Goal: Contribute content

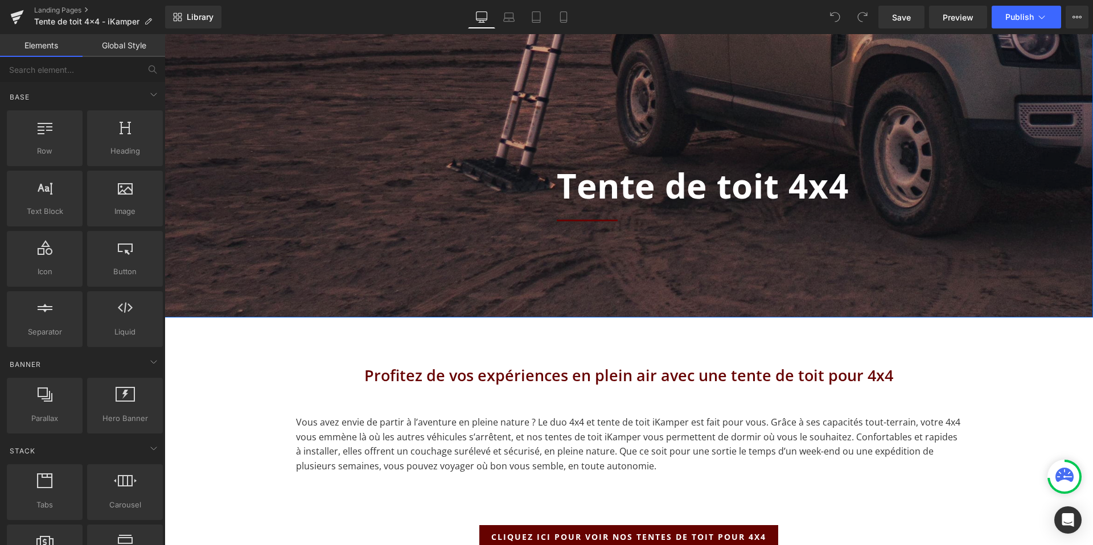
scroll to position [326, 0]
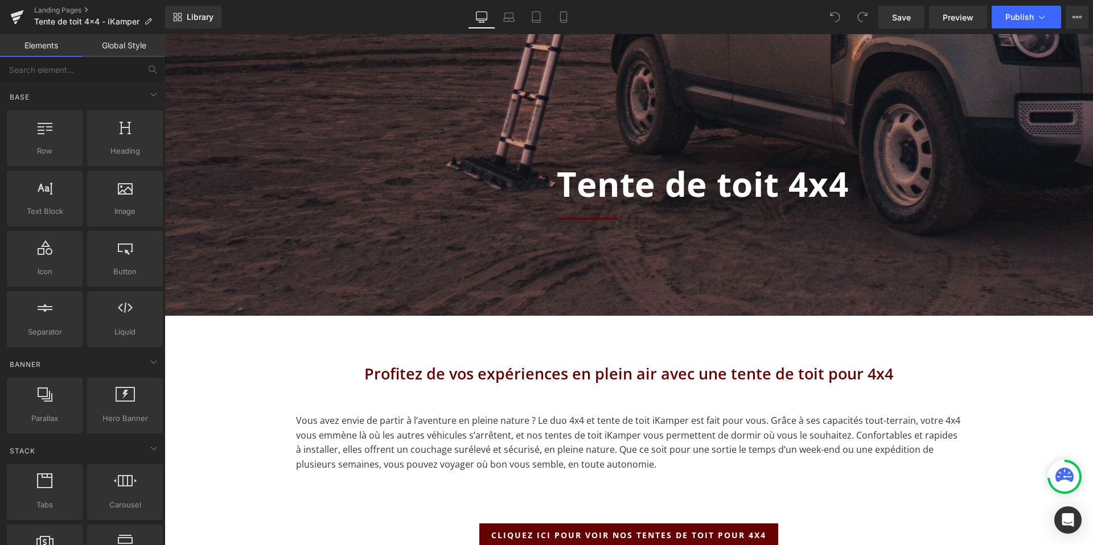
click at [513, 5] on div "Library Desktop Desktop Laptop Tablet Mobile Save Preview Publish Scheduled Vie…" at bounding box center [629, 17] width 928 height 34
click at [511, 11] on icon at bounding box center [508, 16] width 11 height 11
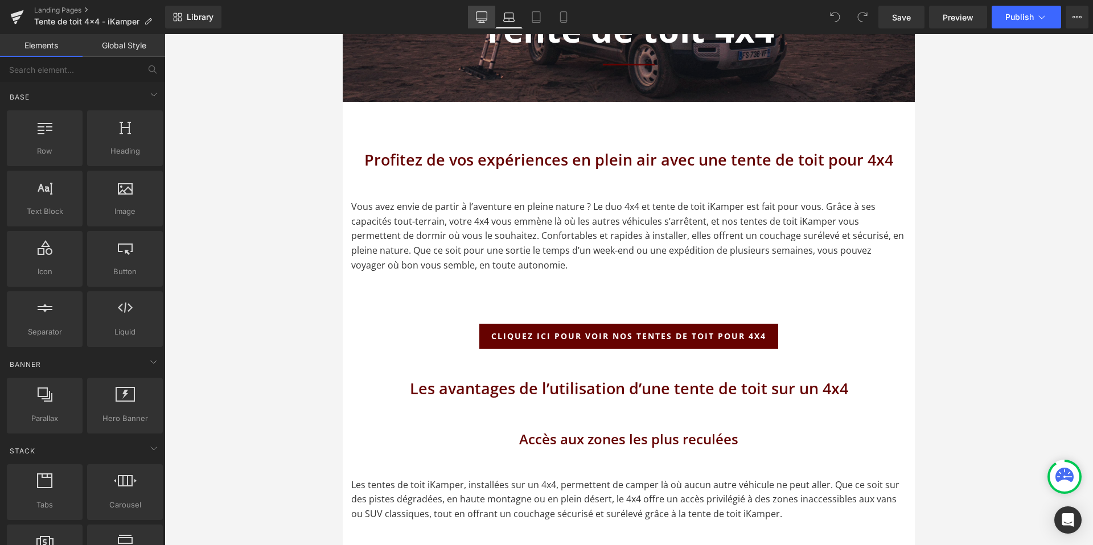
click at [484, 20] on icon at bounding box center [481, 16] width 11 height 11
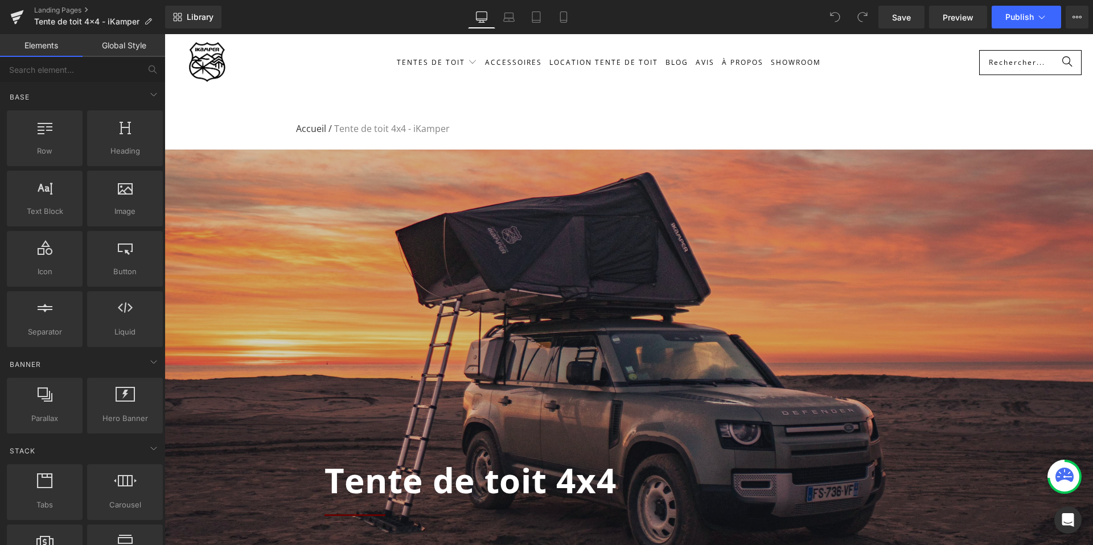
scroll to position [0, 0]
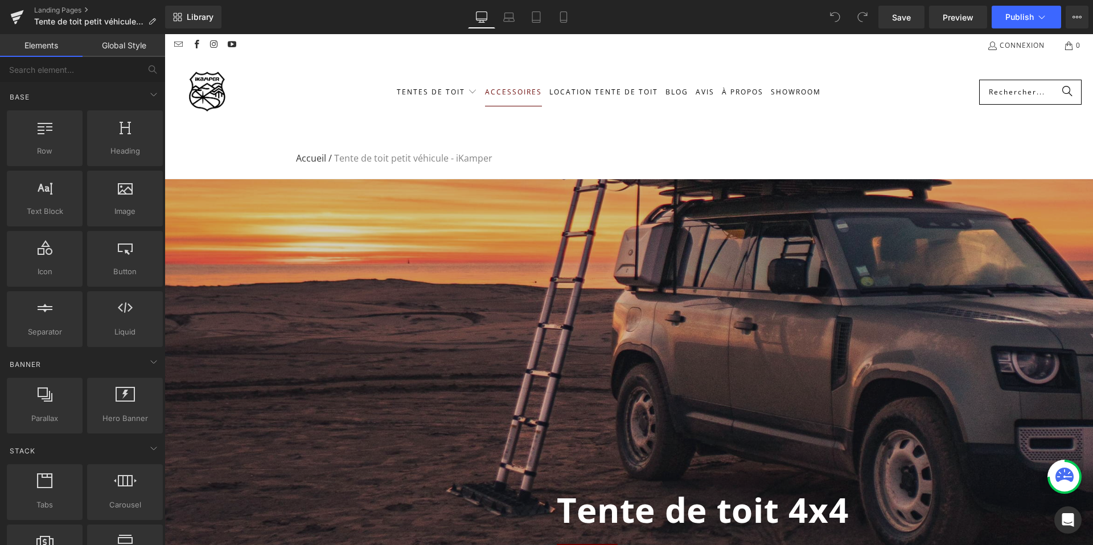
click at [510, 92] on span "Accessoires" at bounding box center [513, 92] width 57 height 10
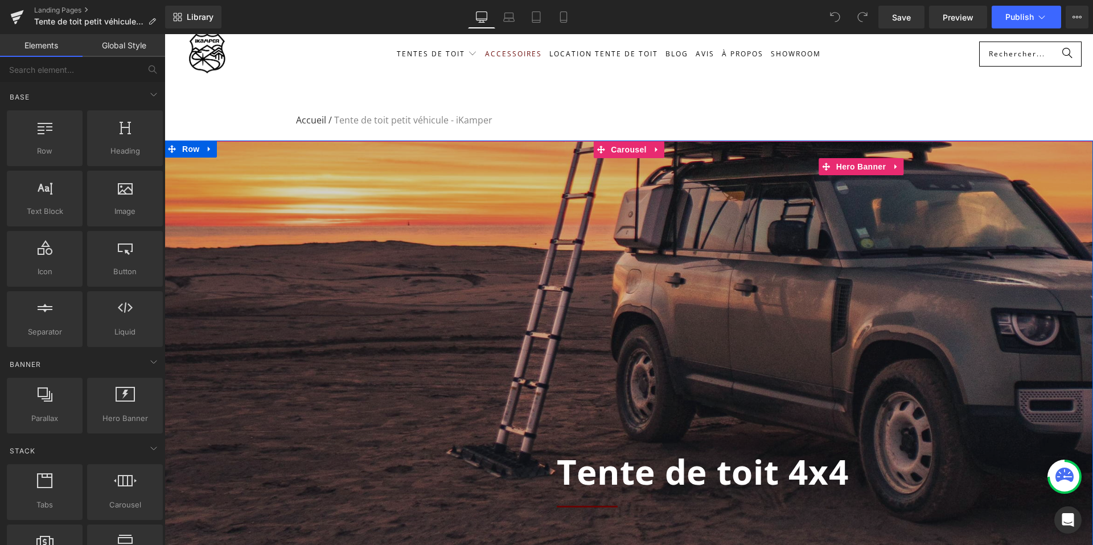
scroll to position [46, 0]
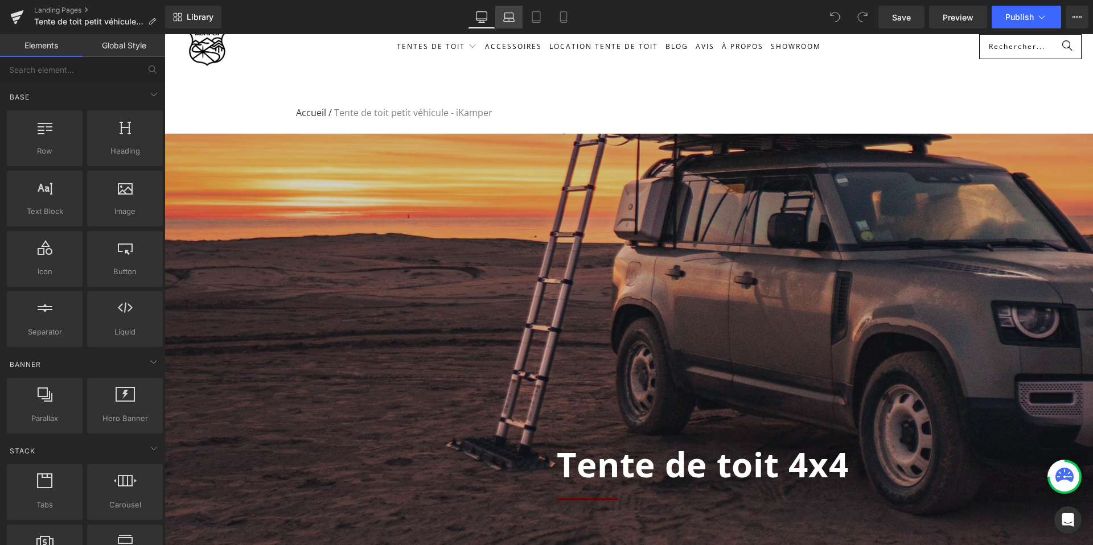
click at [512, 18] on icon at bounding box center [508, 16] width 11 height 11
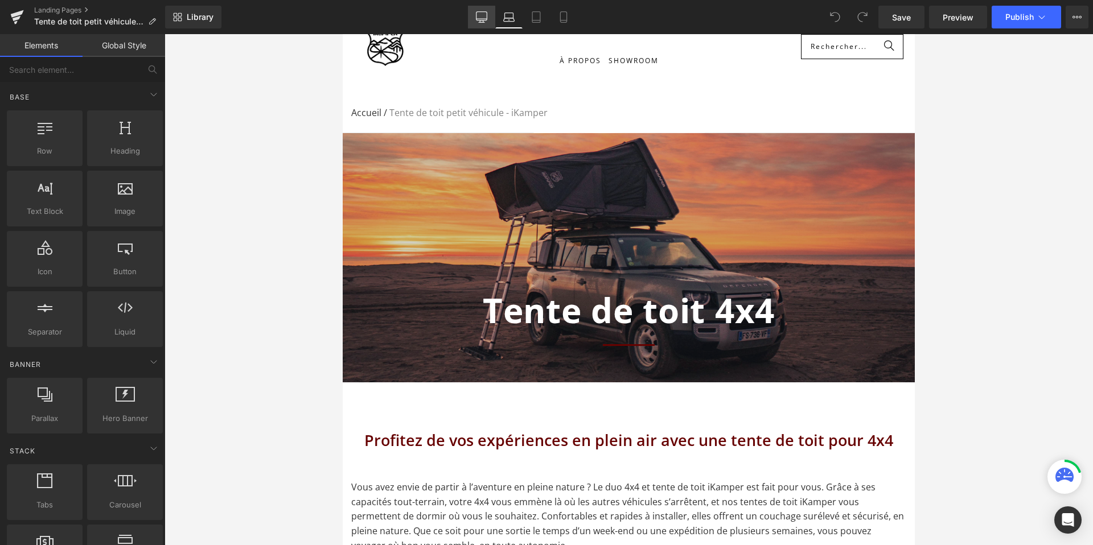
click at [480, 19] on icon at bounding box center [481, 16] width 11 height 11
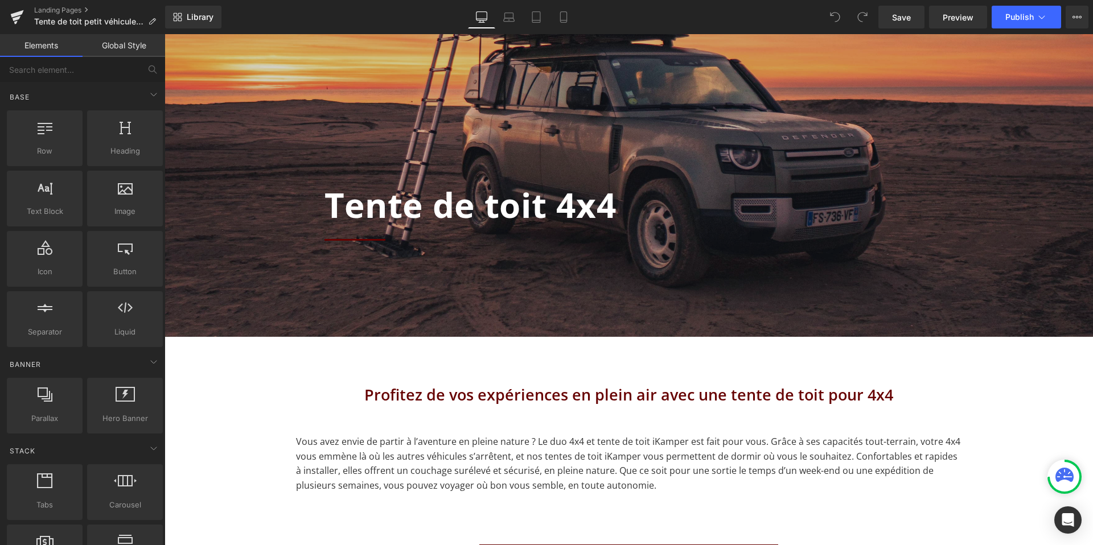
scroll to position [301, 0]
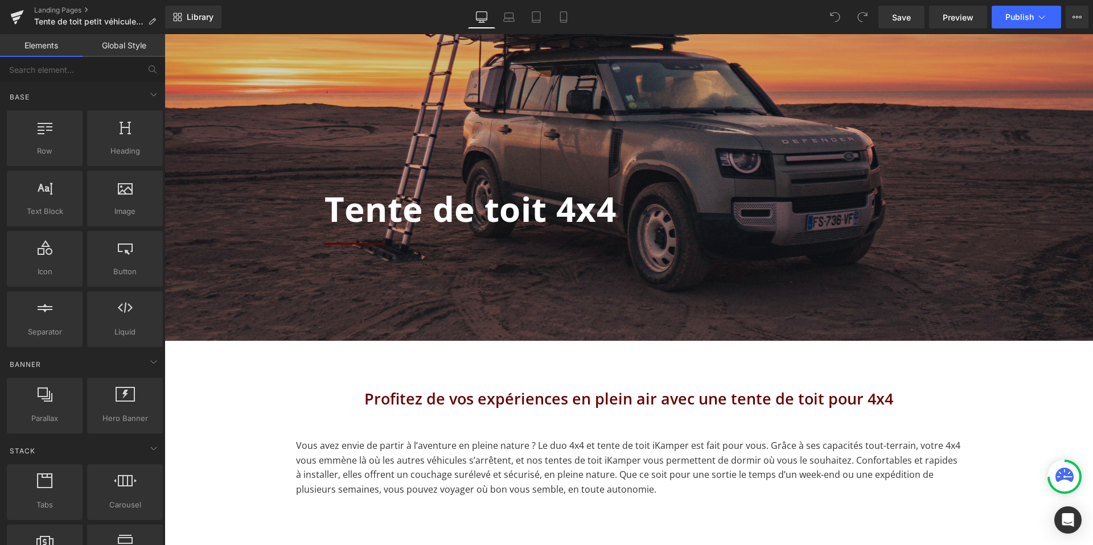
click at [483, 213] on b "Tente de toit 4x4" at bounding box center [470, 209] width 292 height 47
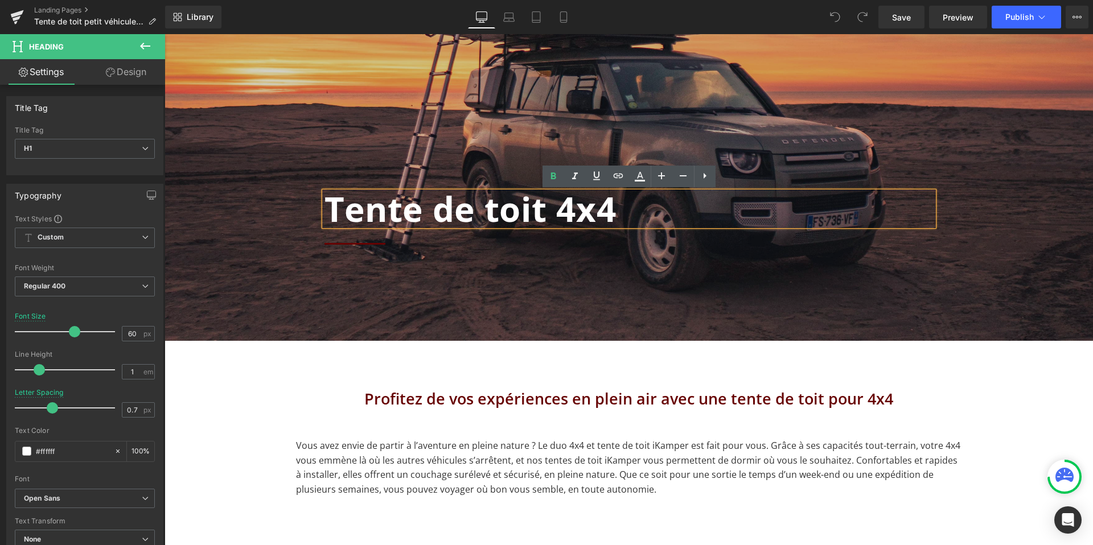
click at [548, 361] on div "Profitez de vos expériences en plein air avec une tente de toit pour 4x4" at bounding box center [629, 399] width 666 height 80
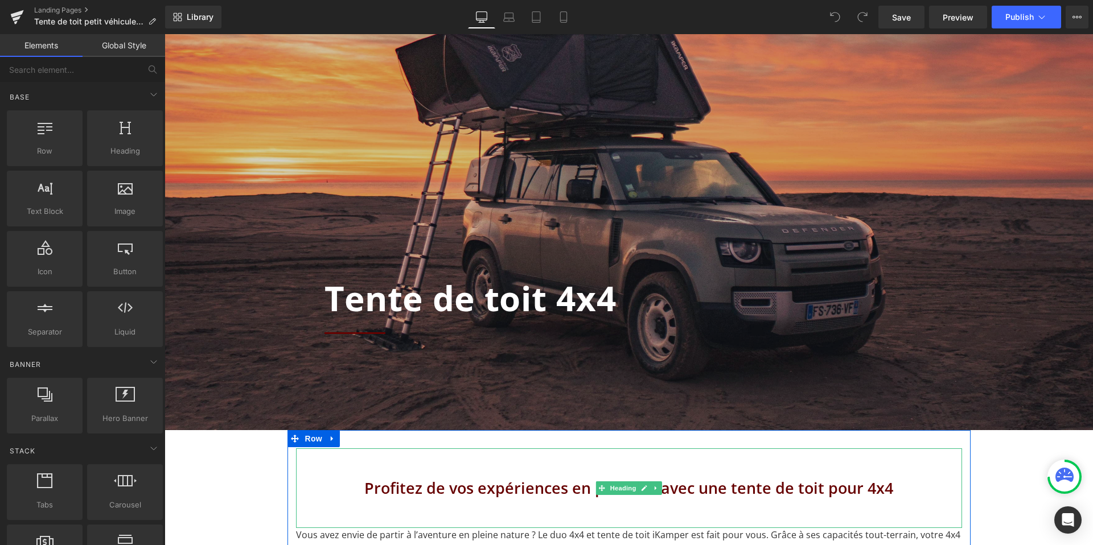
scroll to position [126, 0]
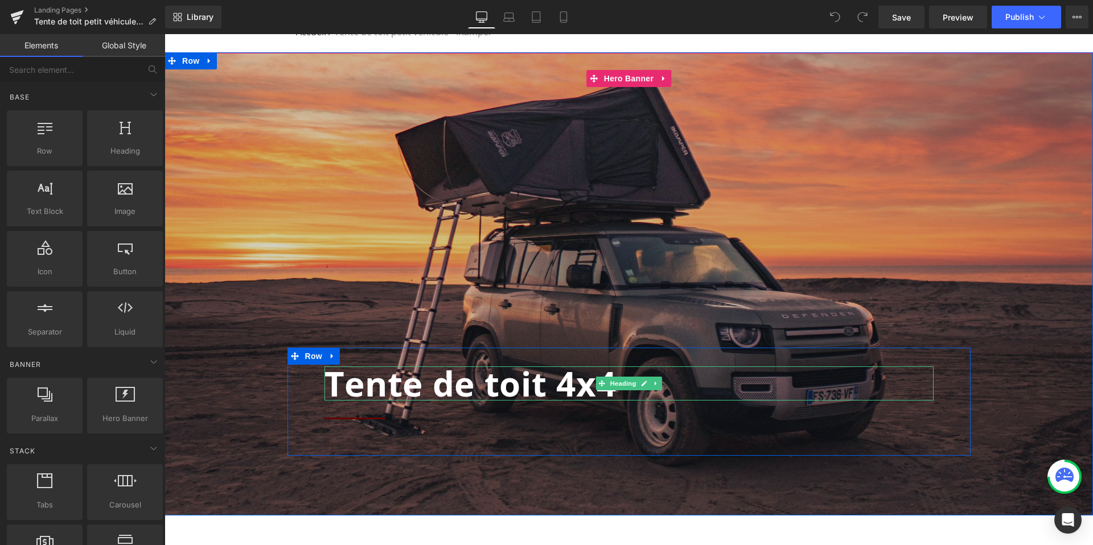
click at [494, 392] on b "Tente de toit 4x4" at bounding box center [470, 383] width 292 height 47
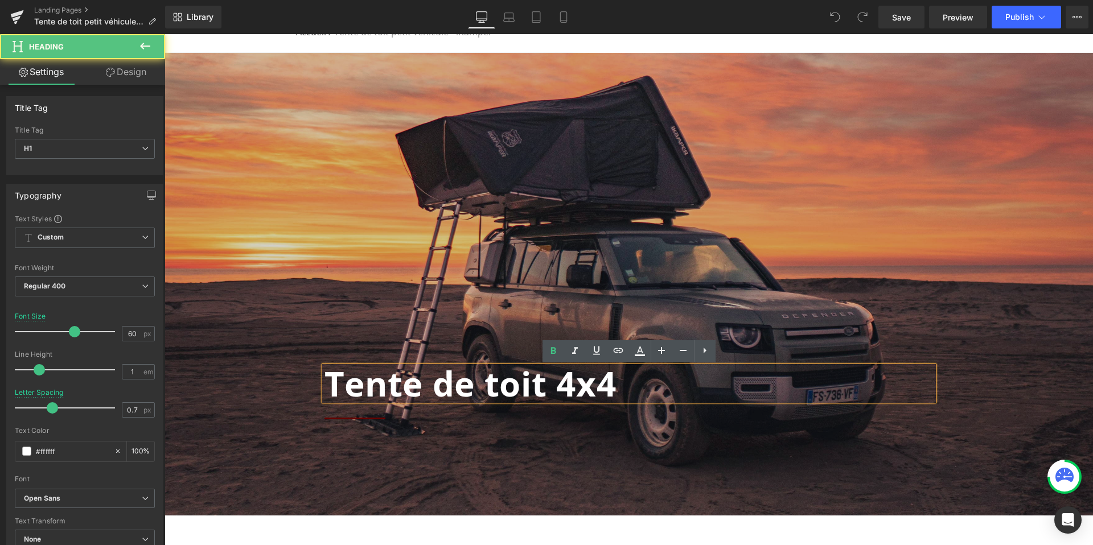
click at [610, 389] on b "Tente de toit 4x4" at bounding box center [470, 383] width 292 height 47
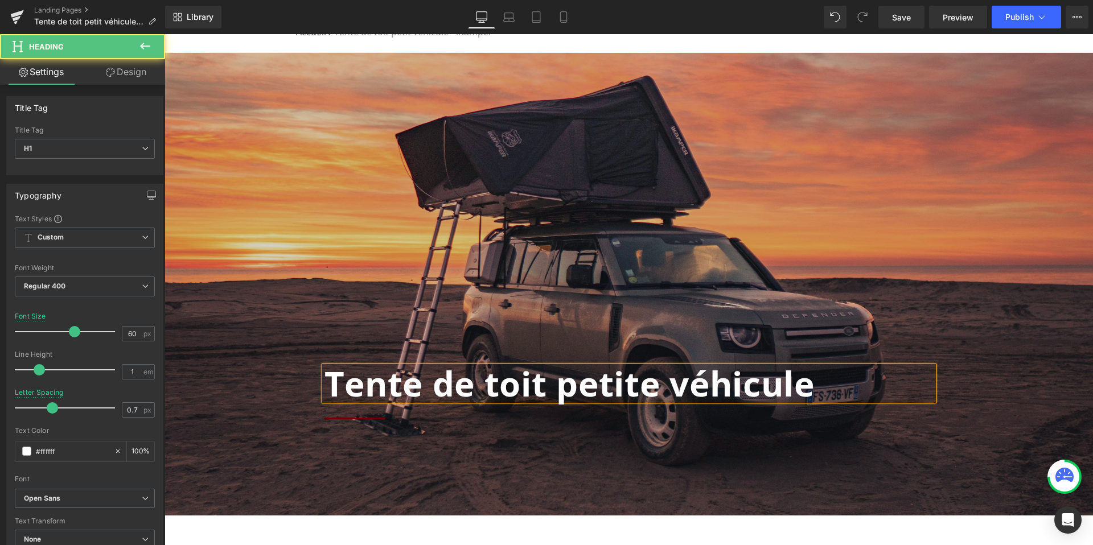
click at [654, 389] on b "Tente de toit petite véhicule" at bounding box center [569, 383] width 490 height 47
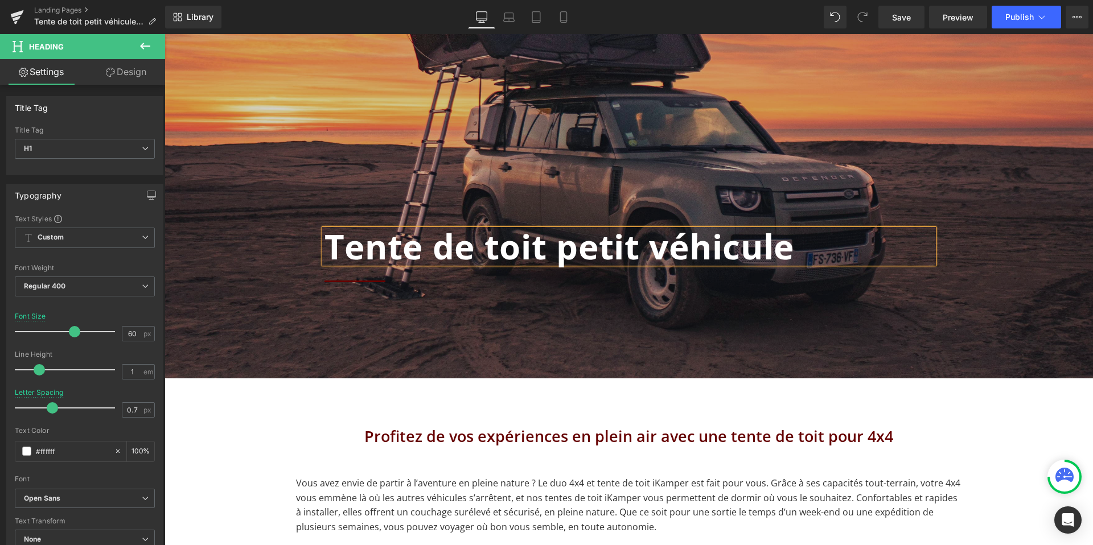
scroll to position [284, 0]
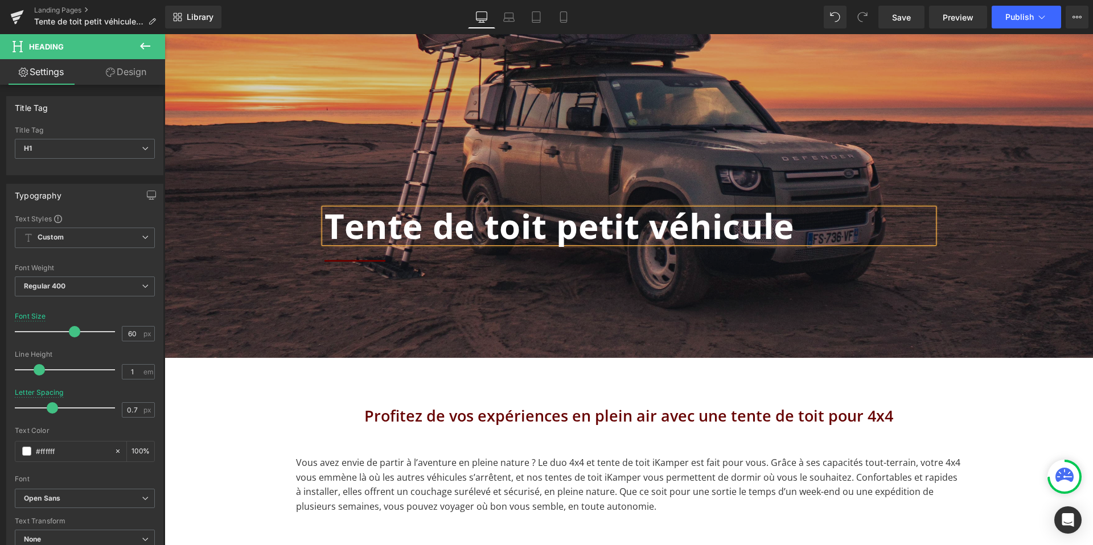
click at [578, 179] on div at bounding box center [629, 159] width 928 height 529
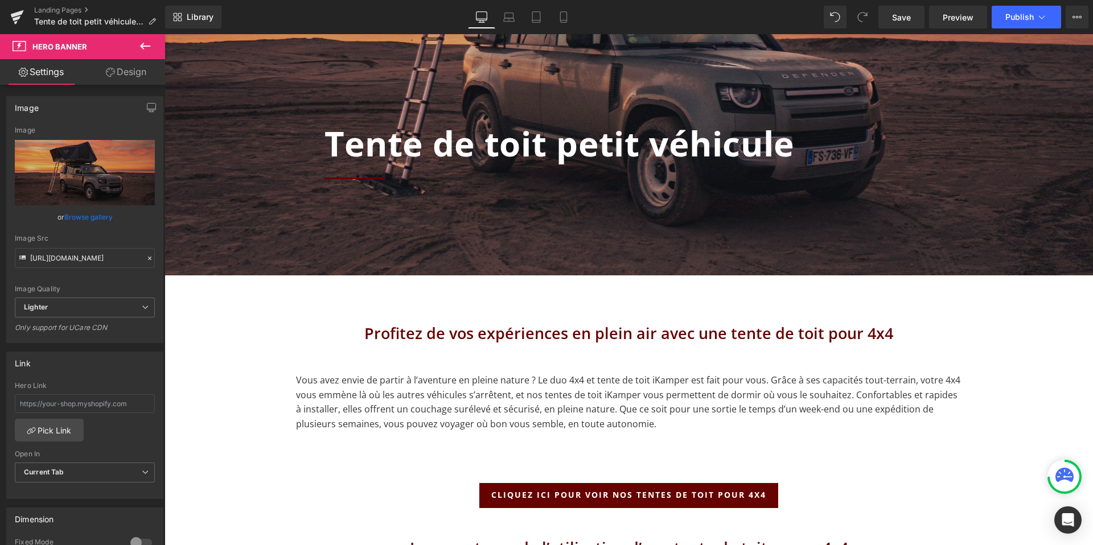
scroll to position [170, 0]
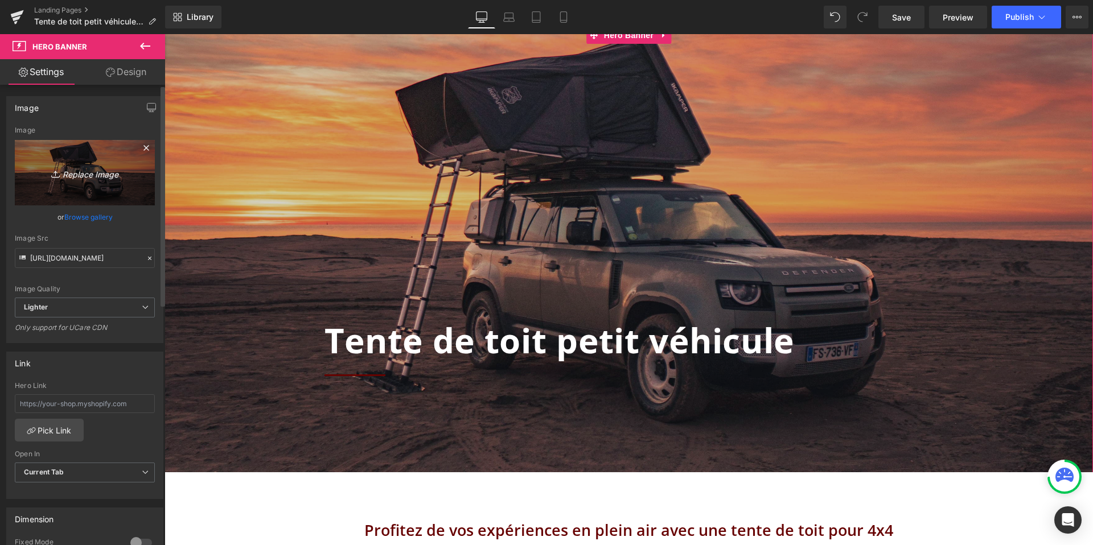
click at [129, 172] on link "Replace Image" at bounding box center [85, 172] width 140 height 65
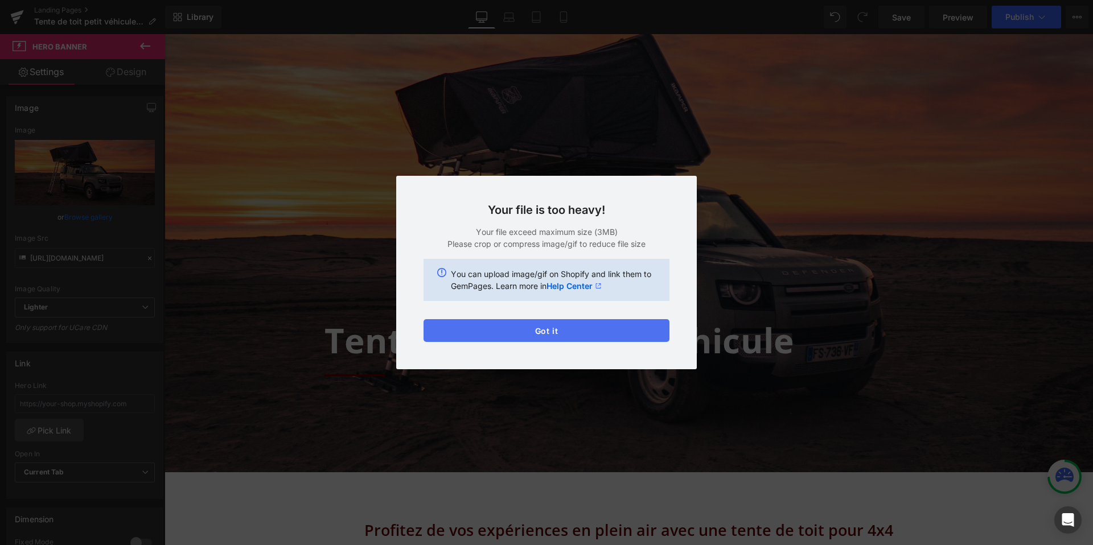
click at [517, 330] on button "Got it" at bounding box center [547, 330] width 246 height 23
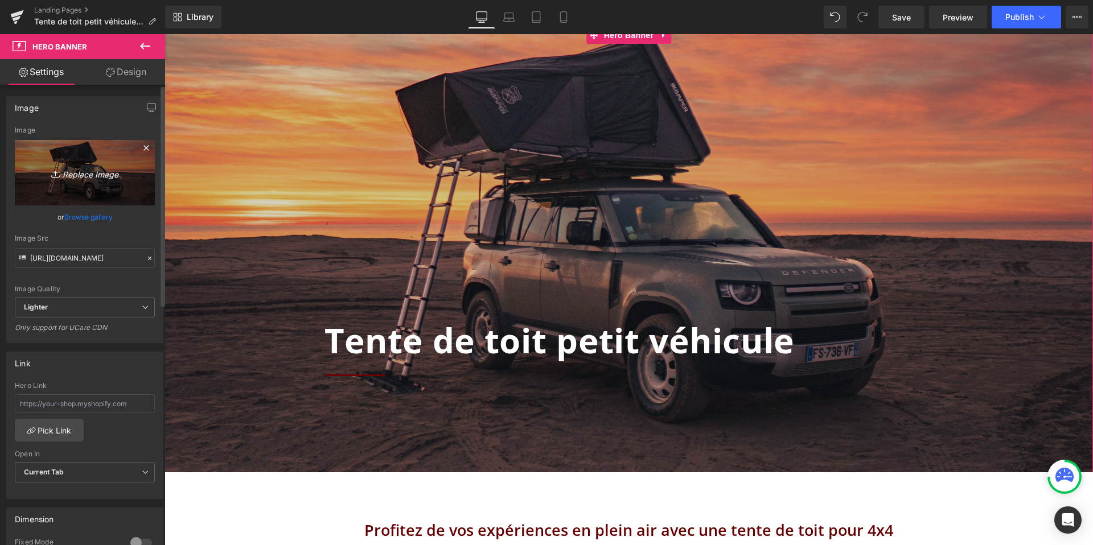
click at [125, 168] on icon "Replace Image" at bounding box center [84, 173] width 91 height 14
click at [109, 167] on icon "Replace Image" at bounding box center [84, 173] width 91 height 14
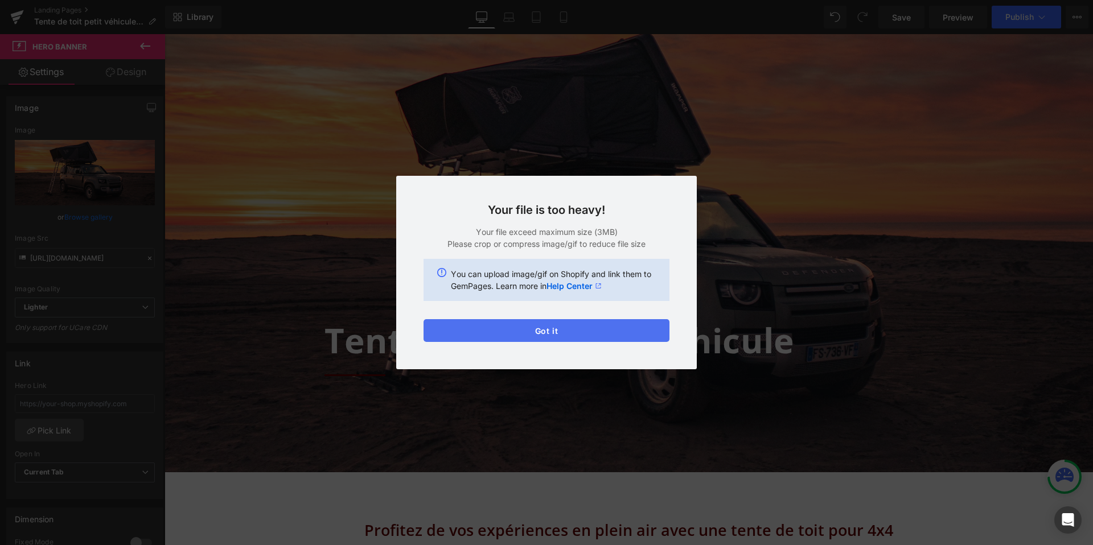
click at [523, 331] on button "Got it" at bounding box center [547, 330] width 246 height 23
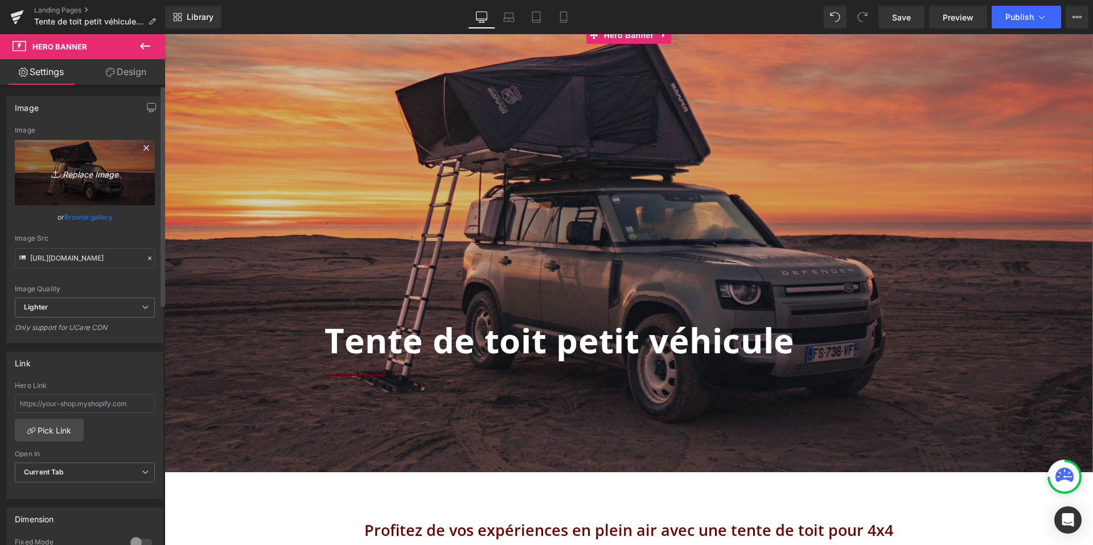
click at [119, 160] on link "Replace Image" at bounding box center [85, 172] width 140 height 65
type input "C:\fakepath\IMG_4918.jpg"
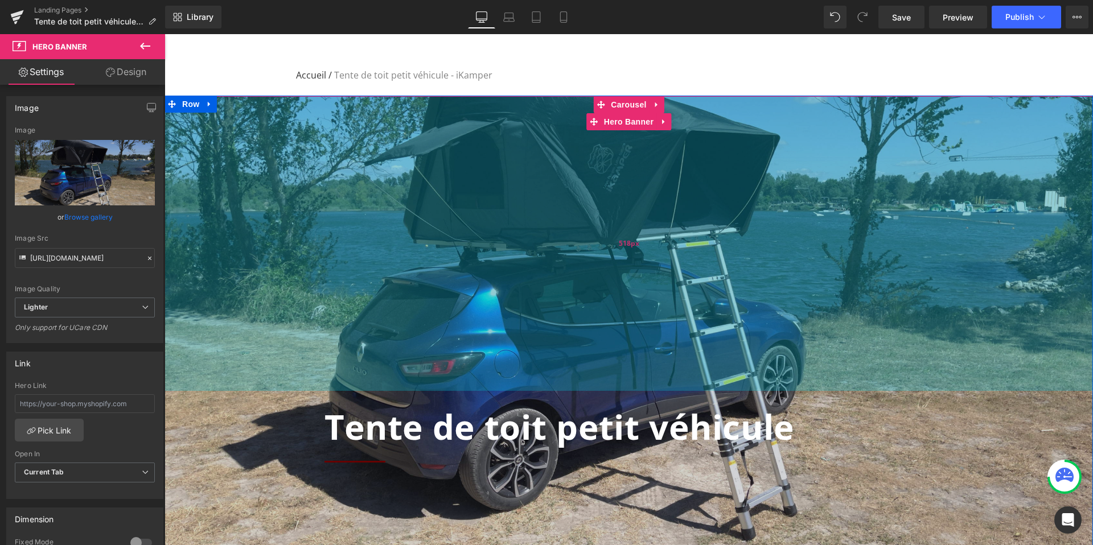
scroll to position [104, 0]
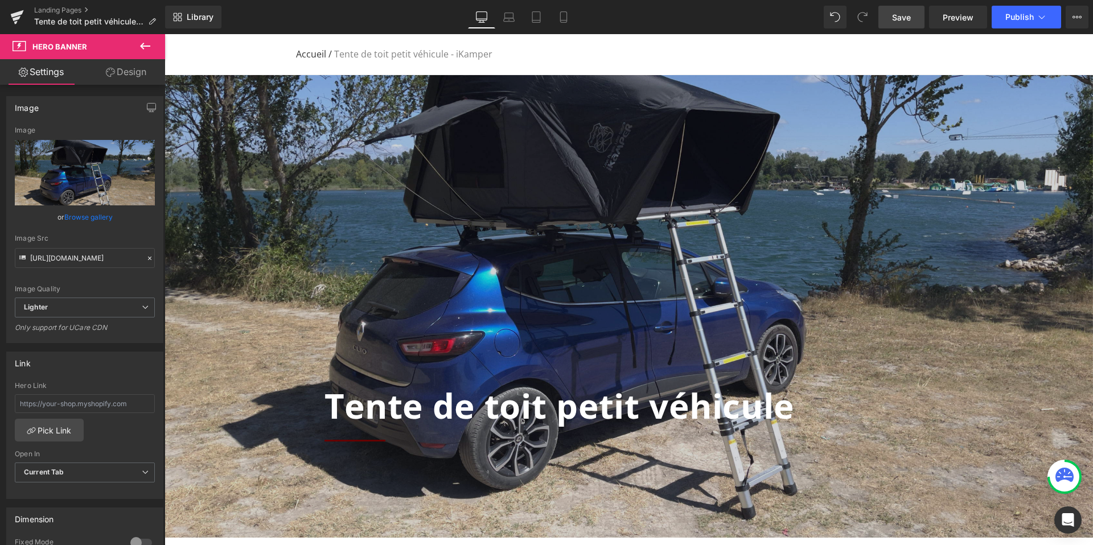
click at [902, 19] on span "Save" at bounding box center [901, 17] width 19 height 12
click at [511, 15] on icon at bounding box center [508, 16] width 11 height 11
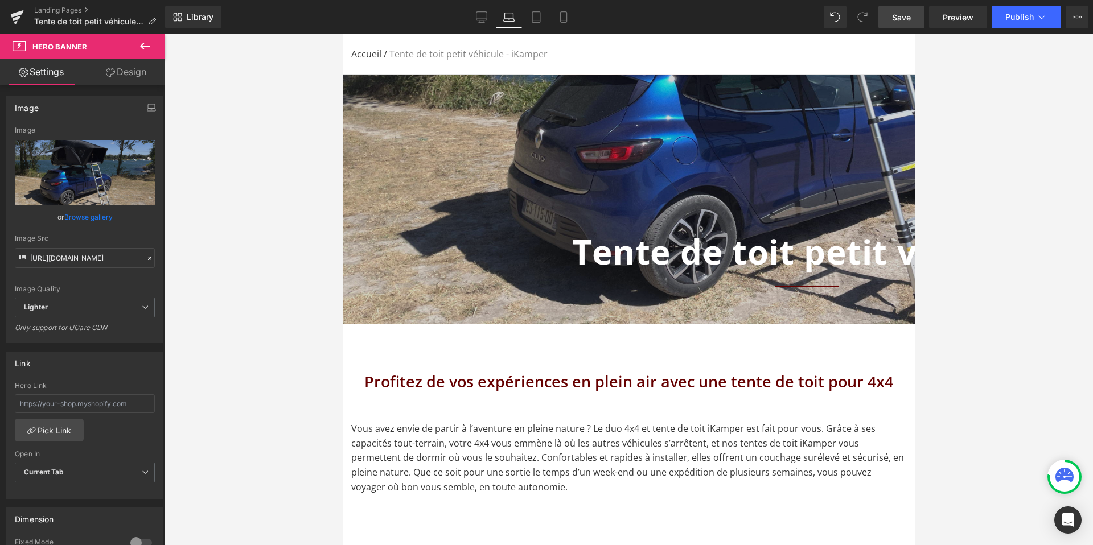
scroll to position [104, 0]
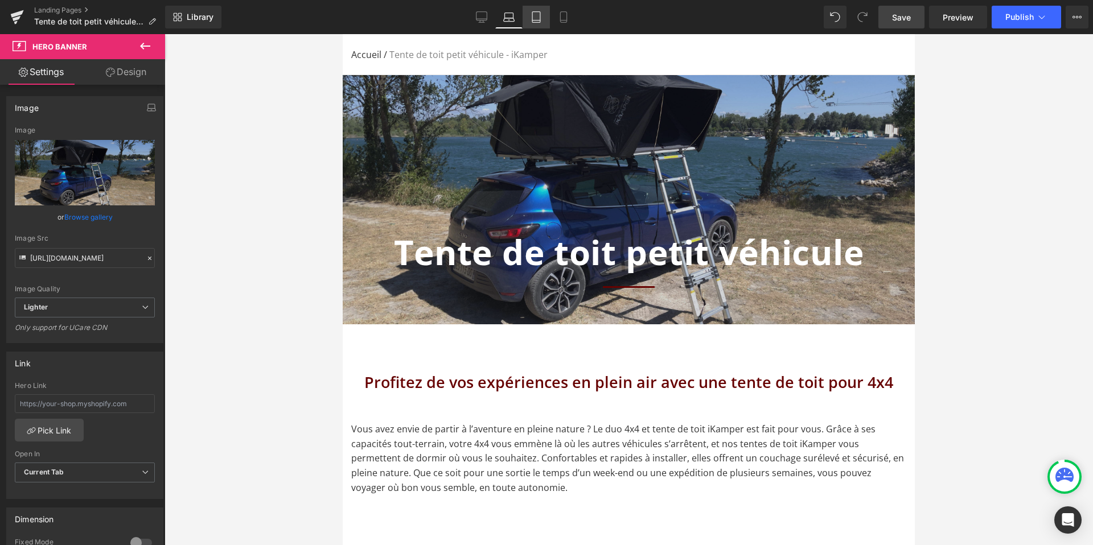
click at [539, 18] on icon at bounding box center [536, 16] width 11 height 11
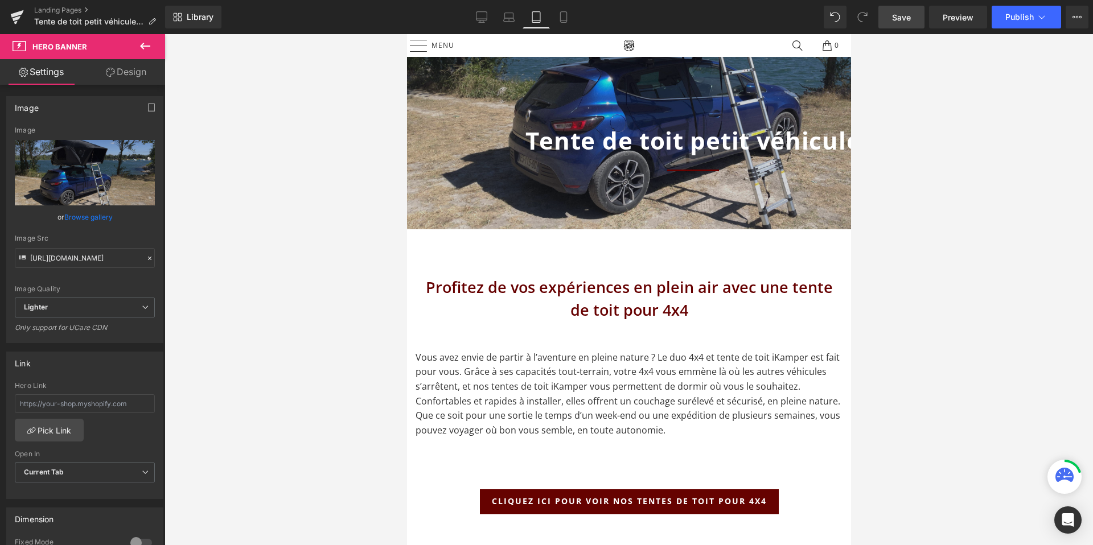
scroll to position [10, 0]
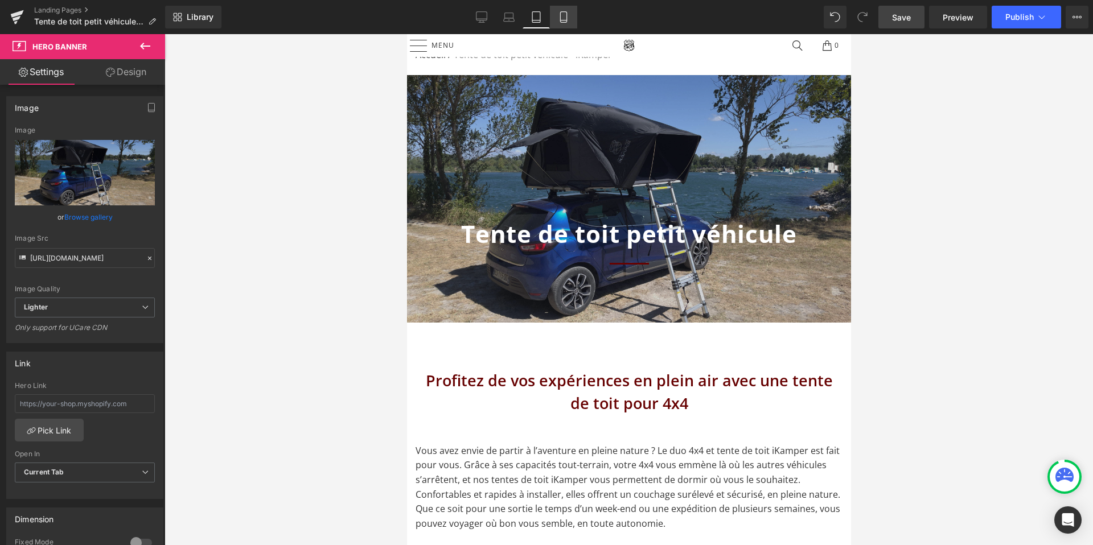
click at [568, 20] on icon at bounding box center [563, 16] width 11 height 11
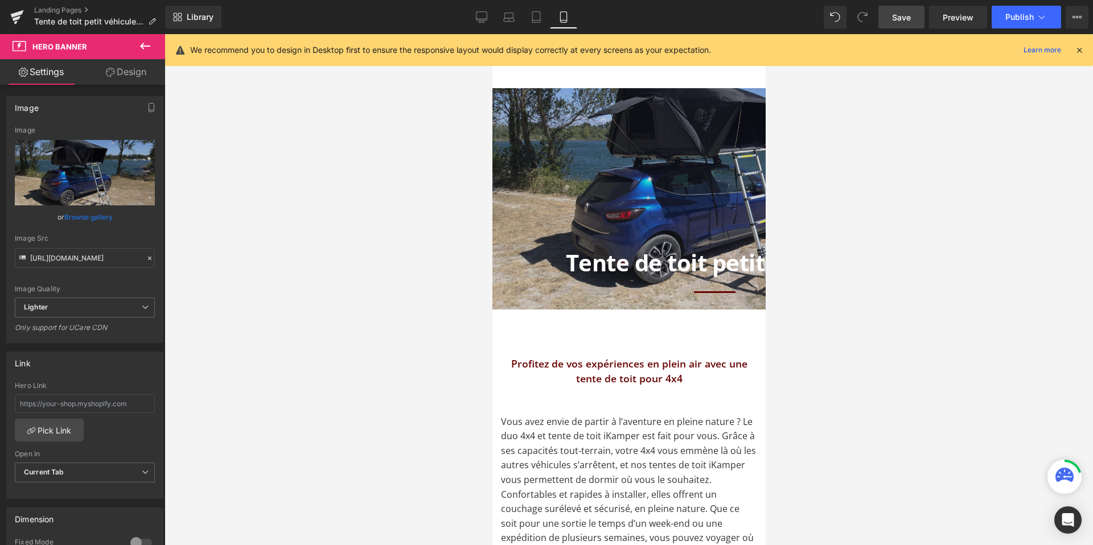
scroll to position [0, 0]
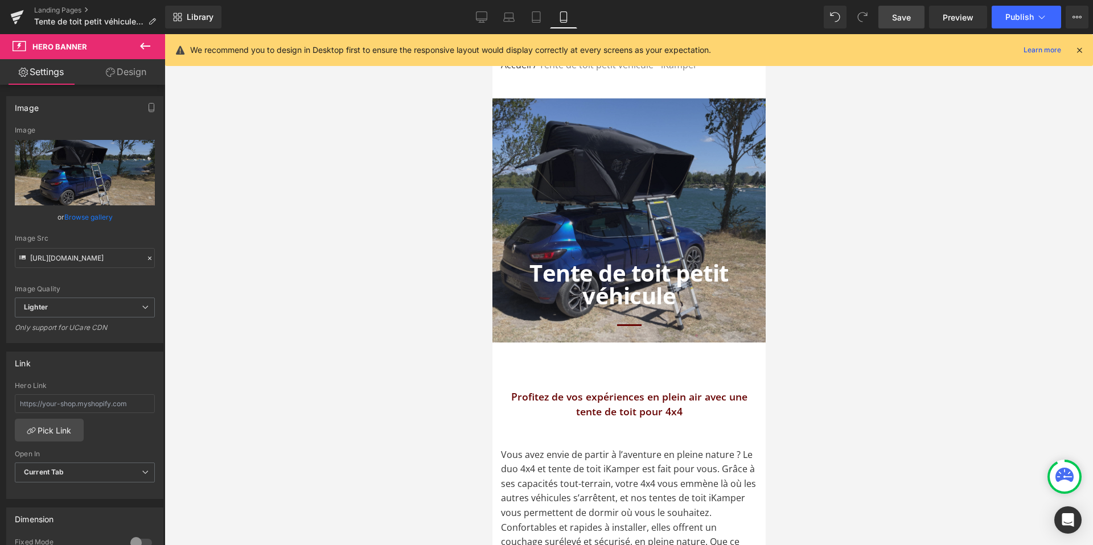
click at [466, 18] on div "Library Mobile Desktop Laptop Tablet Mobile Save Preview Publish Scheduled View…" at bounding box center [629, 17] width 928 height 23
click at [484, 15] on icon at bounding box center [481, 16] width 11 height 11
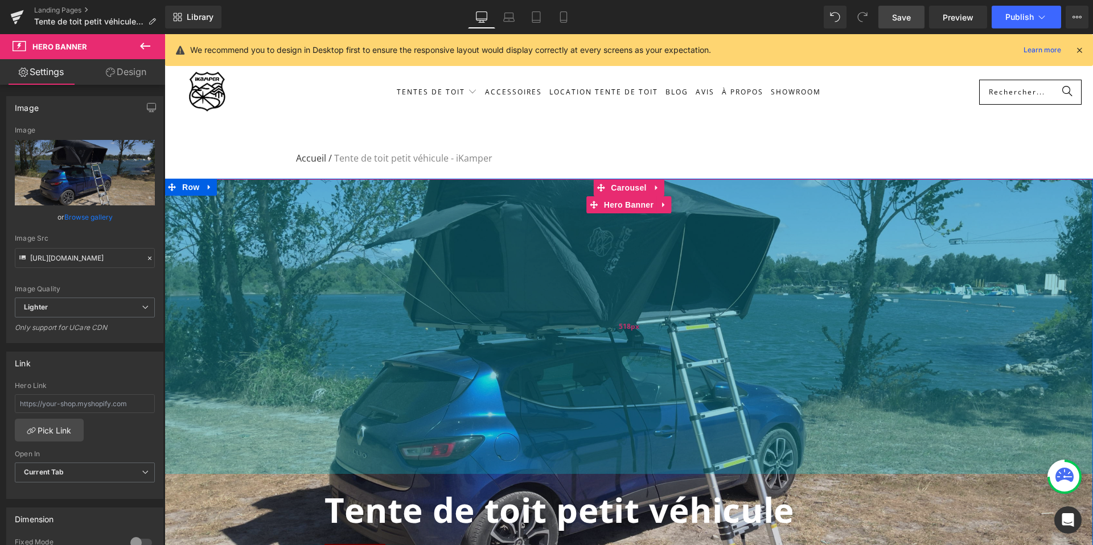
click at [591, 346] on div "518px" at bounding box center [629, 326] width 928 height 295
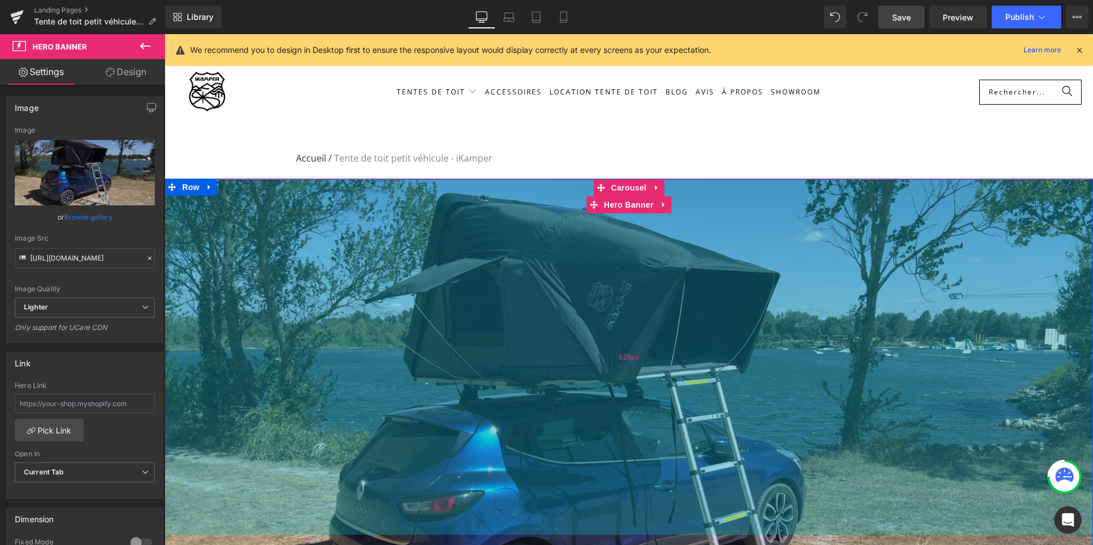
drag, startPoint x: 591, startPoint y: 346, endPoint x: 595, endPoint y: 406, distance: 61.0
click at [595, 406] on div "625px" at bounding box center [629, 357] width 928 height 356
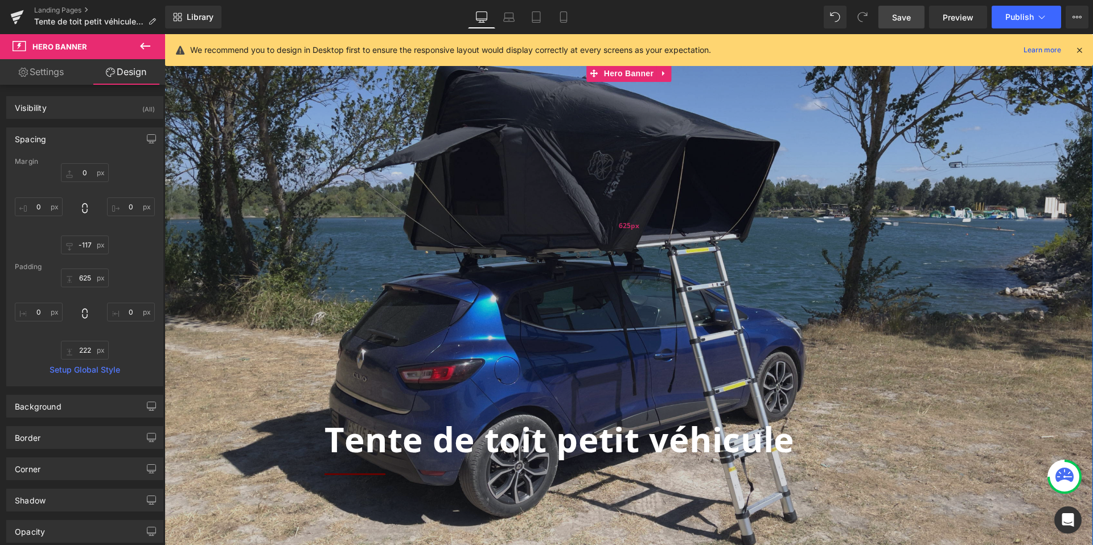
scroll to position [116, 0]
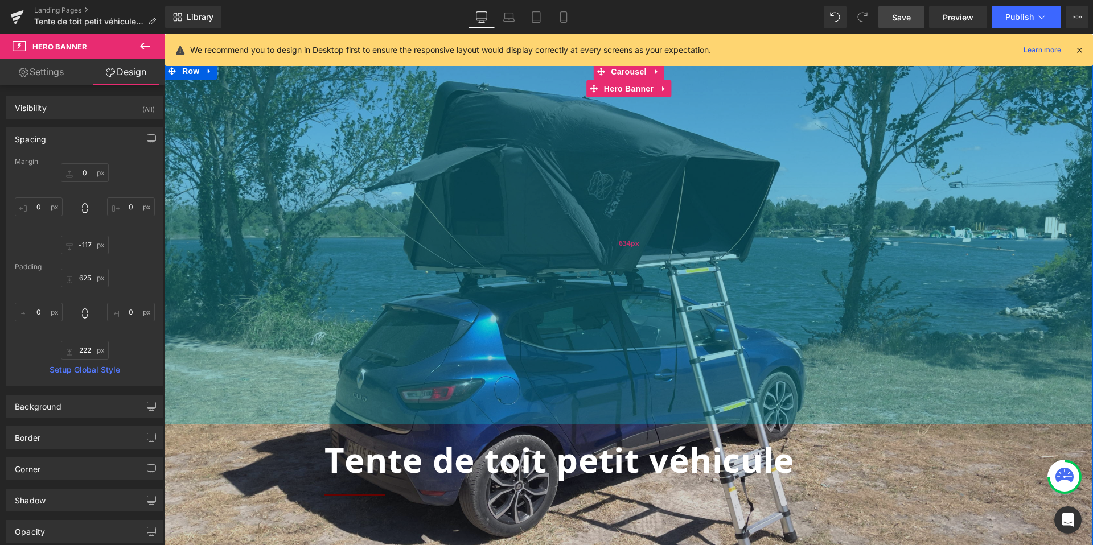
click at [585, 241] on div "634px" at bounding box center [629, 243] width 928 height 361
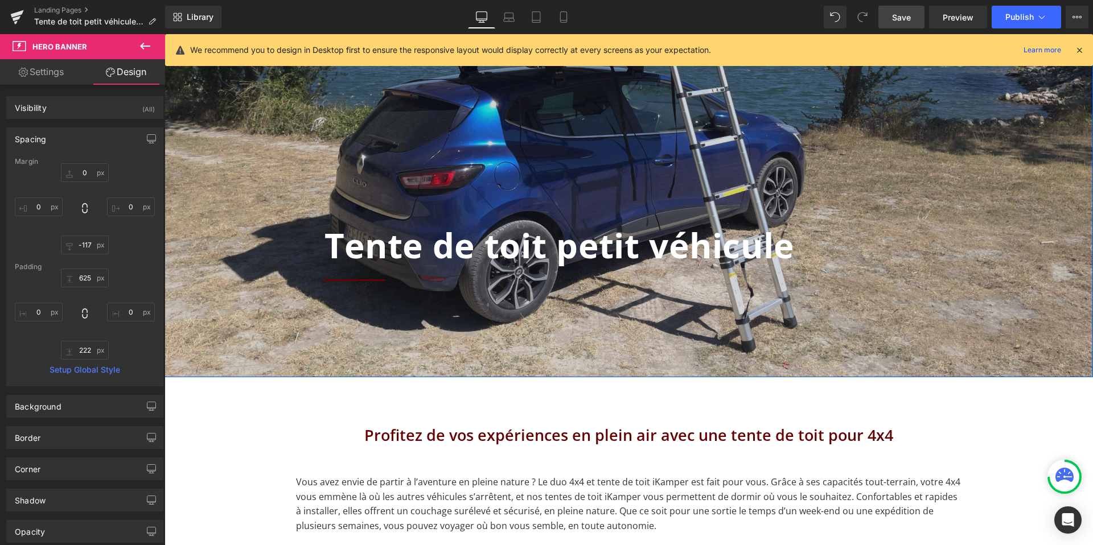
scroll to position [359, 0]
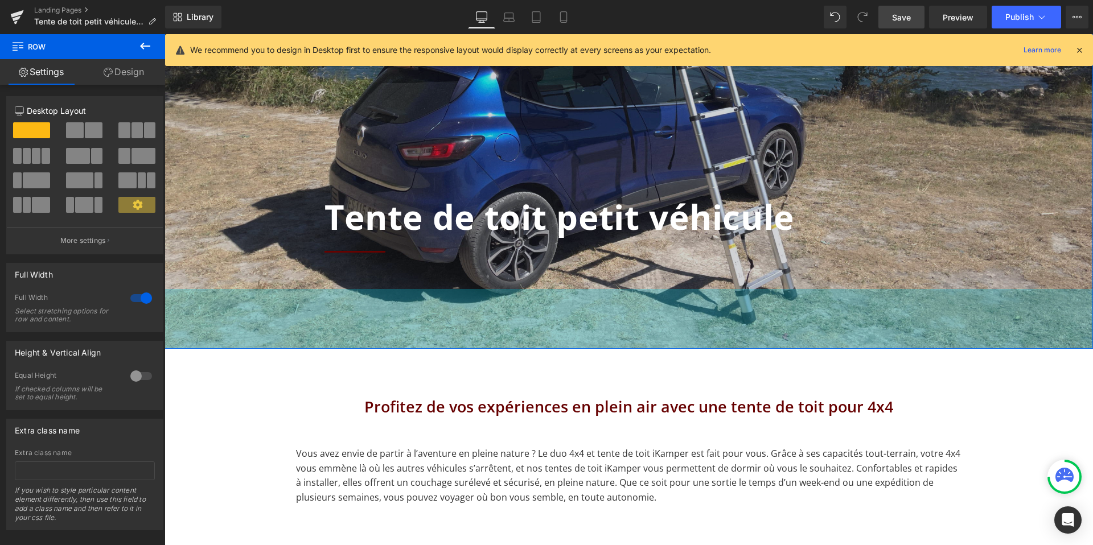
drag, startPoint x: 601, startPoint y: 347, endPoint x: 598, endPoint y: 322, distance: 25.2
click at [598, 322] on div "Separator Tente de toit petit véhicule Heading Separator Row Hero Banner 634px …" at bounding box center [629, 84] width 928 height 529
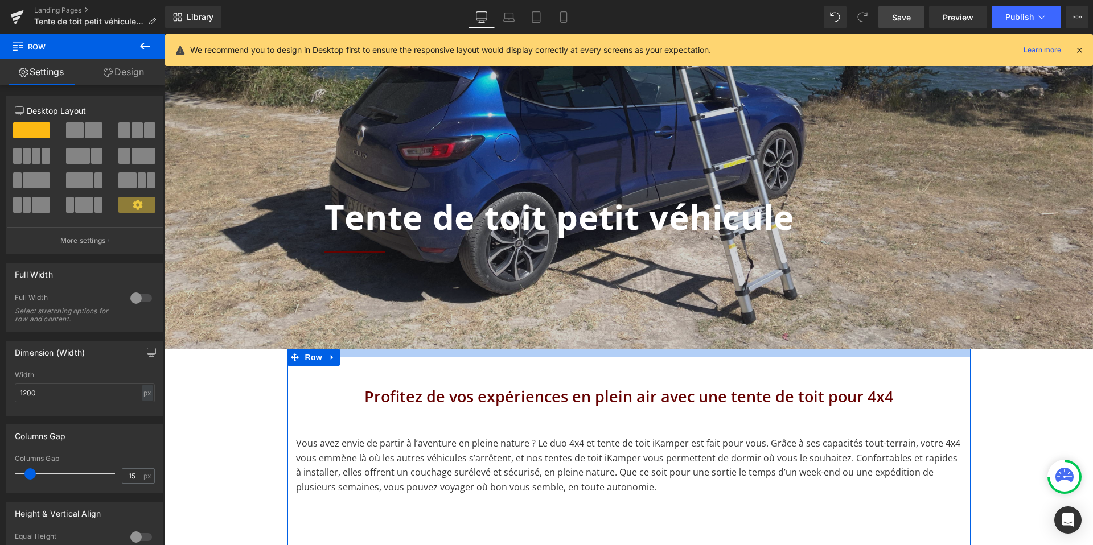
drag, startPoint x: 607, startPoint y: 348, endPoint x: 605, endPoint y: 338, distance: 10.5
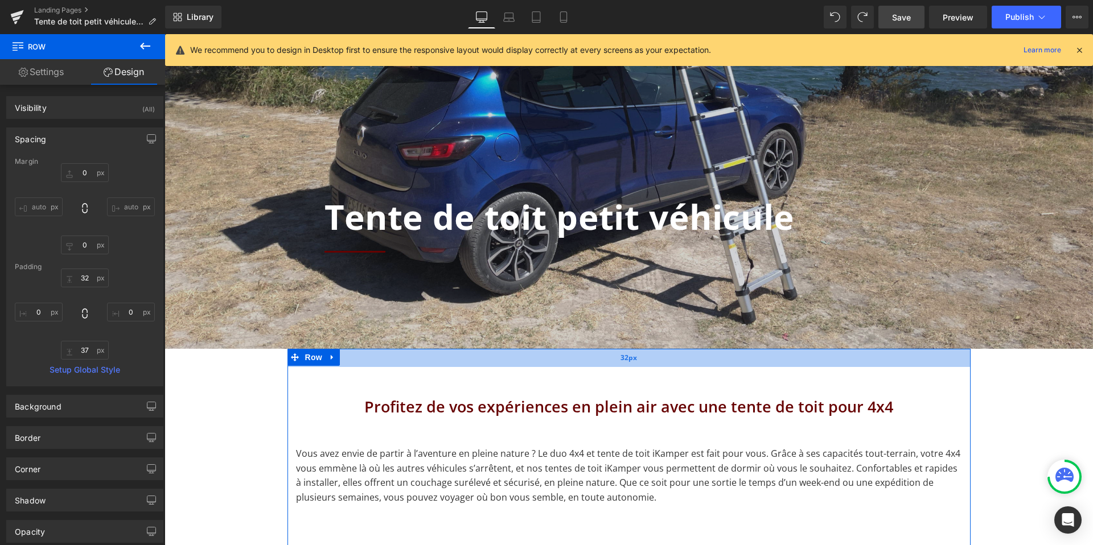
click at [606, 350] on div "32px" at bounding box center [628, 358] width 683 height 18
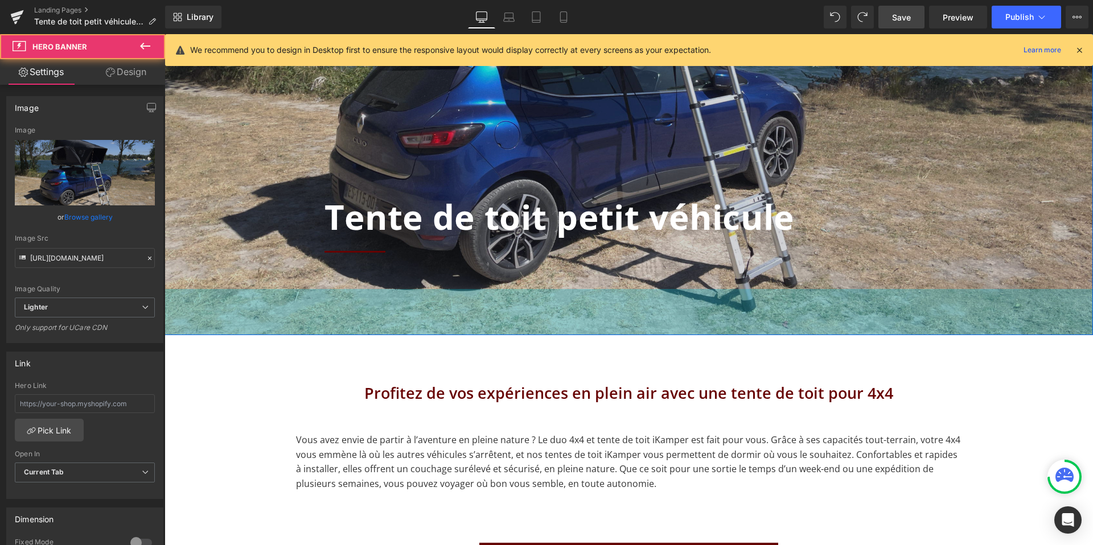
drag, startPoint x: 605, startPoint y: 344, endPoint x: 604, endPoint y: 330, distance: 13.7
click at [604, 330] on div "198px" at bounding box center [629, 345] width 928 height 113
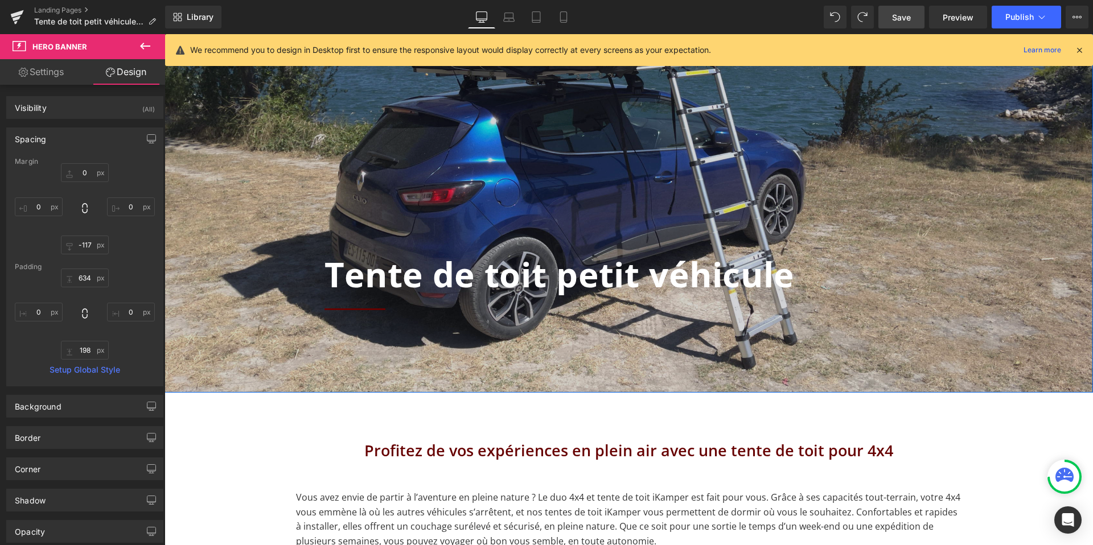
scroll to position [318, 0]
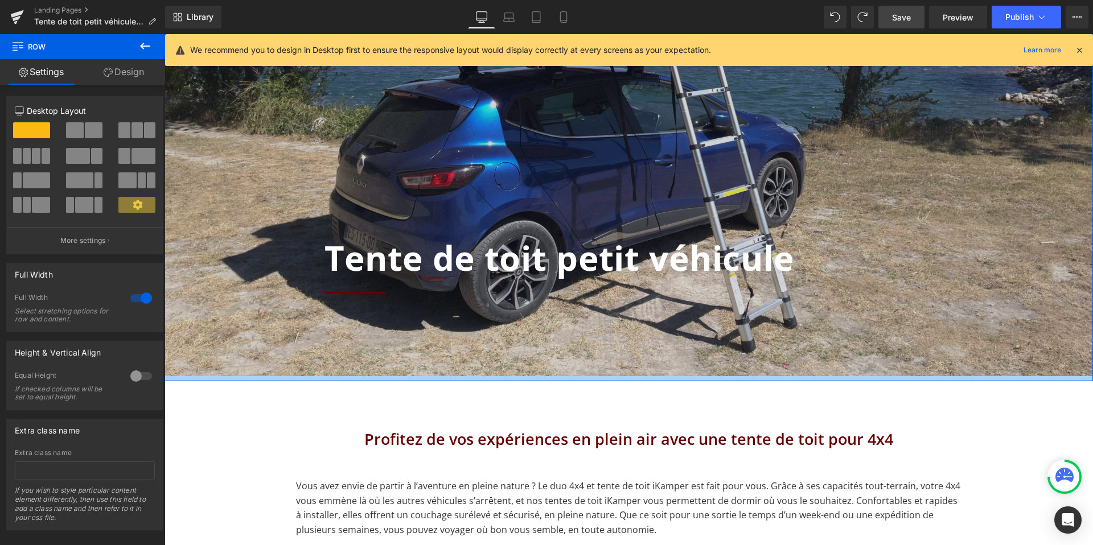
click at [606, 380] on div at bounding box center [629, 378] width 928 height 5
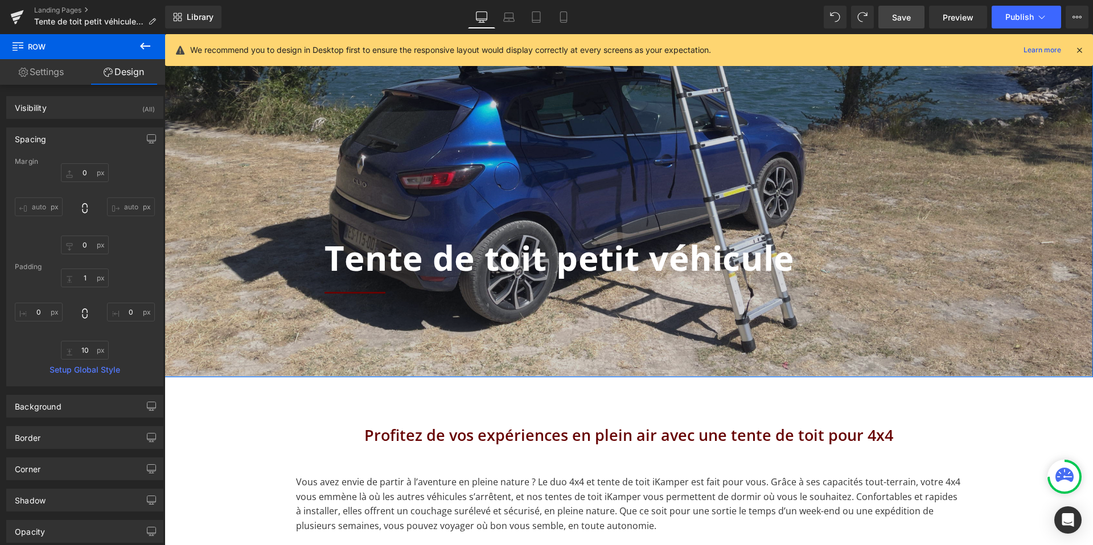
click at [599, 374] on div "Separator Tente de toit petit véhicule Heading Separator Row Hero Banner 634px …" at bounding box center [629, 119] width 928 height 517
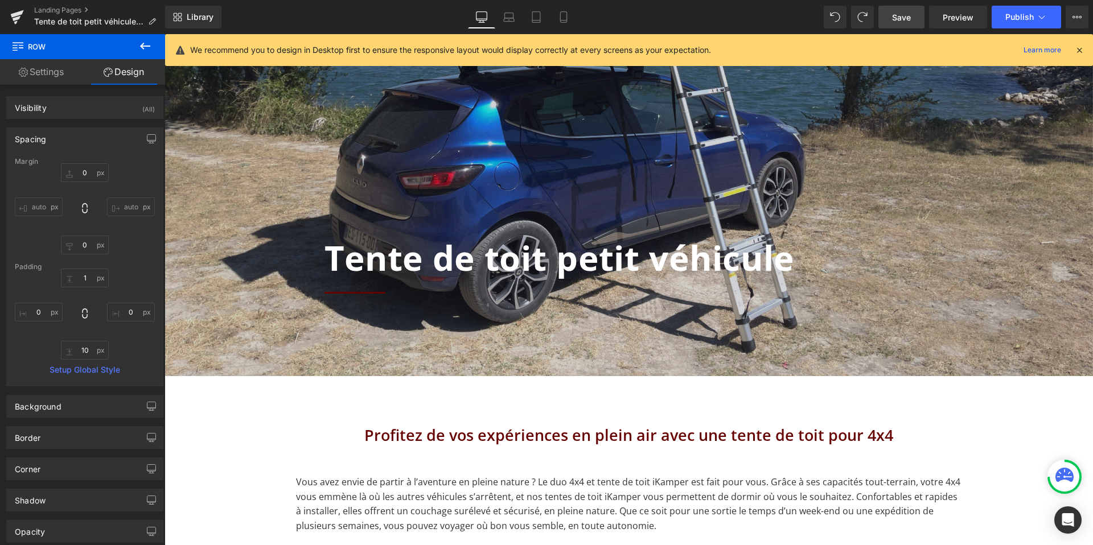
click at [1080, 51] on icon at bounding box center [1079, 50] width 10 height 10
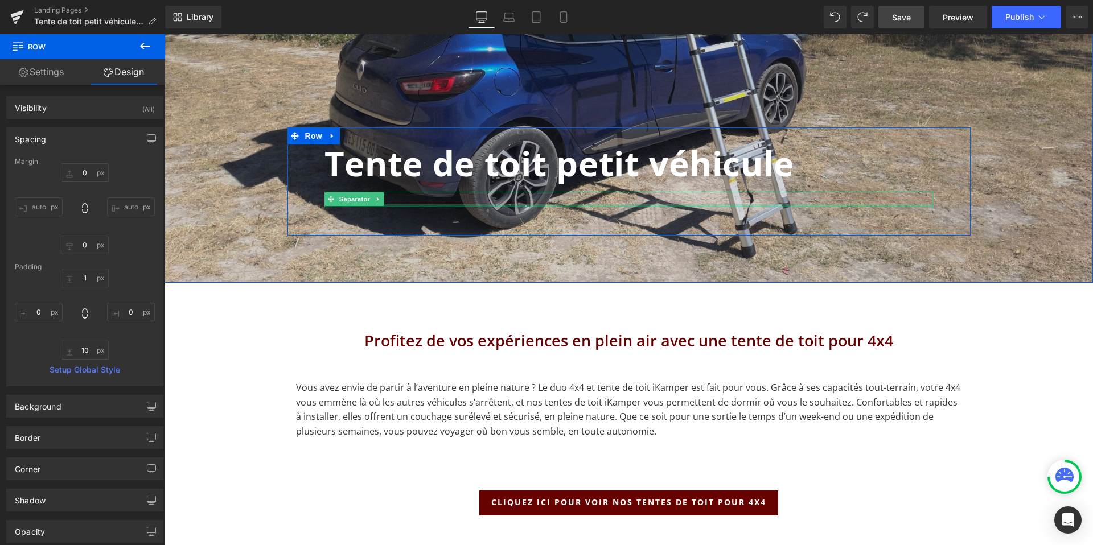
scroll to position [414, 0]
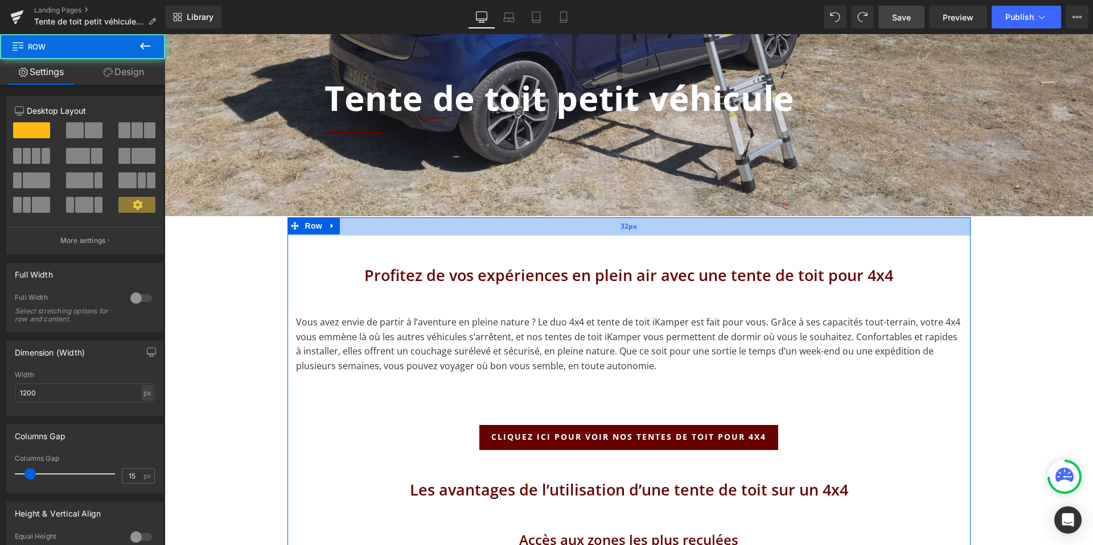
scroll to position [479, 0]
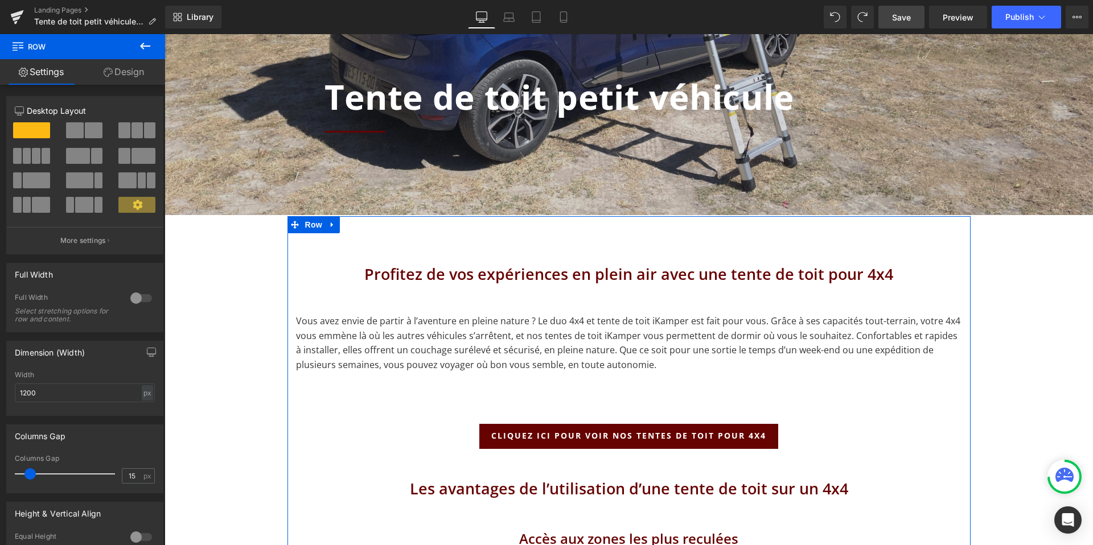
click at [495, 269] on h2 "Profitez de vos expériences en plein air avec une tente de toit pour 4x4" at bounding box center [629, 274] width 666 height 23
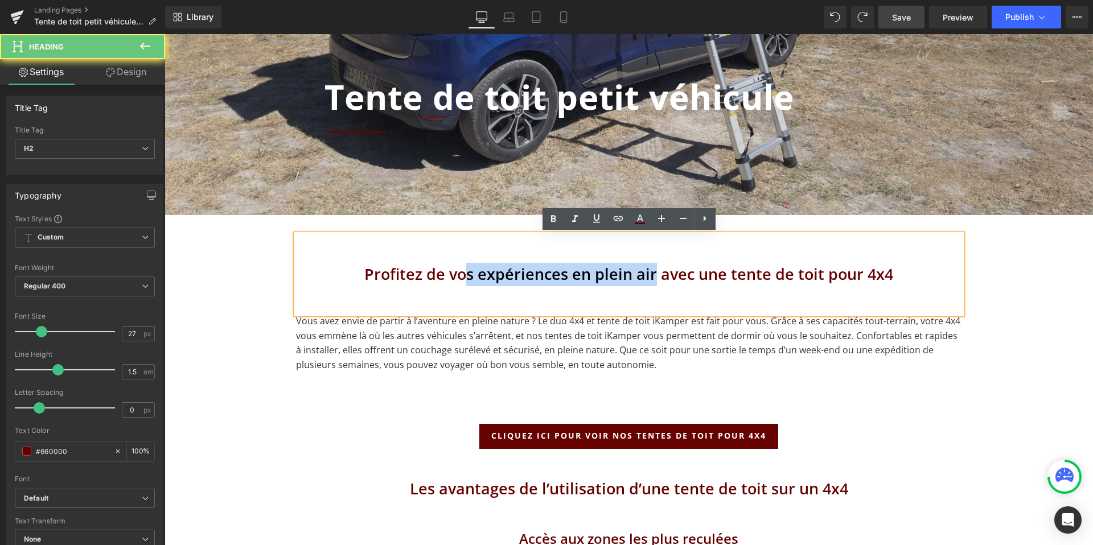
drag, startPoint x: 471, startPoint y: 272, endPoint x: 670, endPoint y: 271, distance: 199.2
click at [670, 271] on h2 "Profitez de vos expériences en plein air avec une tente de toit pour 4x4" at bounding box center [629, 274] width 666 height 23
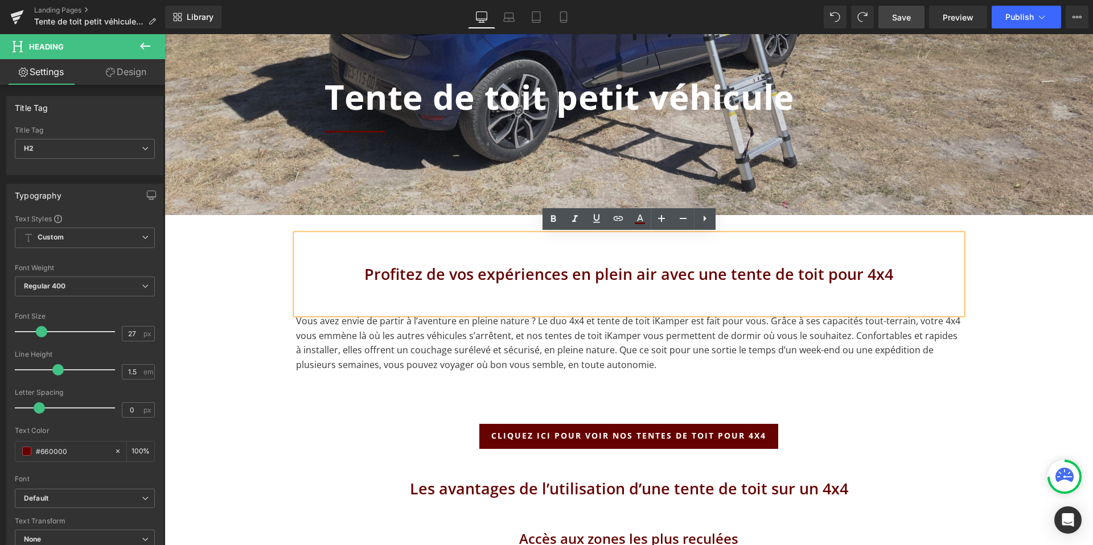
click at [683, 273] on h2 "Profitez de vos expériences en plein air avec une tente de toit pour 4x4" at bounding box center [629, 274] width 666 height 23
click at [890, 276] on h2 "Profitez de vos expériences en plein air avec une tente de toit pour 4x4" at bounding box center [629, 274] width 666 height 23
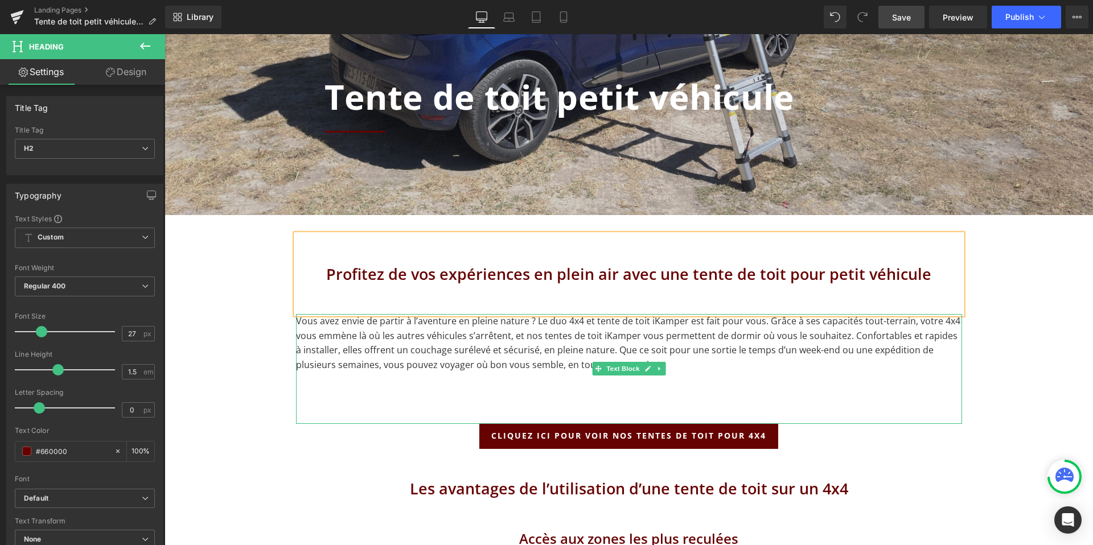
click at [414, 328] on p "Vous avez envie de partir à l’aventure en pleine nature ? Le duo 4x4 et tente d…" at bounding box center [629, 343] width 666 height 58
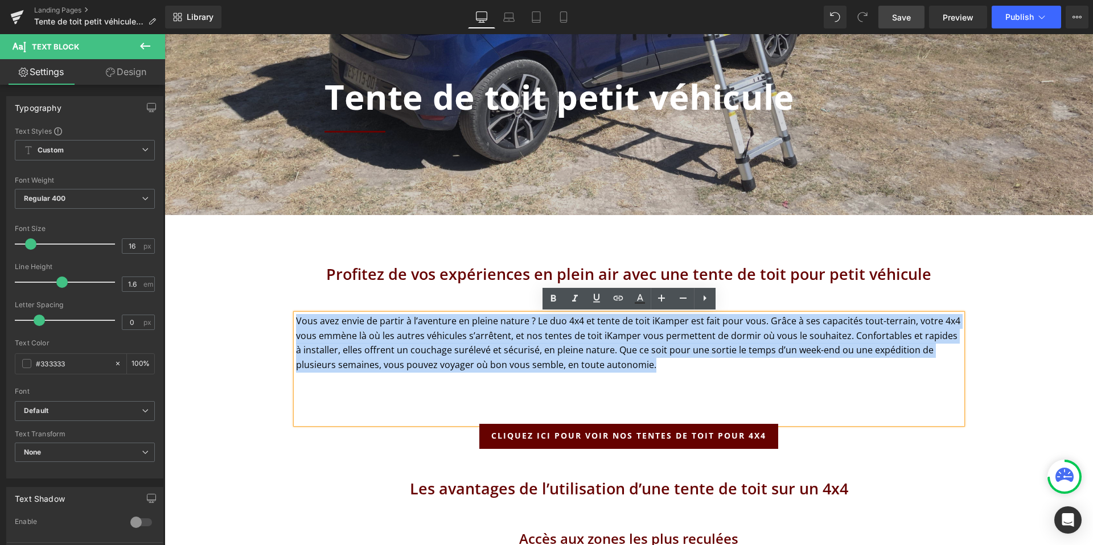
drag, startPoint x: 614, startPoint y: 368, endPoint x: 297, endPoint y: 319, distance: 321.4
click at [297, 319] on p "Vous avez envie de partir à l’aventure en pleine nature ? Le duo 4x4 et tente d…" at bounding box center [629, 343] width 666 height 58
copy p "Vous avez envie de partir à l’aventure en pleine nature ? Le duo 4x4 et tente d…"
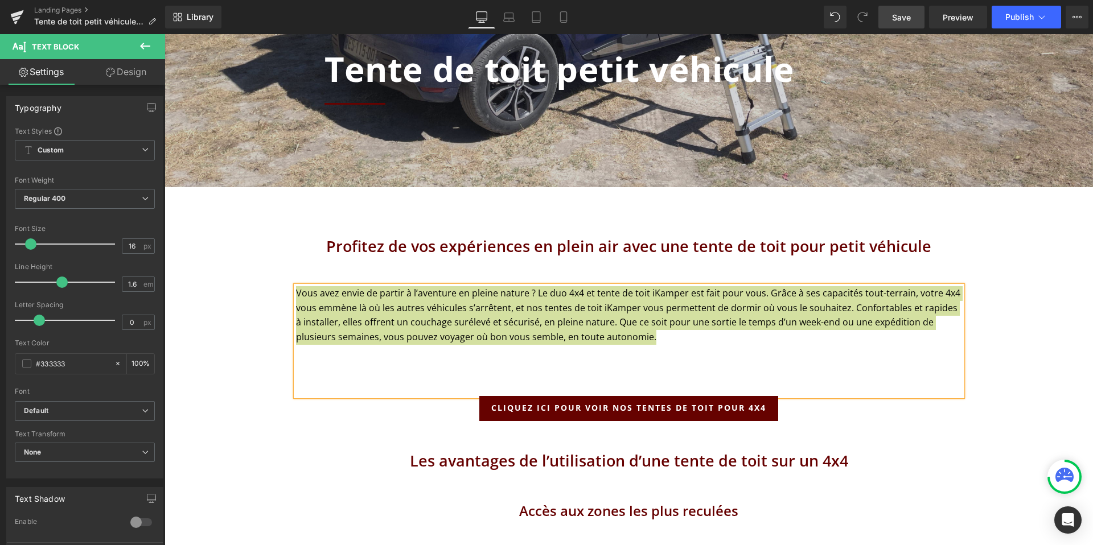
scroll to position [511, 0]
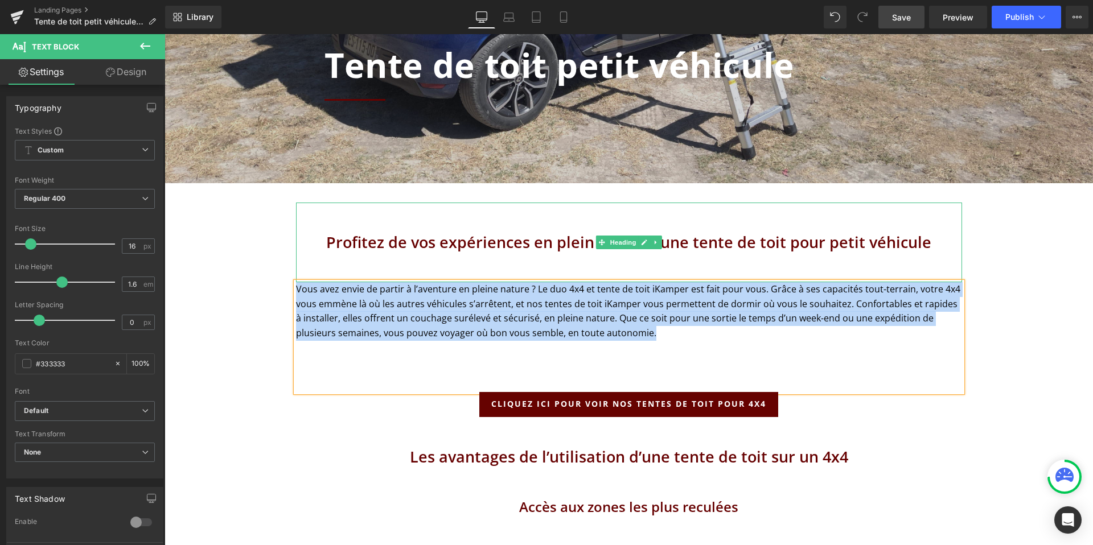
click at [594, 240] on h2 "Profitez de vos expériences en plein air avec une tente de toit pour petit véhi…" at bounding box center [629, 242] width 666 height 23
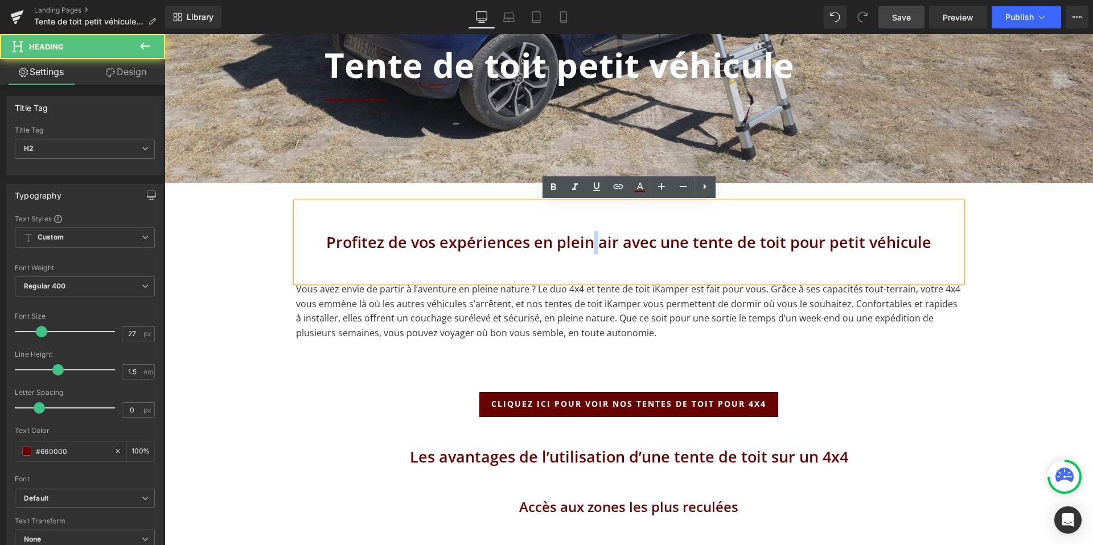
click at [594, 240] on h2 "Profitez de vos expériences en plein air avec une tente de toit pour petit véhi…" at bounding box center [629, 242] width 666 height 23
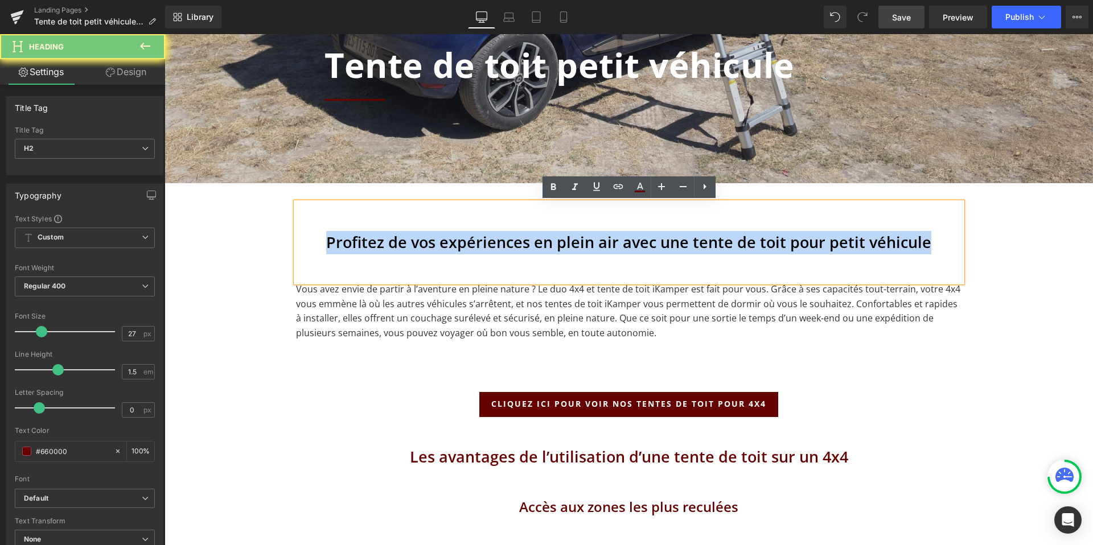
click at [594, 240] on h2 "Profitez de vos expériences en plein air avec une tente de toit pour petit véhi…" at bounding box center [629, 242] width 666 height 23
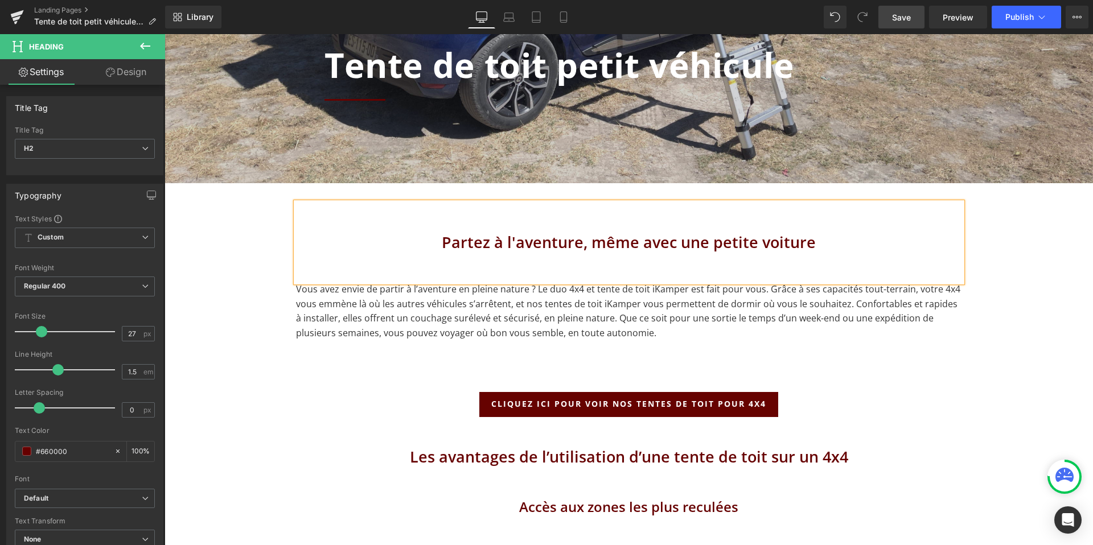
click at [557, 314] on p "Vous avez envie de partir à l’aventure en pleine nature ? Le duo 4x4 et tente d…" at bounding box center [629, 311] width 666 height 58
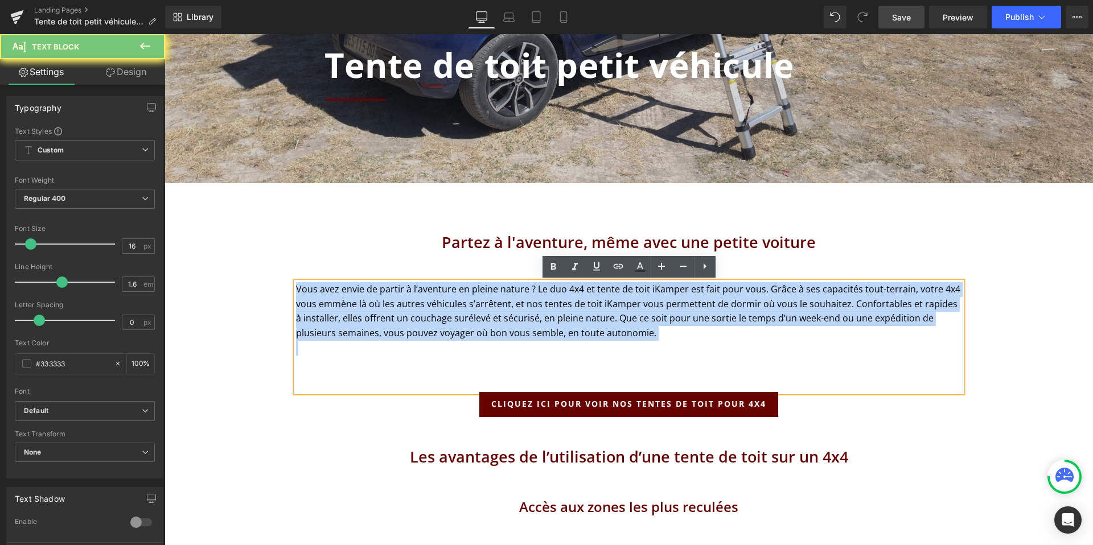
click at [557, 314] on p "Vous avez envie de partir à l’aventure en pleine nature ? Le duo 4x4 et tente d…" at bounding box center [629, 311] width 666 height 58
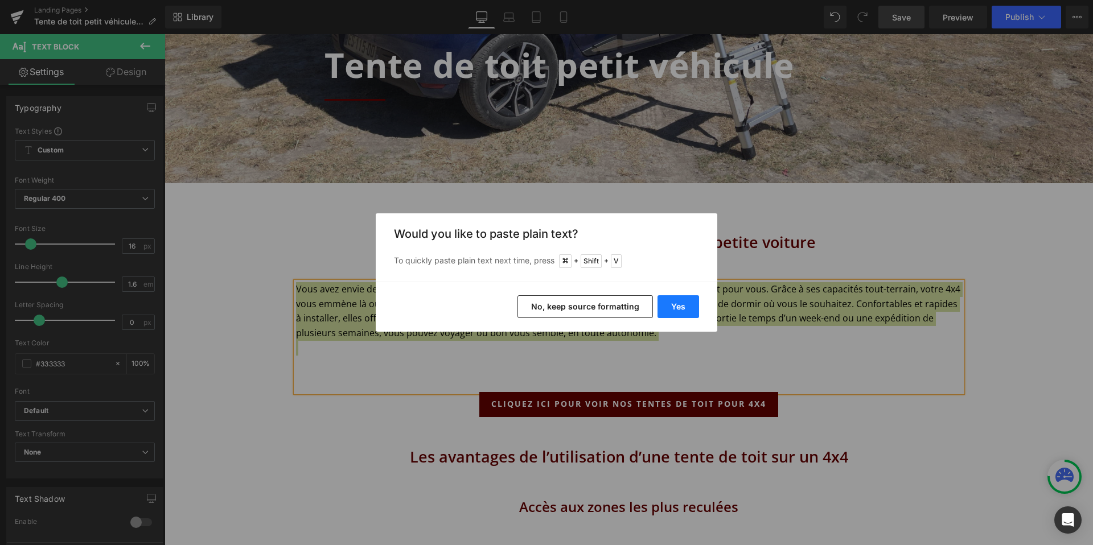
click at [685, 303] on button "Yes" at bounding box center [679, 306] width 42 height 23
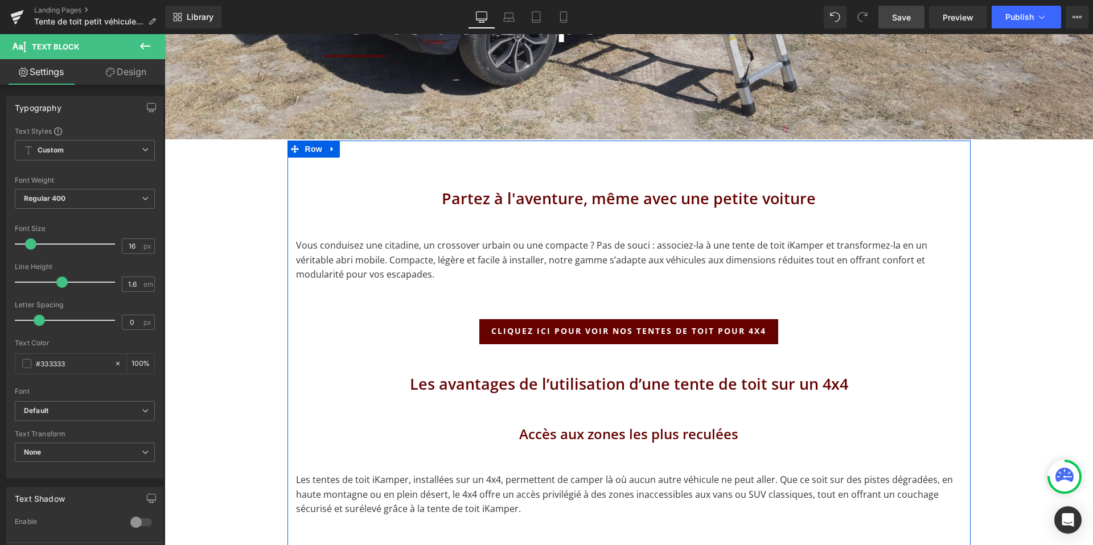
scroll to position [558, 0]
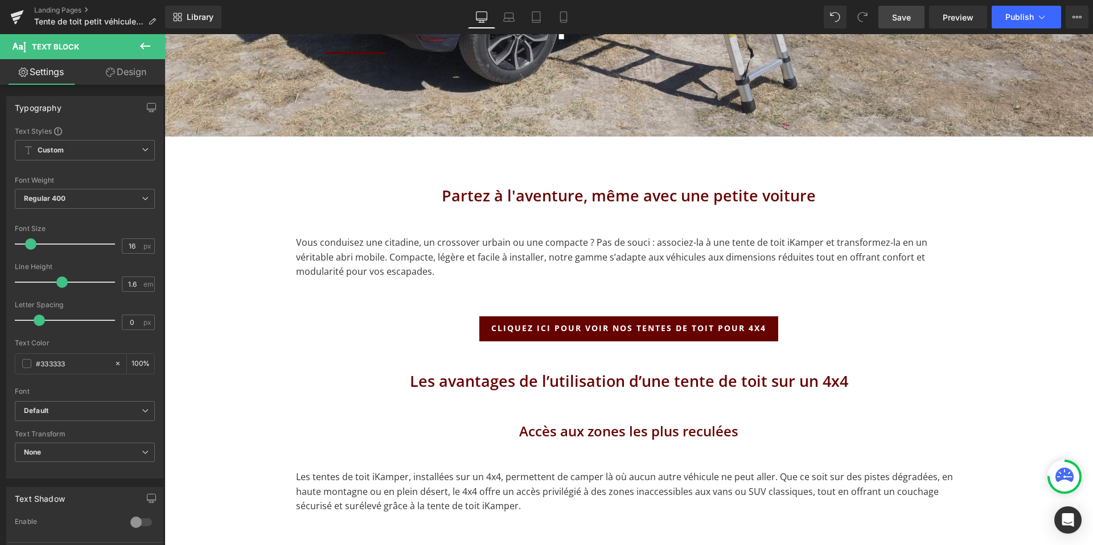
click at [417, 265] on p "Vous conduisez une citadine, un crossover urbain ou une compacte ? Pas de souci…" at bounding box center [629, 258] width 666 height 44
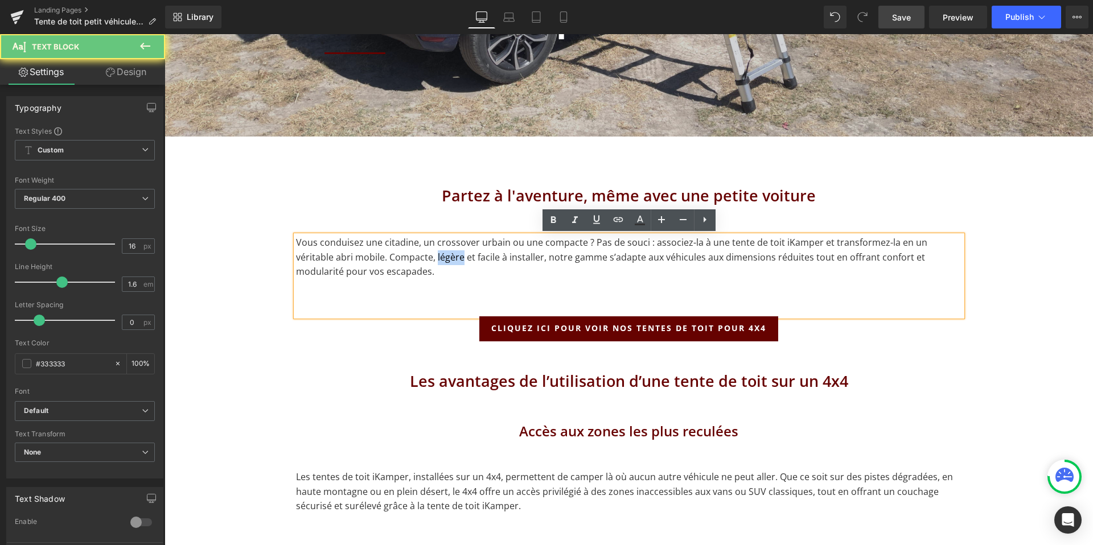
click at [417, 265] on p "Vous conduisez une citadine, un crossover urbain ou une compacte ? Pas de souci…" at bounding box center [629, 258] width 666 height 44
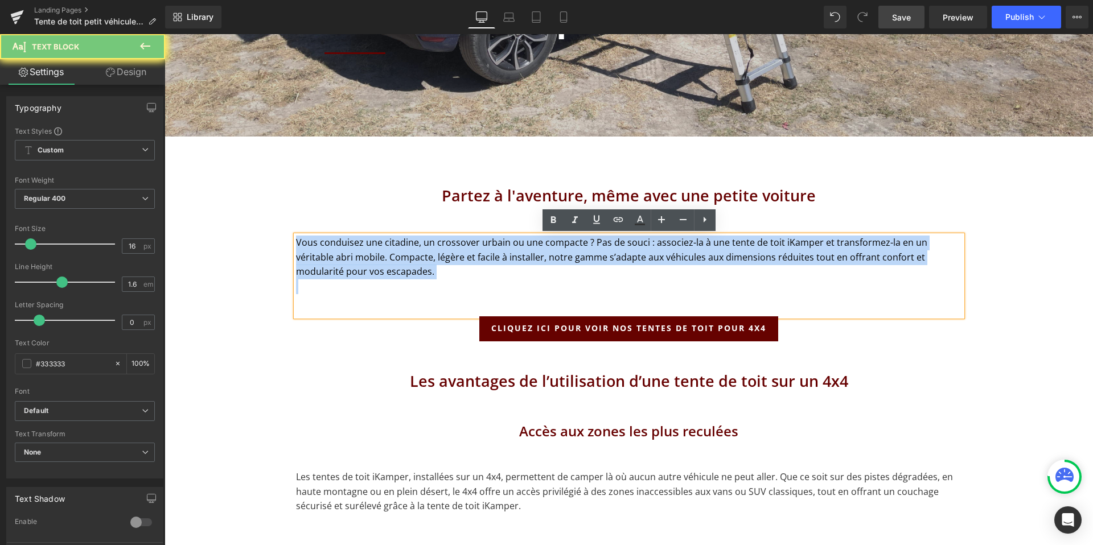
click at [417, 265] on p "Vous conduisez une citadine, un crossover urbain ou une compacte ? Pas de souci…" at bounding box center [629, 258] width 666 height 44
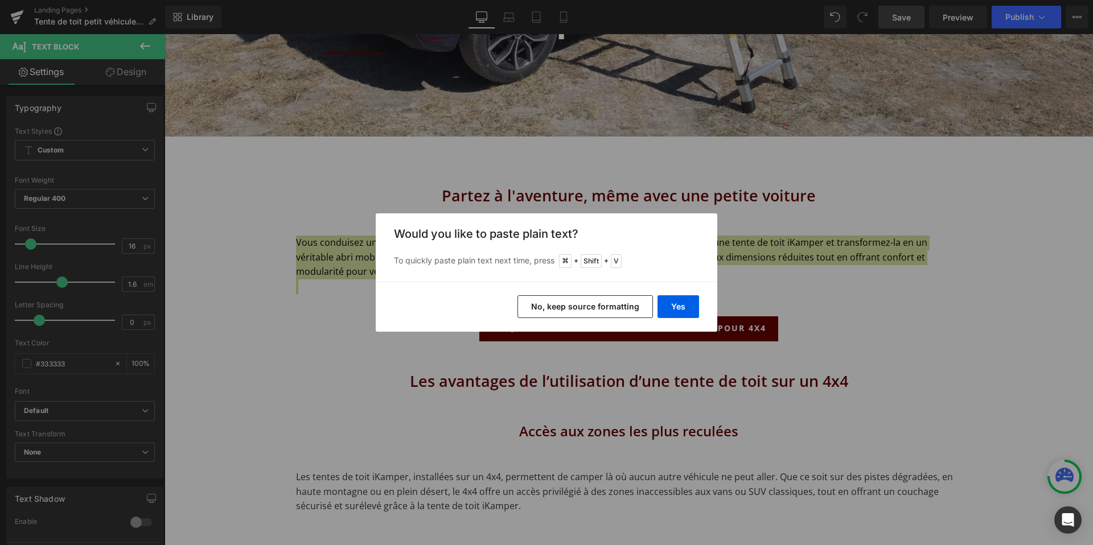
click at [673, 310] on button "Yes" at bounding box center [679, 306] width 42 height 23
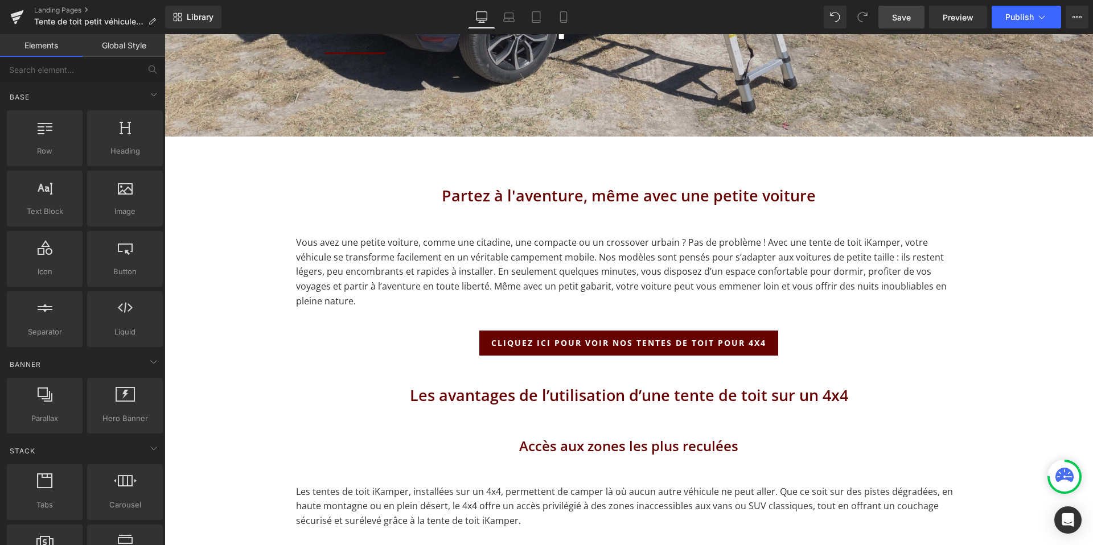
click at [601, 261] on p "Vous avez une petite voiture, comme une citadine, une compacte ou un crossover …" at bounding box center [629, 272] width 666 height 73
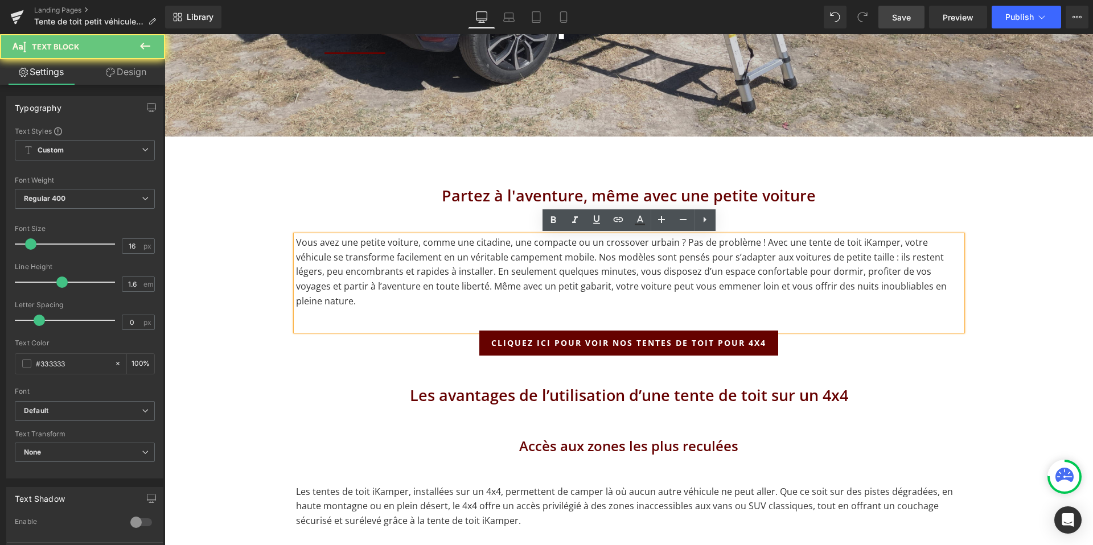
click at [624, 249] on p "Vous avez une petite voiture, comme une citadine, une compacte ou un crossover …" at bounding box center [629, 272] width 666 height 73
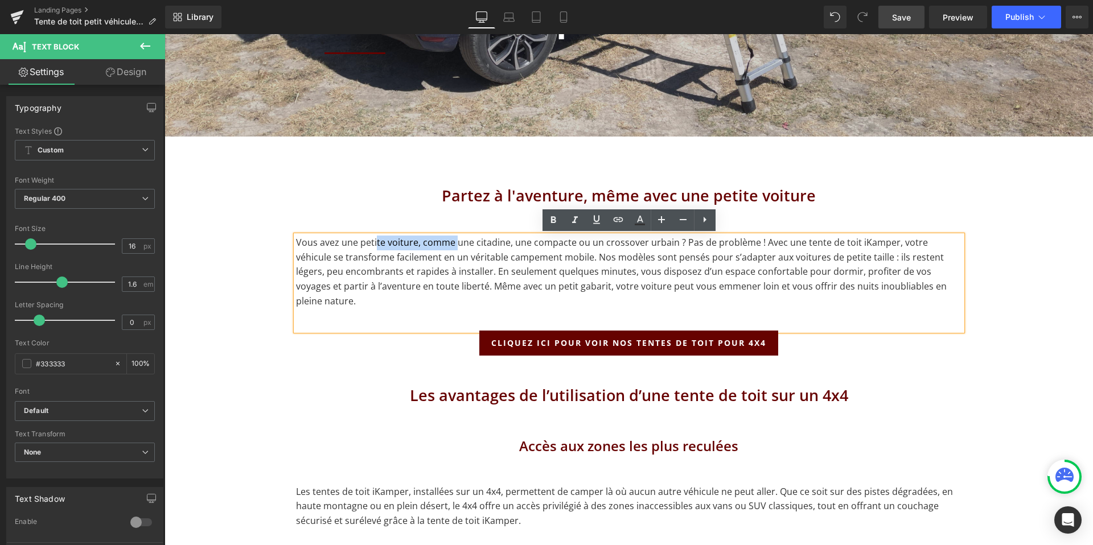
drag, startPoint x: 454, startPoint y: 245, endPoint x: 375, endPoint y: 240, distance: 79.3
click at [375, 240] on p "Vous avez une petite voiture, comme une citadine, une compacte ou un crossover …" at bounding box center [629, 272] width 666 height 73
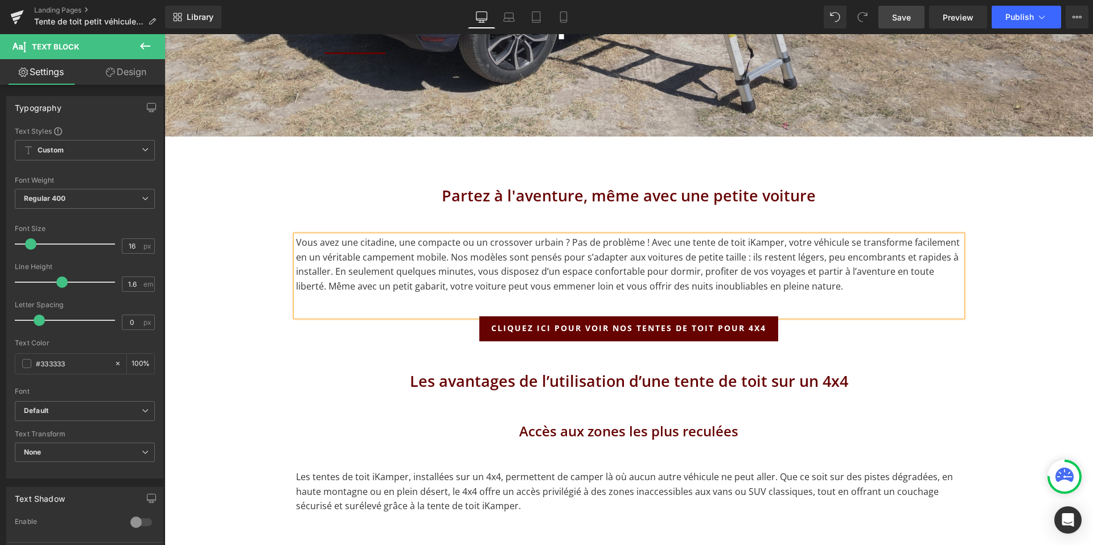
click at [410, 244] on p "Vous avez une citadine, une compacte ou un crossover urbain ? Pas de problème !…" at bounding box center [629, 265] width 666 height 58
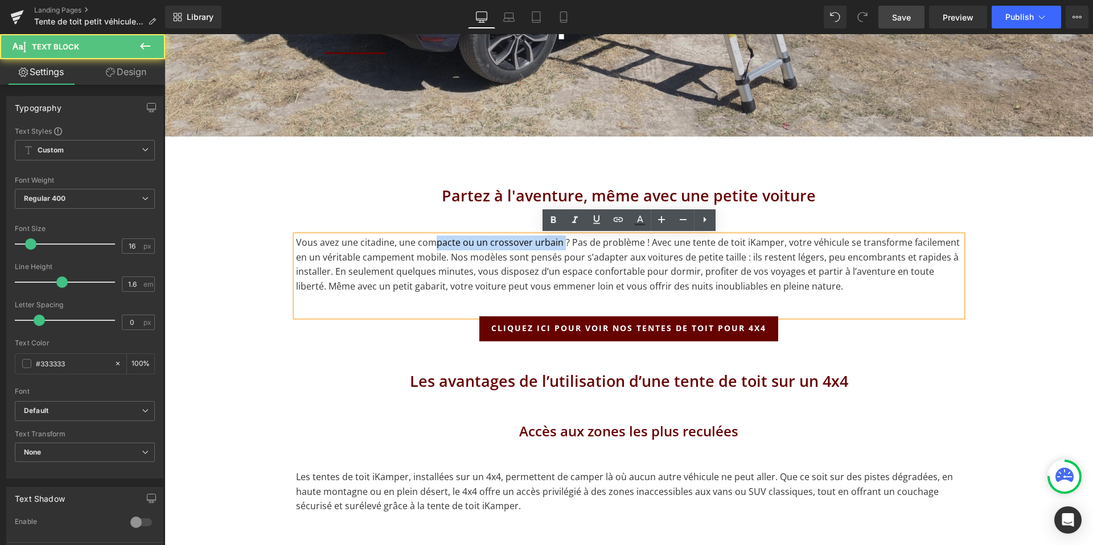
drag, startPoint x: 559, startPoint y: 244, endPoint x: 432, endPoint y: 240, distance: 127.0
click at [432, 240] on p "Vous avez une citadine, une compacte ou un crossover urbain ? Pas de problème !…" at bounding box center [629, 265] width 666 height 58
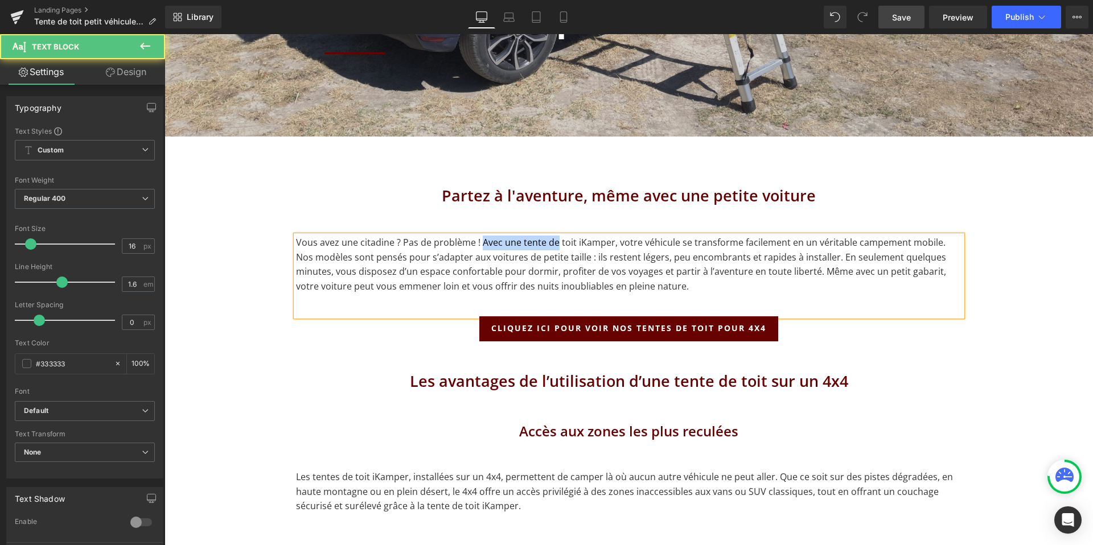
drag, startPoint x: 481, startPoint y: 245, endPoint x: 567, endPoint y: 245, distance: 86.0
click at [567, 245] on p "Vous avez une citadine ? Pas de problème ! Avec une tente de toit iKamper, votr…" at bounding box center [629, 265] width 666 height 58
click at [576, 261] on p "Vous avez une citadine ? Pas de problème ! Avec une tente de toit iKamper, votr…" at bounding box center [629, 265] width 666 height 58
click at [507, 245] on p "Vous avez une citadine ? Pas de problème ! Avec une tente de toit iKamper, votr…" at bounding box center [629, 265] width 666 height 58
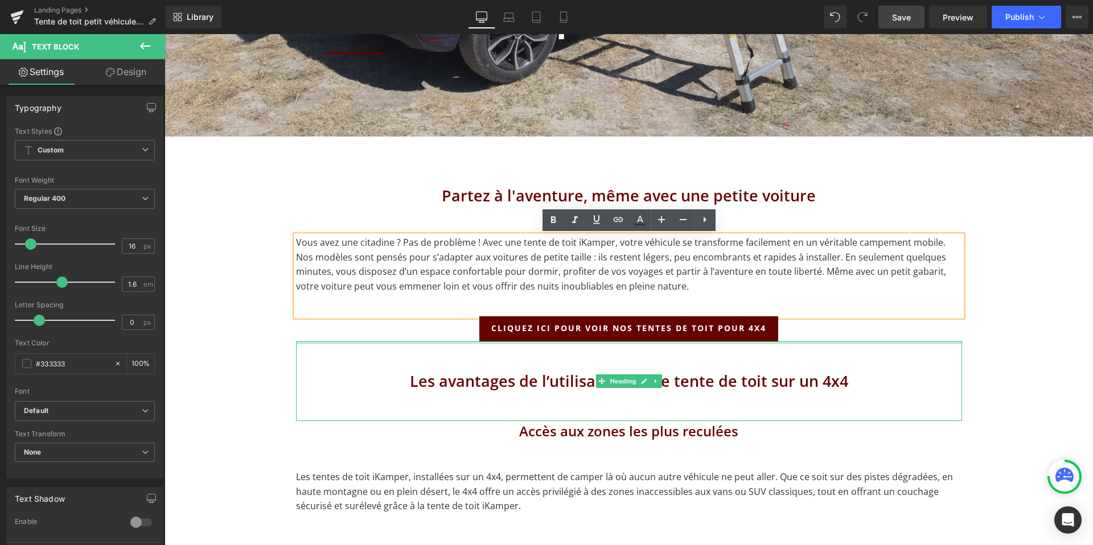
click at [351, 343] on div at bounding box center [629, 343] width 666 height 3
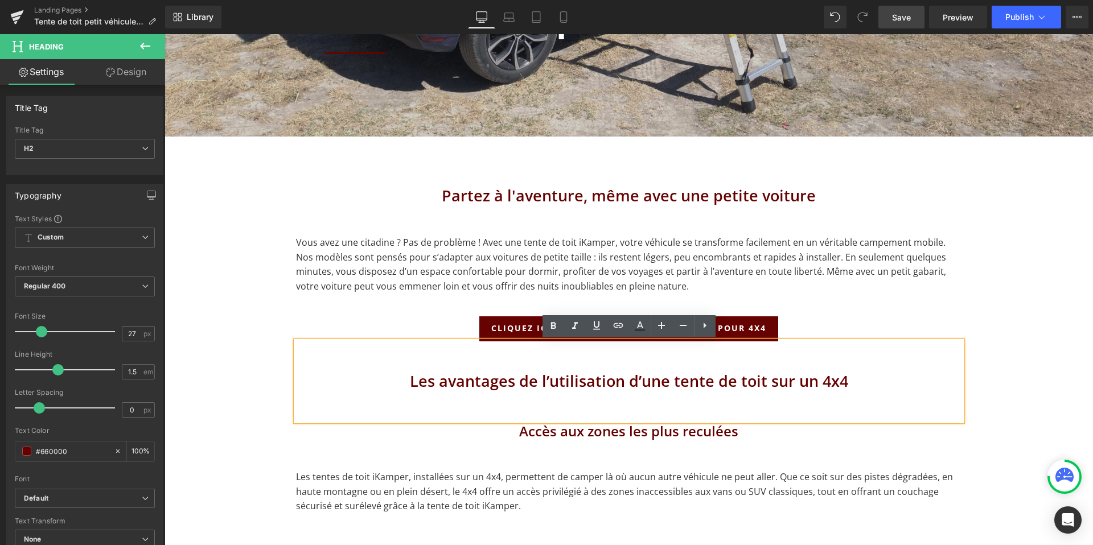
click at [894, 199] on h2 "Partez à l'aventure, même avec une petite voiture" at bounding box center [629, 195] width 666 height 23
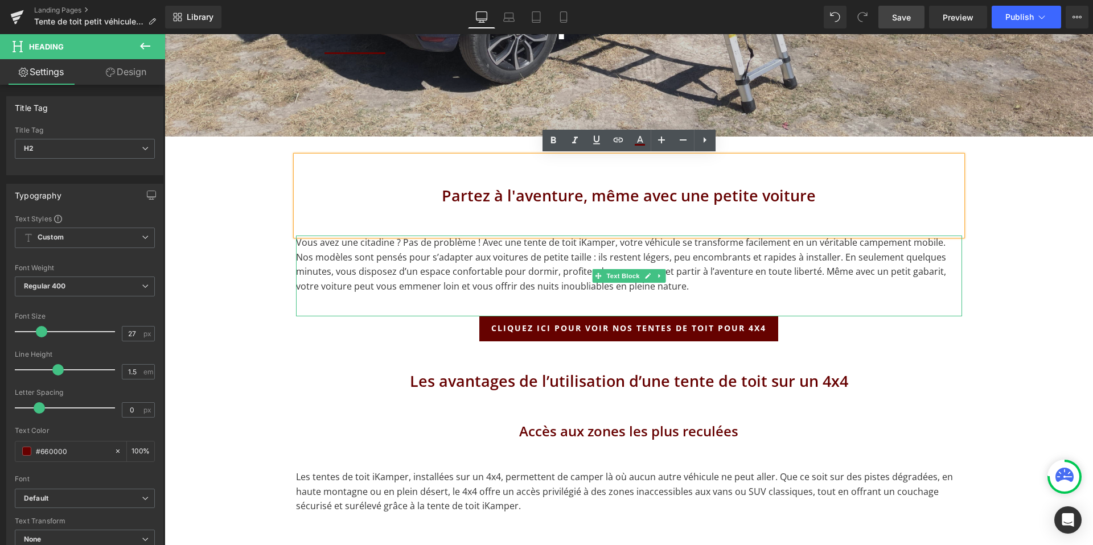
click at [864, 241] on p "Vous avez une citadine ? Pas de problème ! Avec une tente de toit iKamper, votr…" at bounding box center [629, 265] width 666 height 58
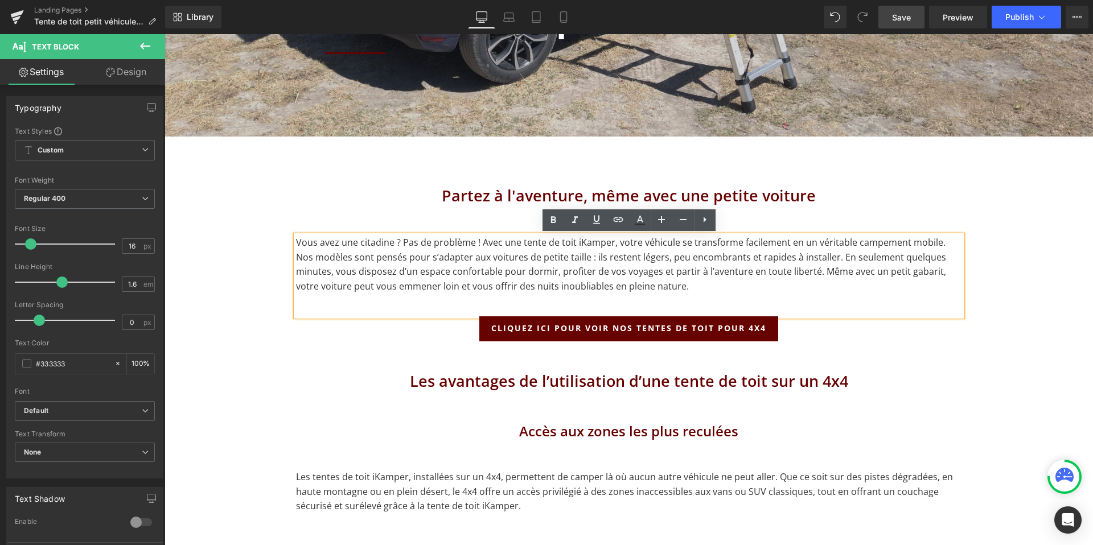
click at [854, 243] on p "Vous avez une citadine ? Pas de problème ! Avec une tente de toit iKamper, votr…" at bounding box center [629, 265] width 666 height 58
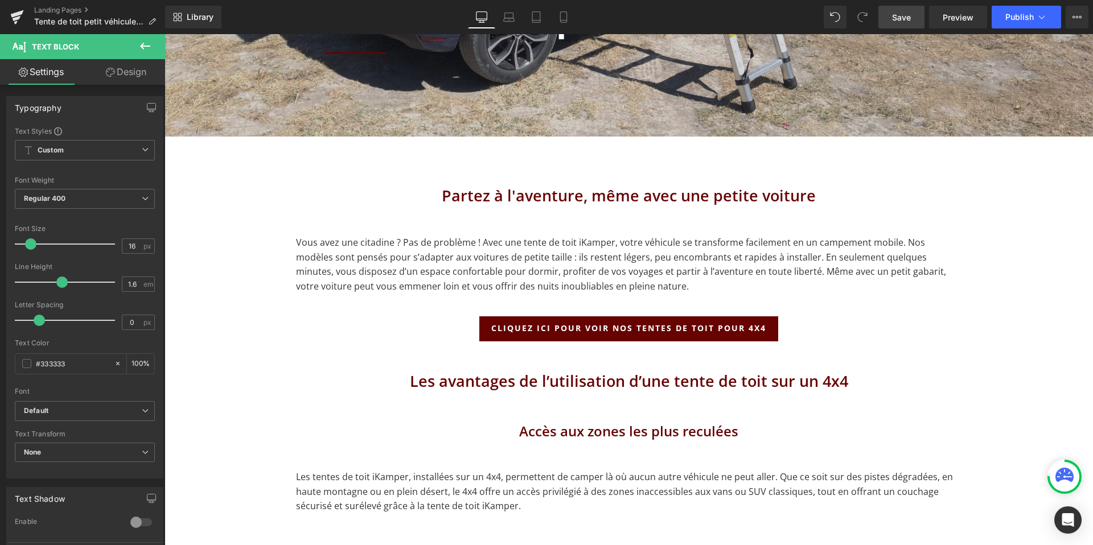
click at [913, 15] on link "Save" at bounding box center [901, 17] width 46 height 23
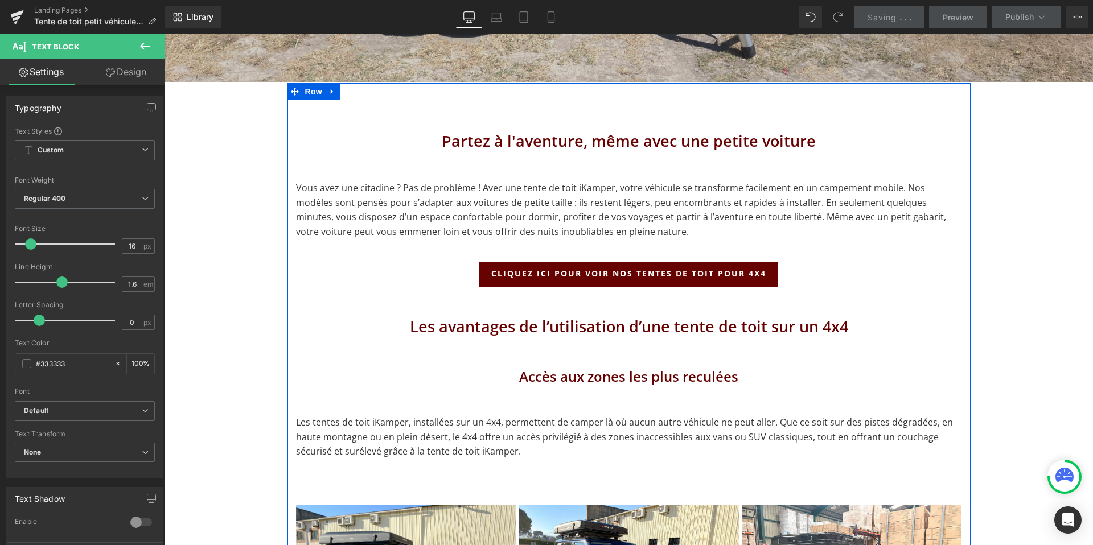
scroll to position [634, 0]
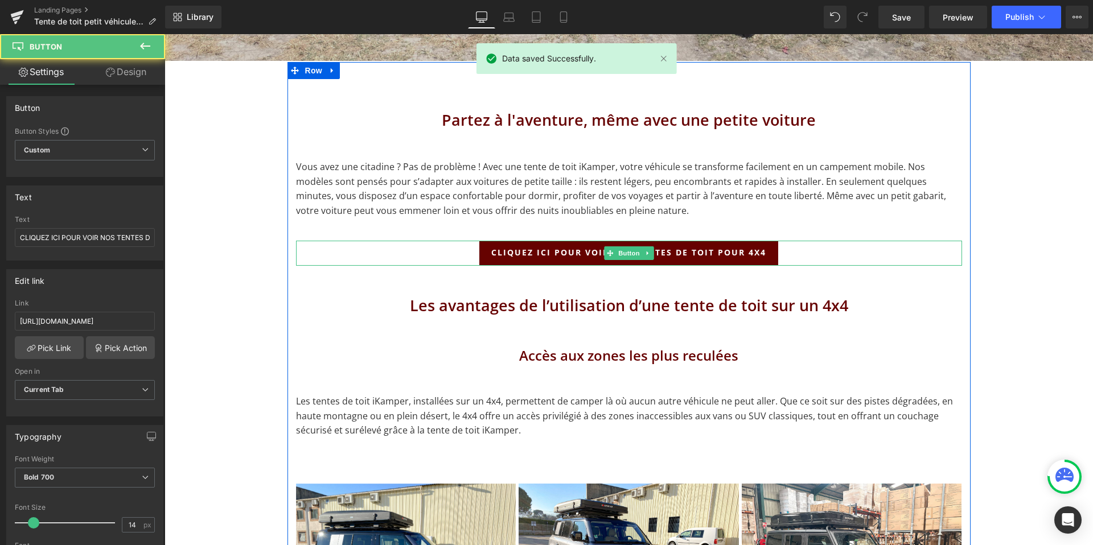
click at [564, 261] on link "CLIQUEZ ICI POUR VOIR NOS TENTES DE TOIT pour 4x4" at bounding box center [628, 253] width 299 height 25
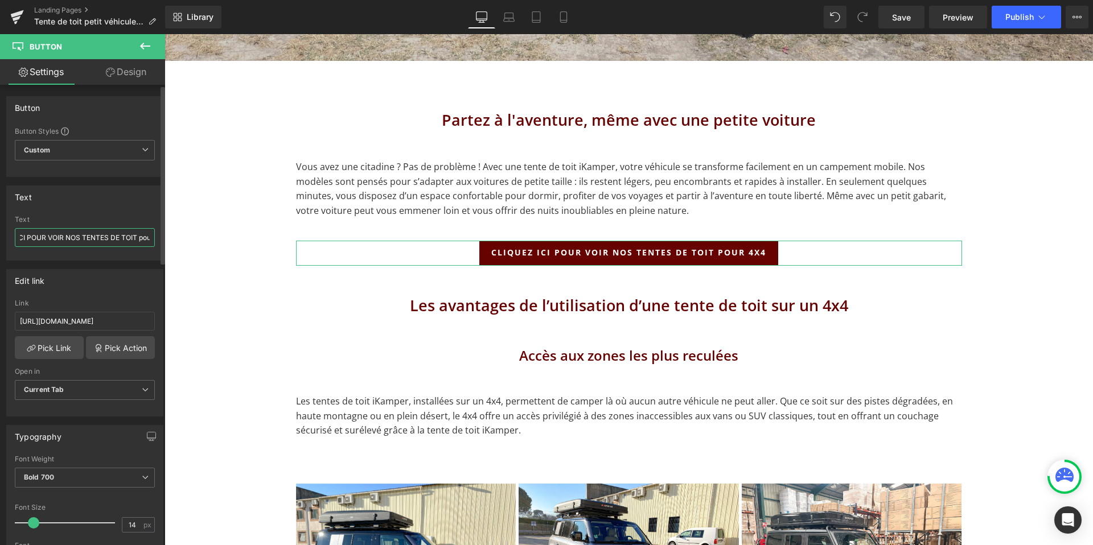
scroll to position [0, 59]
drag, startPoint x: 37, startPoint y: 236, endPoint x: 153, endPoint y: 236, distance: 115.6
click at [153, 236] on div "CLIQUEZ ICI POUR VOIR NOS TENTES DE TOIT pour 4x4 Text CLIQUEZ ICI POUR VOIR NO…" at bounding box center [85, 238] width 156 height 44
click at [96, 236] on input "CLIQUEZ ICI POUR VOIR NOS TENTES DE TOIT pour 4x4" at bounding box center [85, 237] width 140 height 19
click at [117, 239] on input "CLIQUEZ ICI POUR VOIR NOS TENTES DE TOIT pour 4x4" at bounding box center [85, 237] width 140 height 19
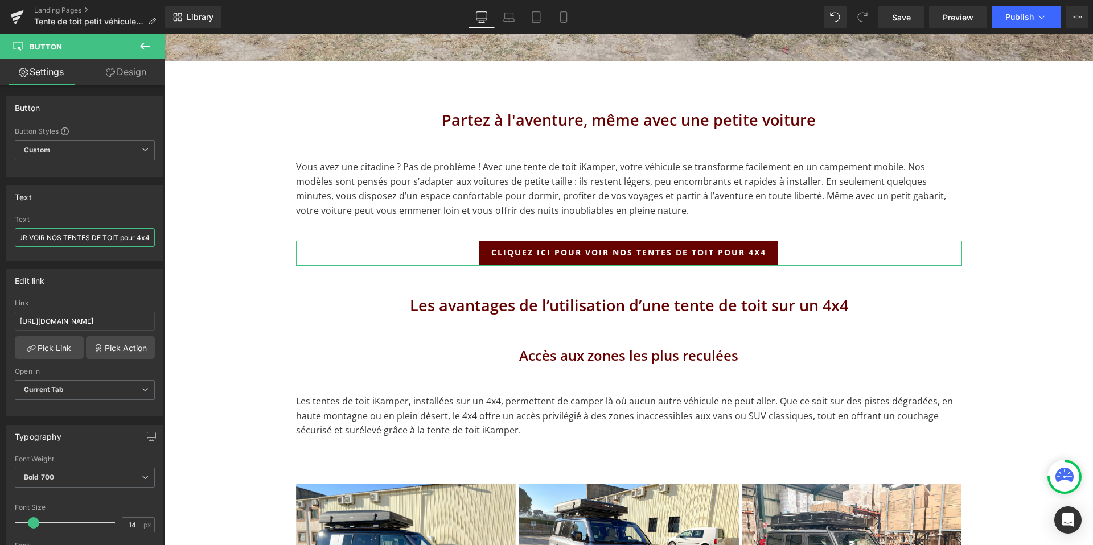
drag, startPoint x: 299, startPoint y: 272, endPoint x: 165, endPoint y: 239, distance: 138.5
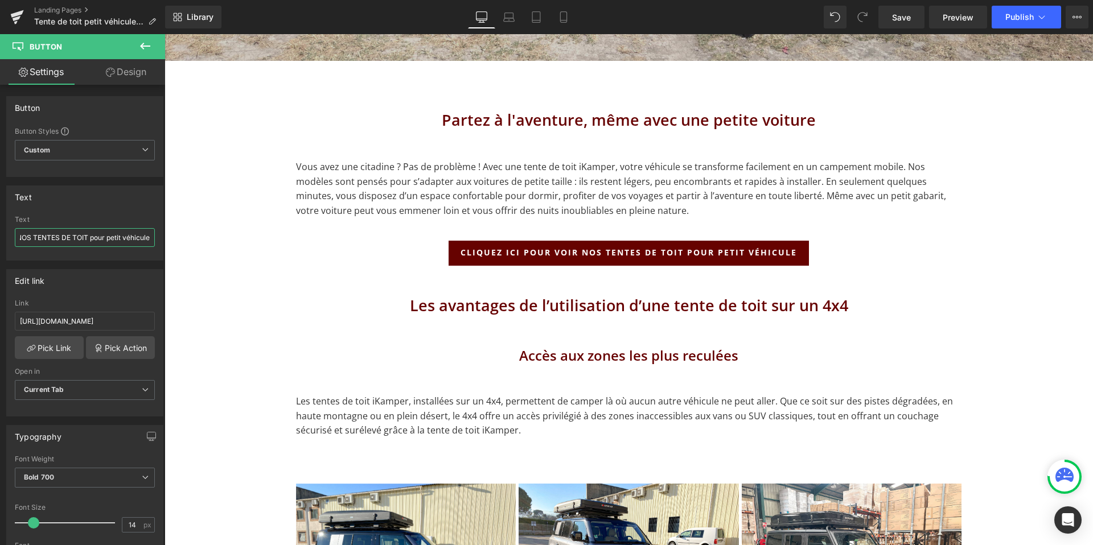
type input "CLIQUEZ ICI POUR VOIR NOS TENTES DE TOIT pour petit véhicule"
click at [909, 22] on span "Save" at bounding box center [901, 17] width 19 height 12
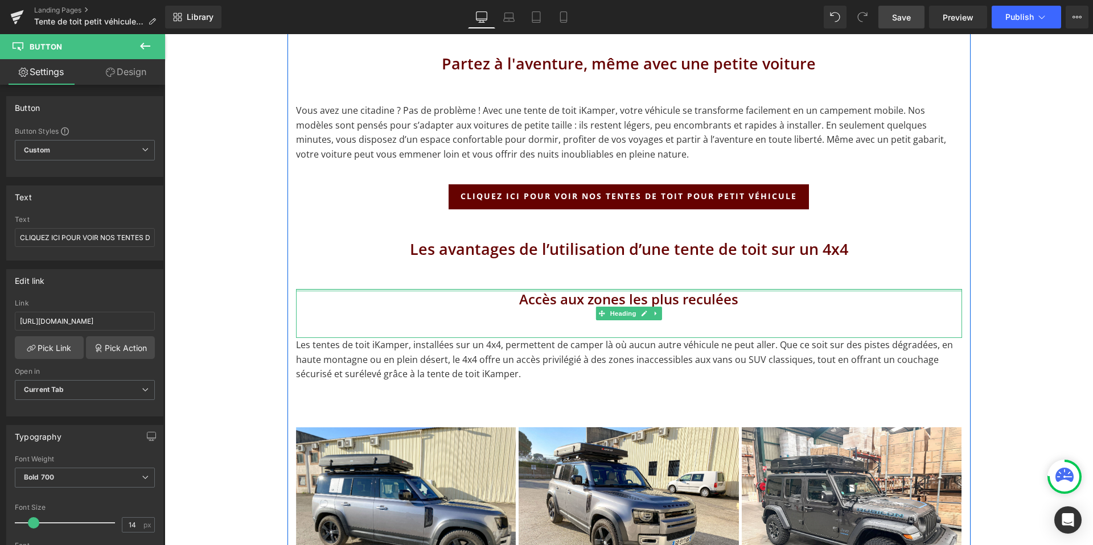
scroll to position [700, 0]
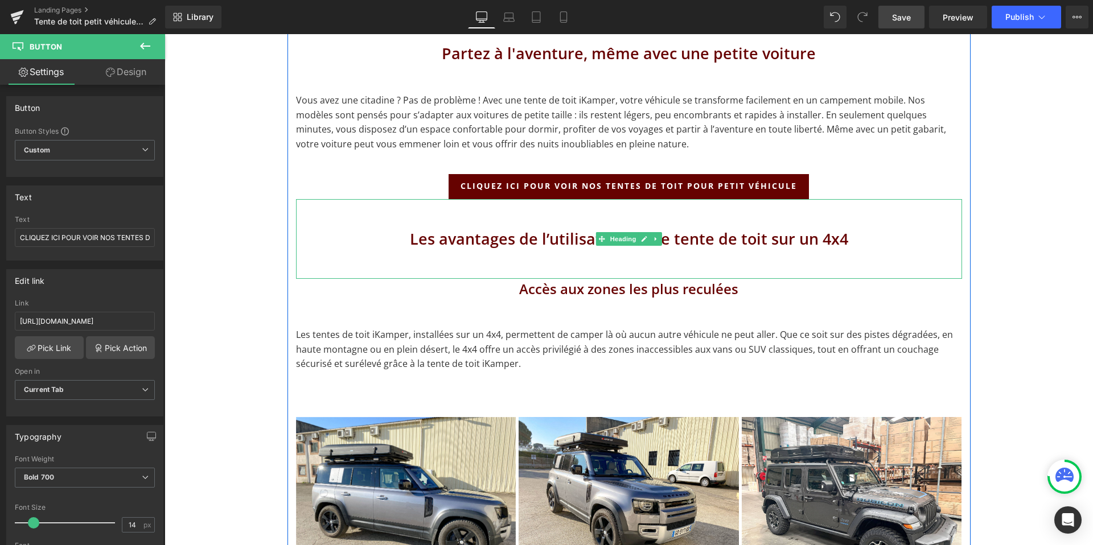
click at [714, 242] on h2 "Les avantages de l’utilisation d’une tente de toit sur un 4x4" at bounding box center [629, 239] width 666 height 23
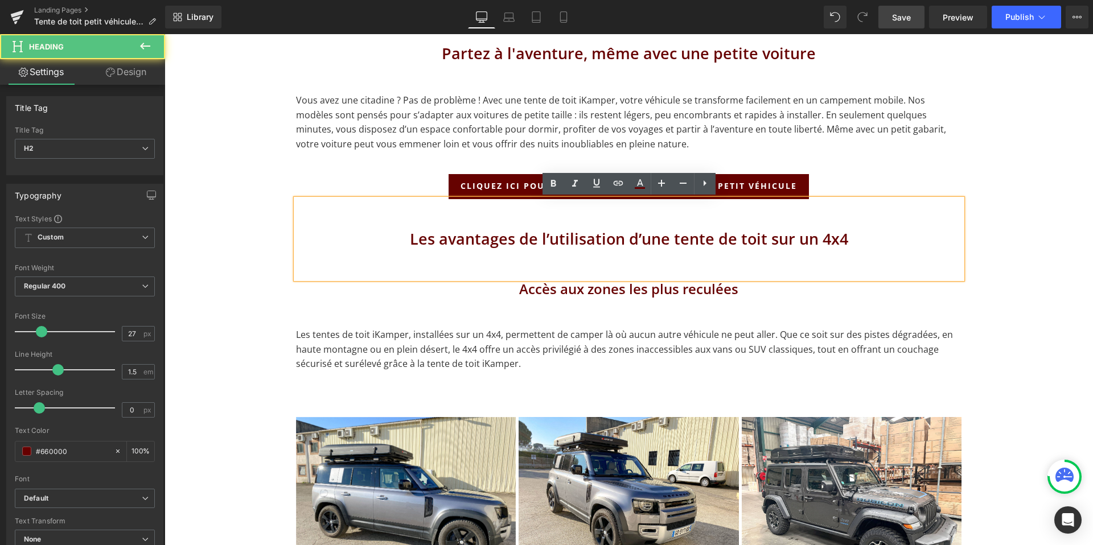
click at [847, 239] on h2 "Les avantages de l’utilisation d’une tente de toit sur un 4x4" at bounding box center [629, 239] width 666 height 23
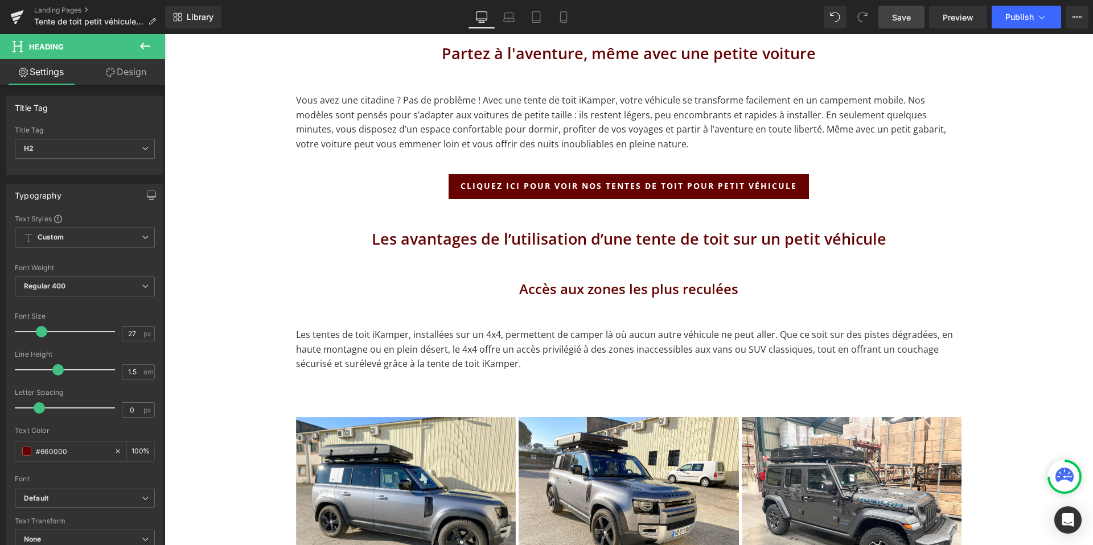
click at [902, 30] on div "Library Desktop Desktop Laptop Tablet Mobile Save Preview Publish Scheduled Vie…" at bounding box center [629, 17] width 928 height 34
click at [905, 21] on span "Save" at bounding box center [901, 17] width 19 height 12
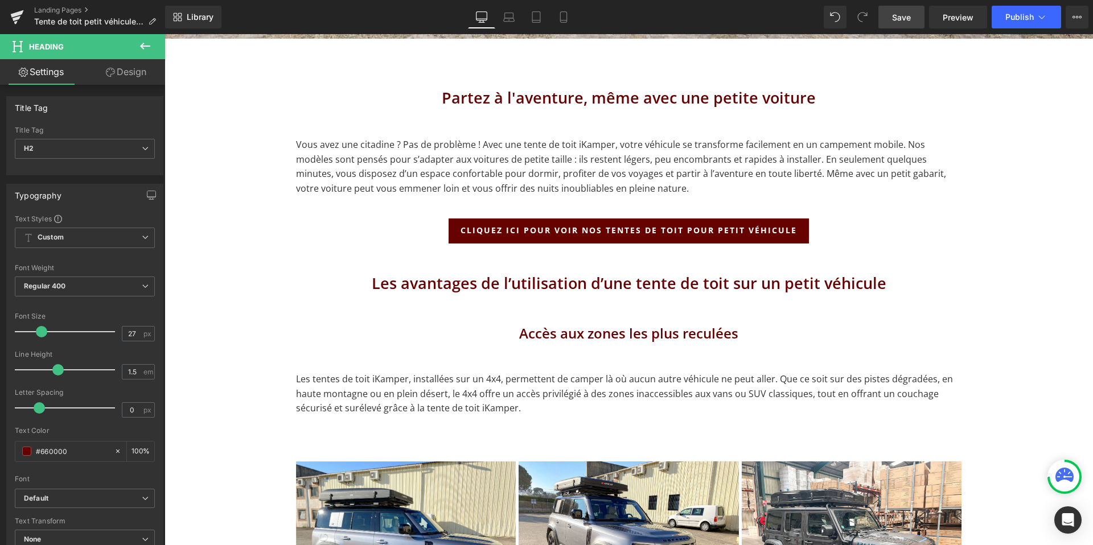
scroll to position [663, 0]
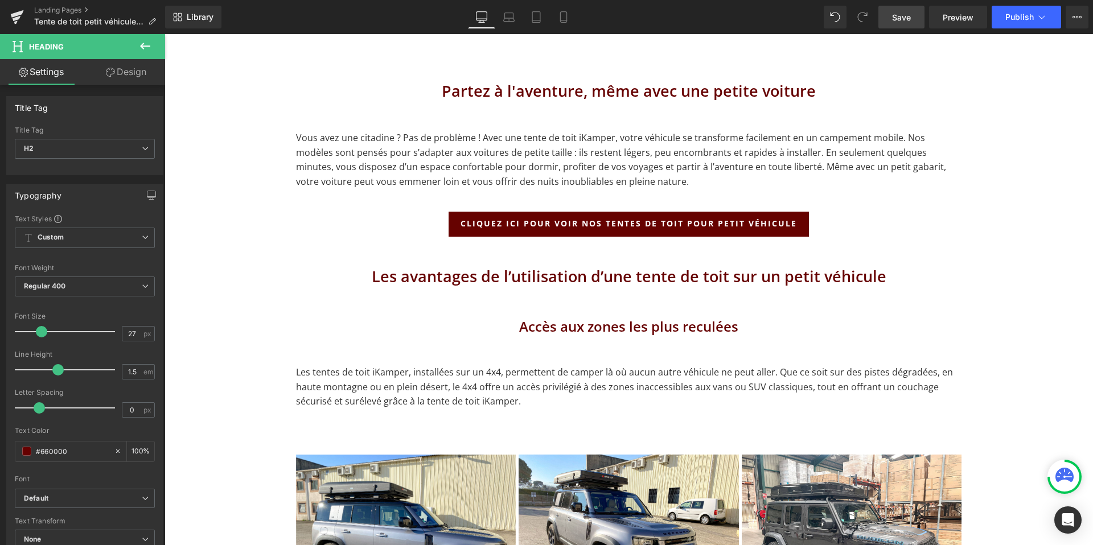
click at [557, 278] on h2 "Les avantages de l’utilisation d’une tente de toit sur un petit véhicule" at bounding box center [629, 276] width 666 height 23
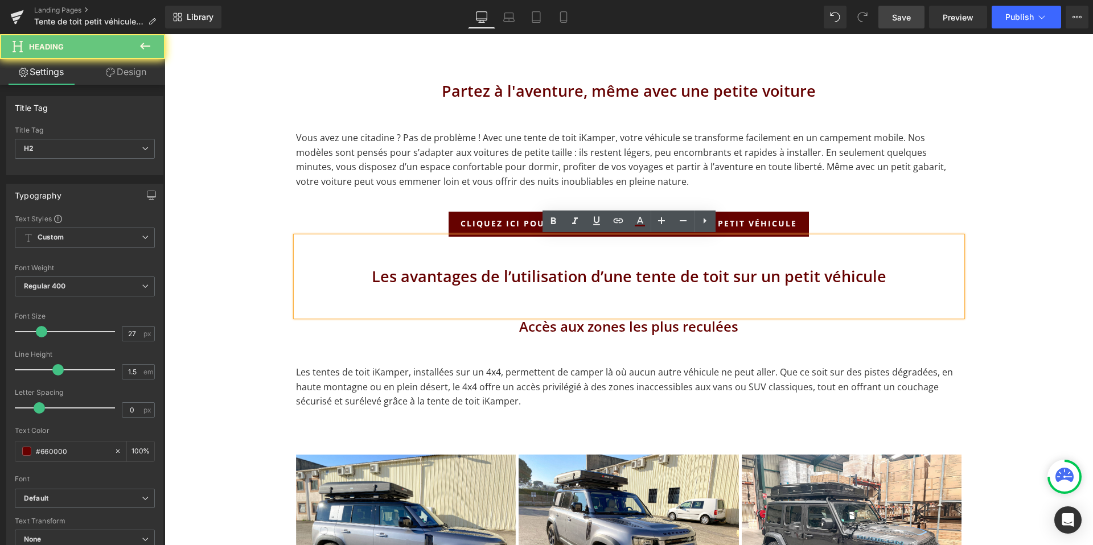
click at [557, 278] on h2 "Les avantages de l’utilisation d’une tente de toit sur un petit véhicule" at bounding box center [629, 276] width 666 height 23
click at [515, 292] on div "Les avantages de l’utilisation d’une tente de toit sur un petit véhicule" at bounding box center [629, 277] width 666 height 80
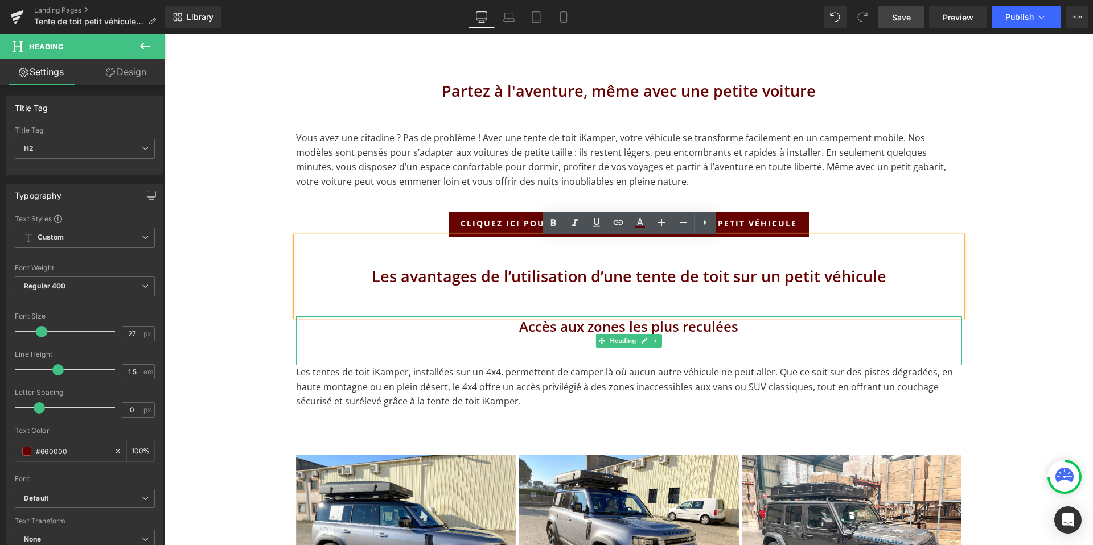
scroll to position [648, 0]
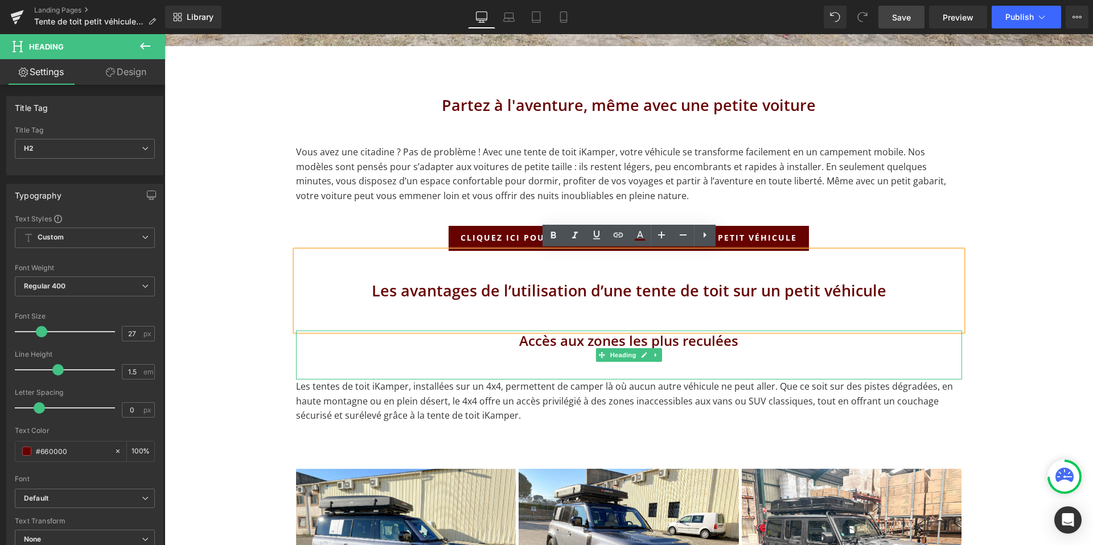
click at [571, 344] on h3 "Accès aux zones les plus reculées" at bounding box center [629, 341] width 666 height 20
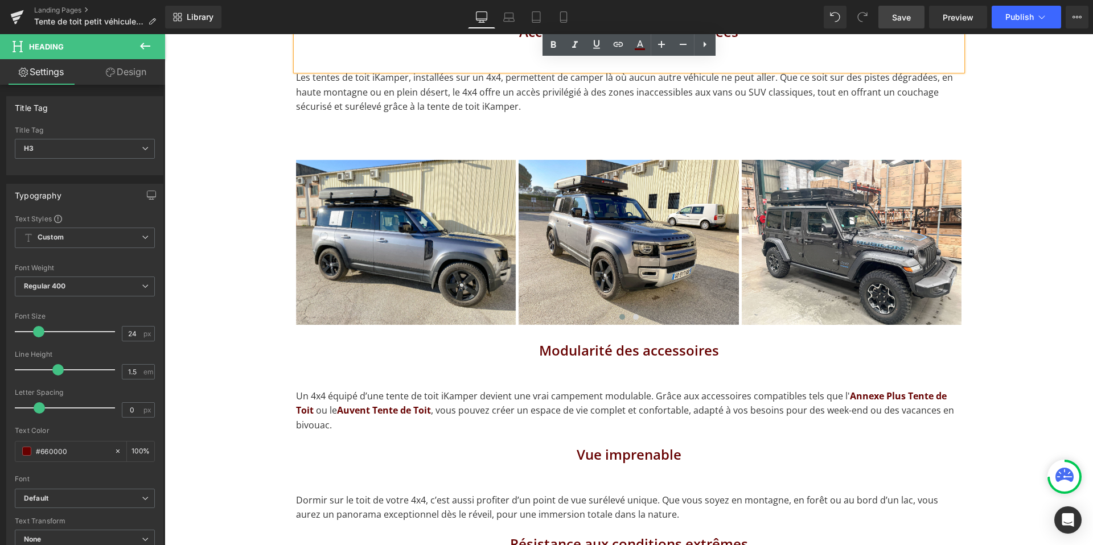
scroll to position [959, 0]
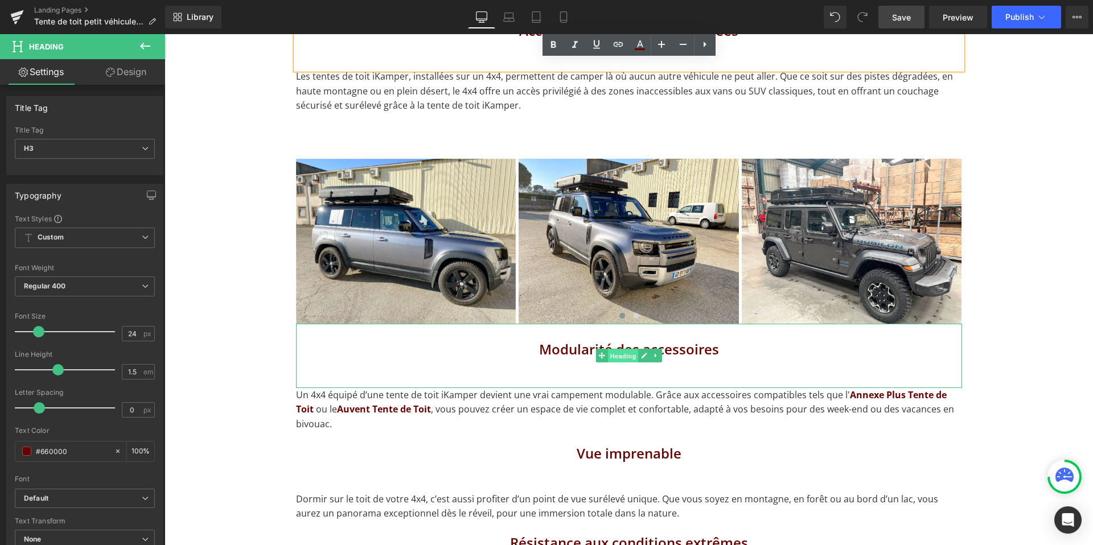
click at [625, 354] on span "Heading" at bounding box center [622, 357] width 31 height 14
click at [577, 347] on h3 "Modularité des accessoires" at bounding box center [629, 349] width 666 height 20
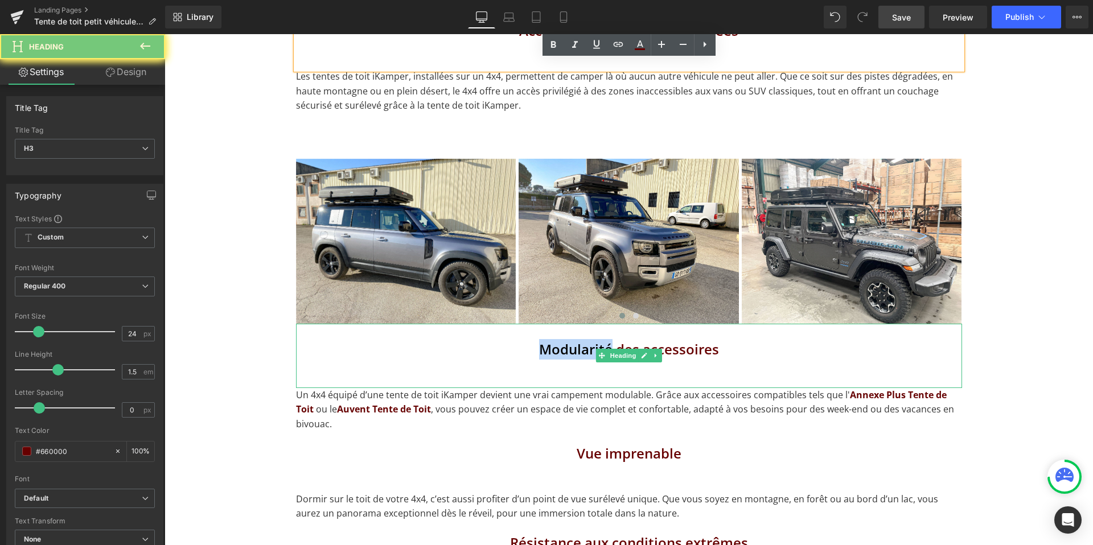
click at [577, 347] on h3 "Modularité des accessoires" at bounding box center [629, 349] width 666 height 20
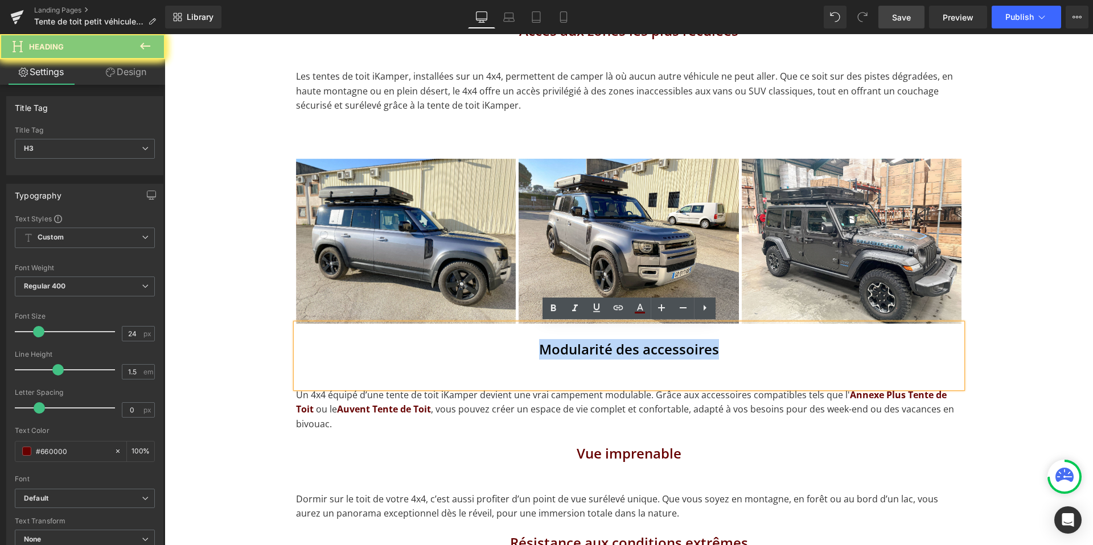
click at [577, 347] on h3 "Modularité des accessoires" at bounding box center [629, 349] width 666 height 20
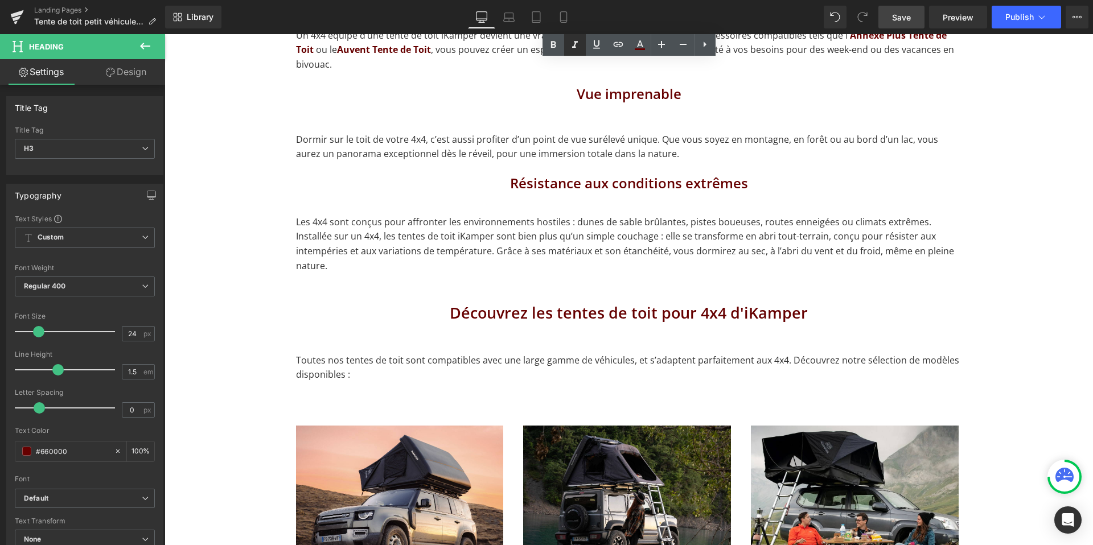
scroll to position [1324, 0]
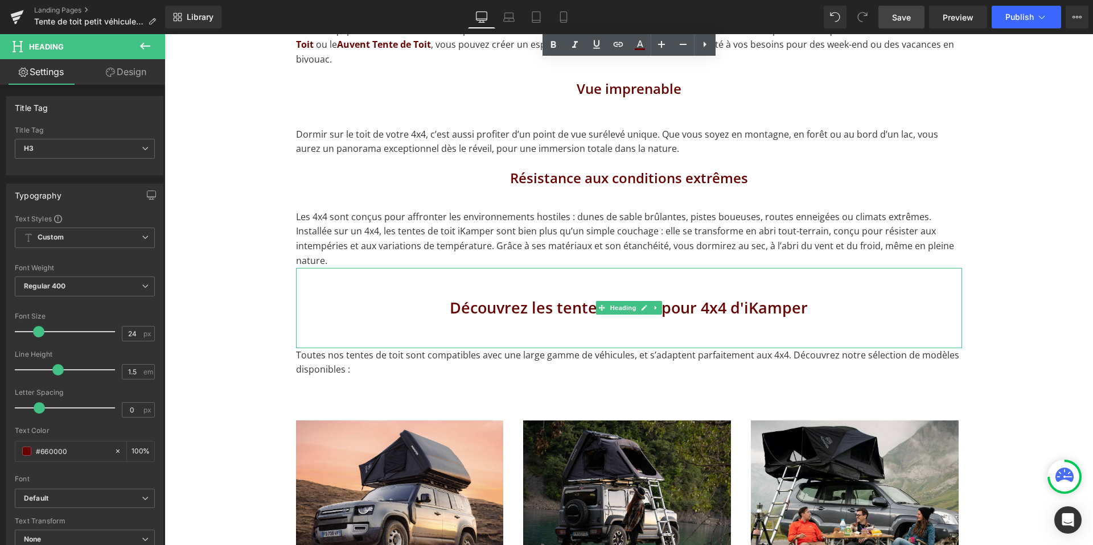
click at [715, 297] on h2 "Découvrez les tentes de toit pour 4x4 d'iKamper" at bounding box center [629, 308] width 666 height 23
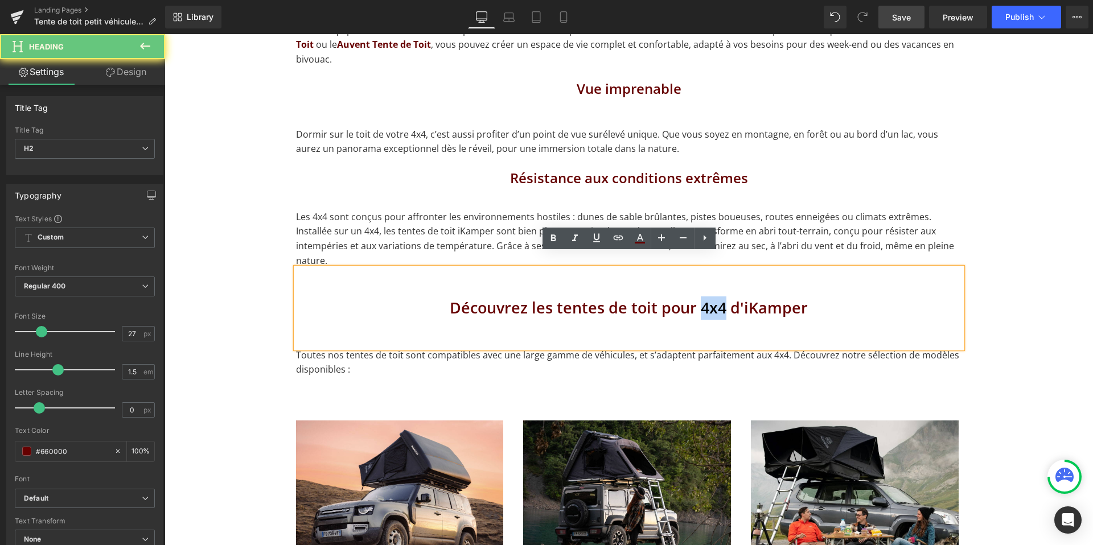
click at [715, 297] on h2 "Découvrez les tentes de toit pour 4x4 d'iKamper" at bounding box center [629, 308] width 666 height 23
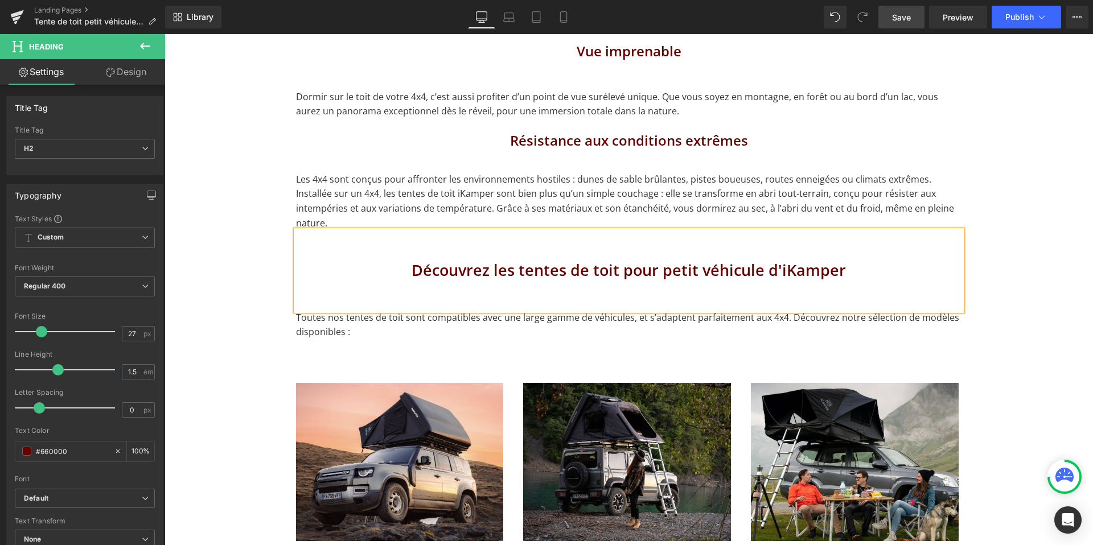
scroll to position [1362, 0]
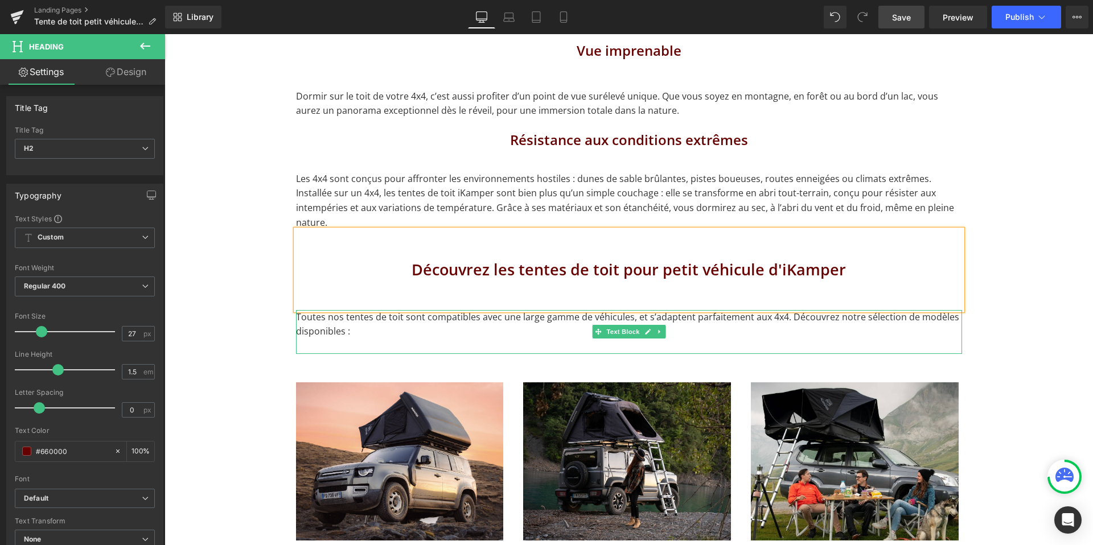
click at [352, 310] on p "Toutes nos tentes de toit sont compatibles avec une large gamme de véhicules, e…" at bounding box center [629, 324] width 666 height 29
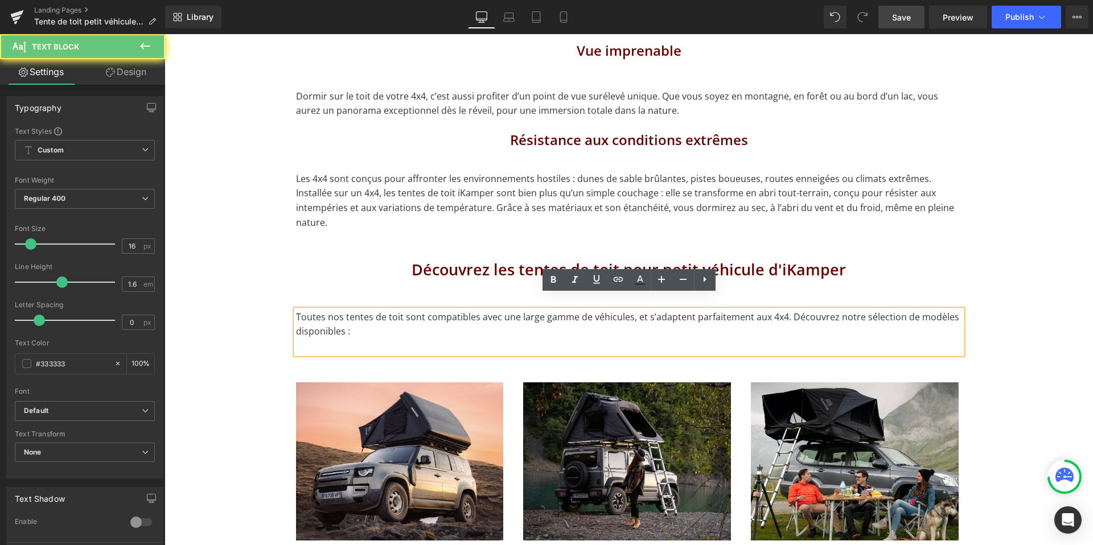
click at [434, 310] on p "Toutes nos tentes de toit sont compatibles avec une large gamme de véhicules, e…" at bounding box center [629, 324] width 666 height 29
click at [782, 310] on p "Toutes nos tentes de toit sont compatibles avec une large gamme de véhicules, e…" at bounding box center [629, 324] width 666 height 29
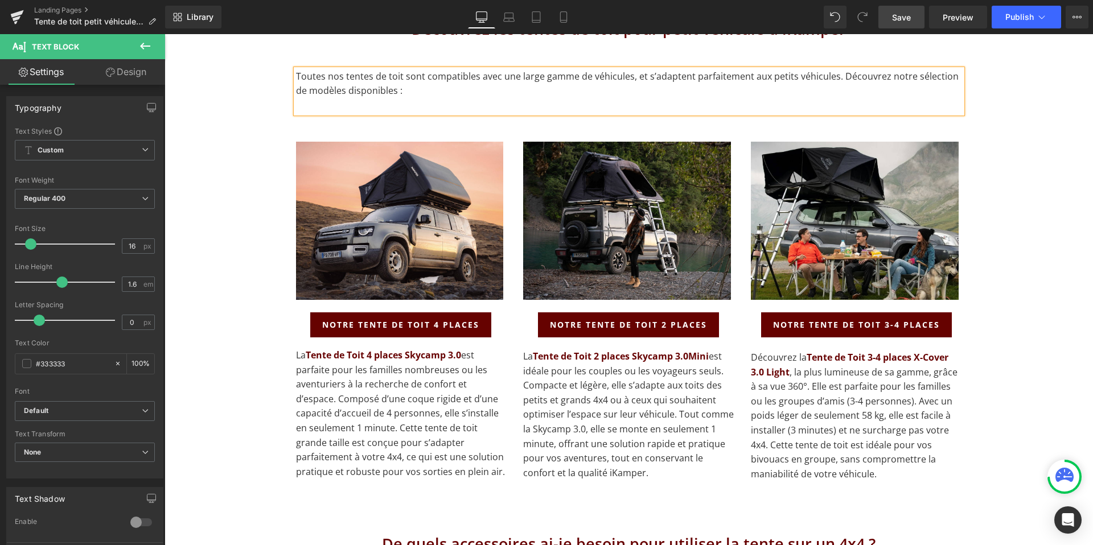
scroll to position [1604, 0]
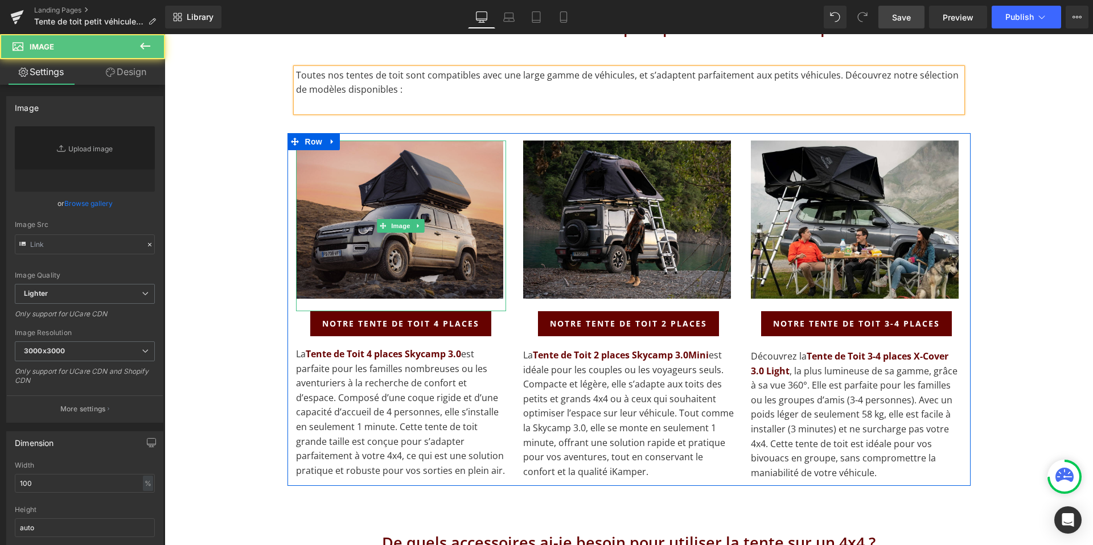
click at [463, 196] on img at bounding box center [401, 226] width 211 height 171
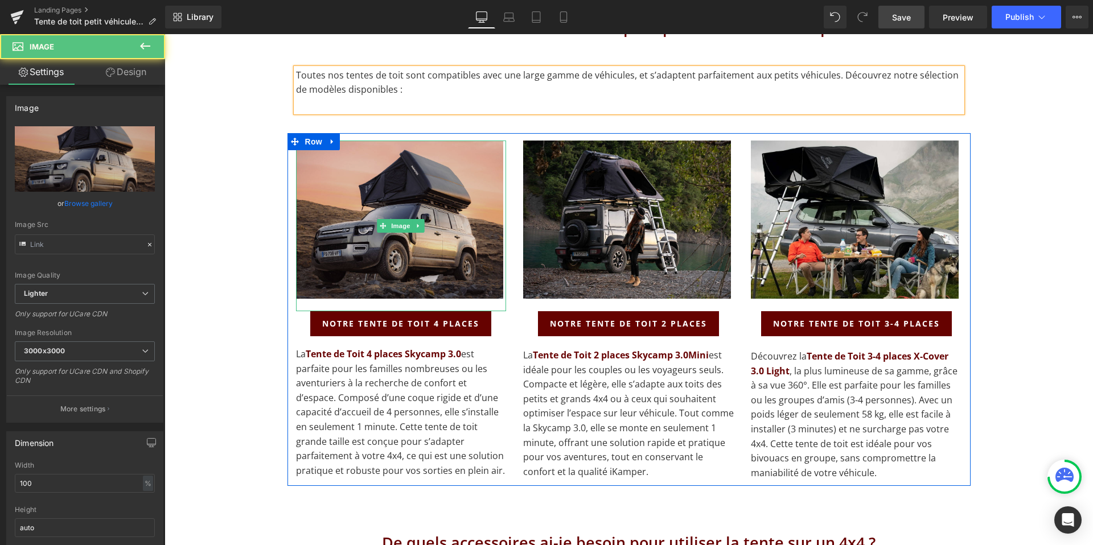
click at [445, 194] on img at bounding box center [401, 226] width 211 height 171
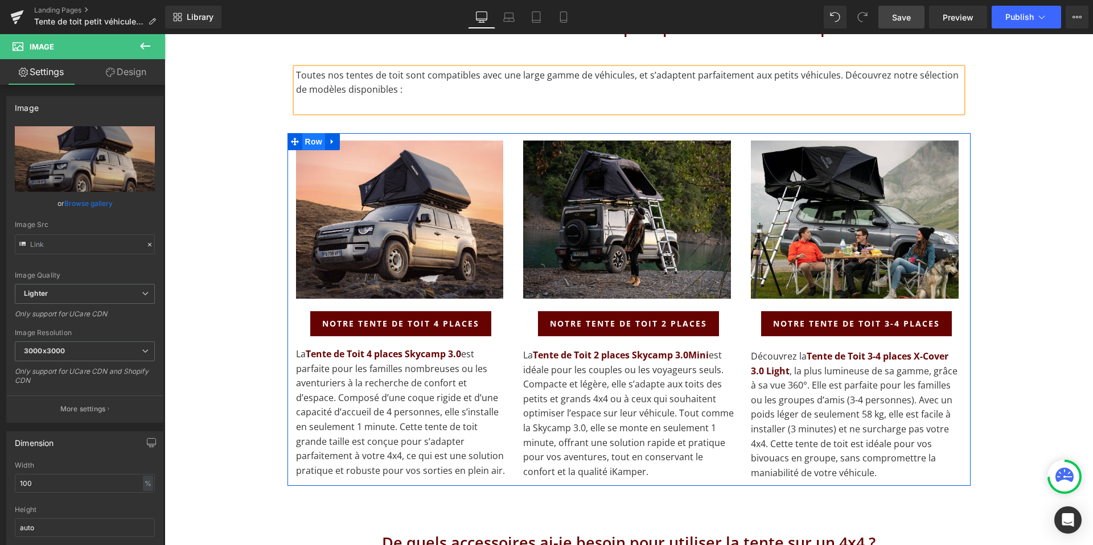
click at [314, 133] on span "Row" at bounding box center [313, 141] width 23 height 17
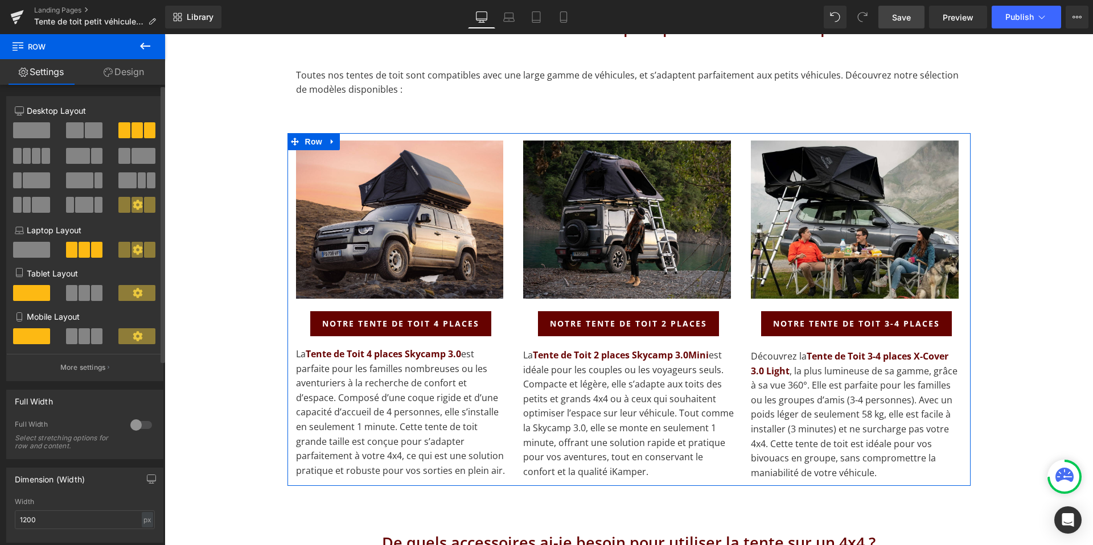
click at [79, 134] on span at bounding box center [75, 130] width 18 height 16
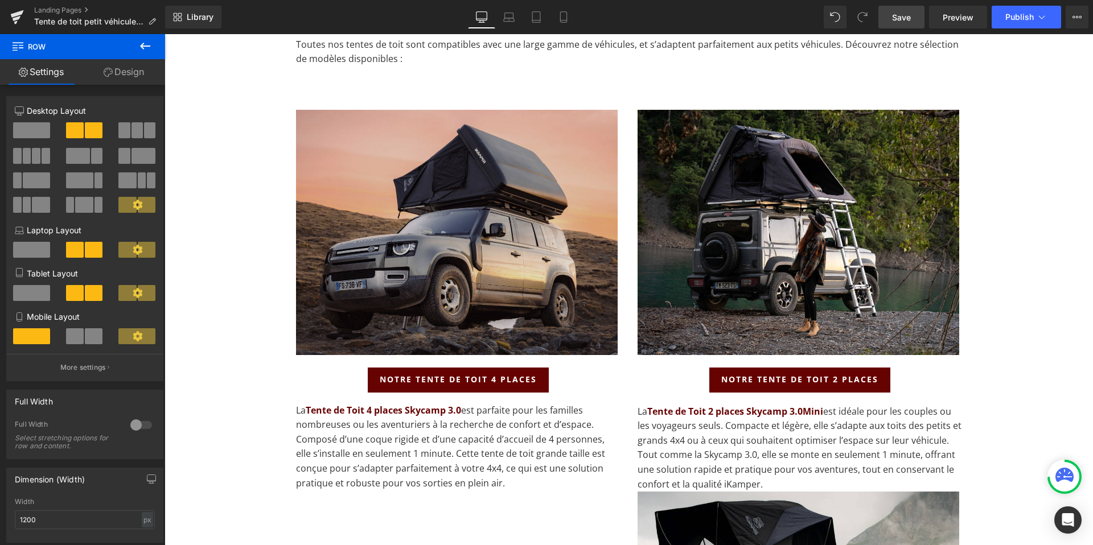
scroll to position [1601, 0]
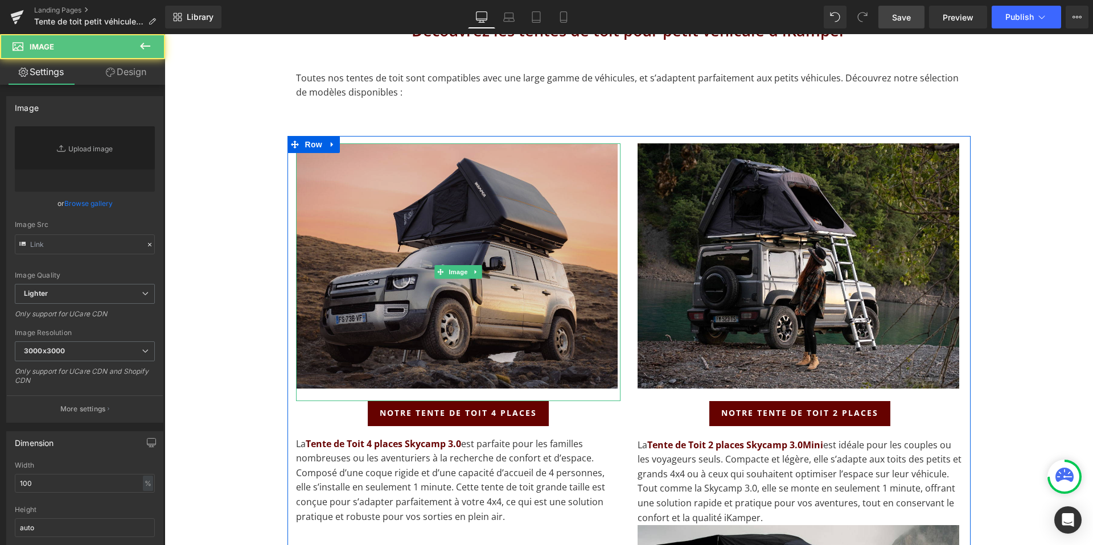
click at [474, 215] on img at bounding box center [458, 272] width 324 height 258
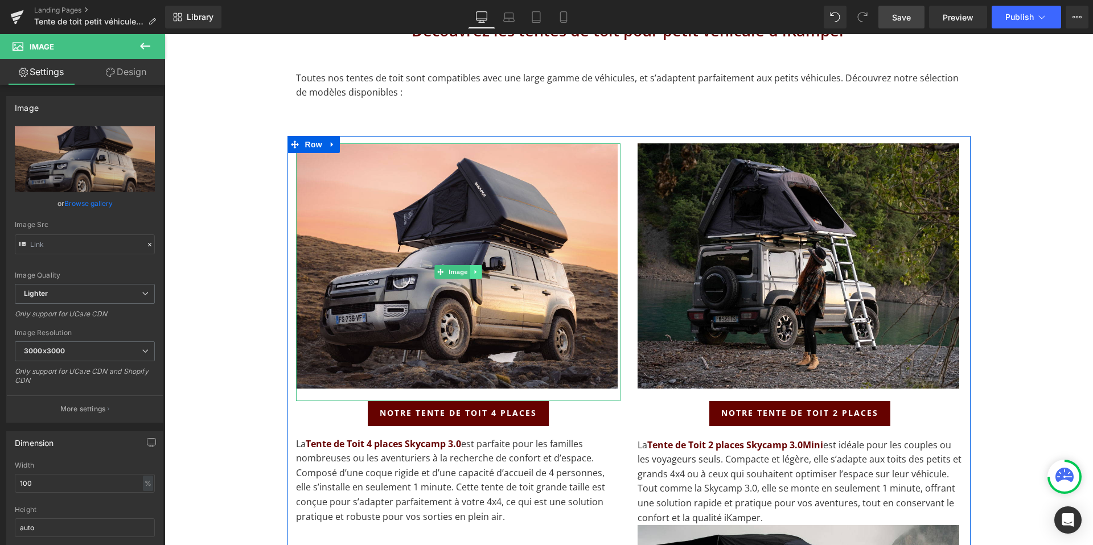
click at [474, 269] on icon at bounding box center [476, 272] width 6 height 7
click at [482, 269] on icon at bounding box center [481, 272] width 6 height 6
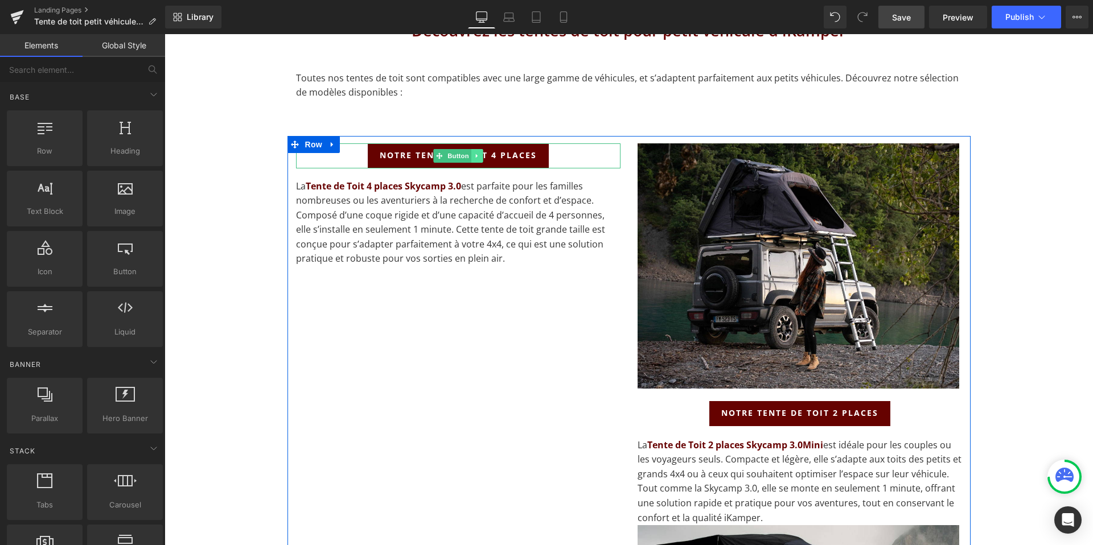
click at [479, 153] on icon at bounding box center [477, 156] width 6 height 7
click at [484, 149] on link at bounding box center [483, 156] width 12 height 14
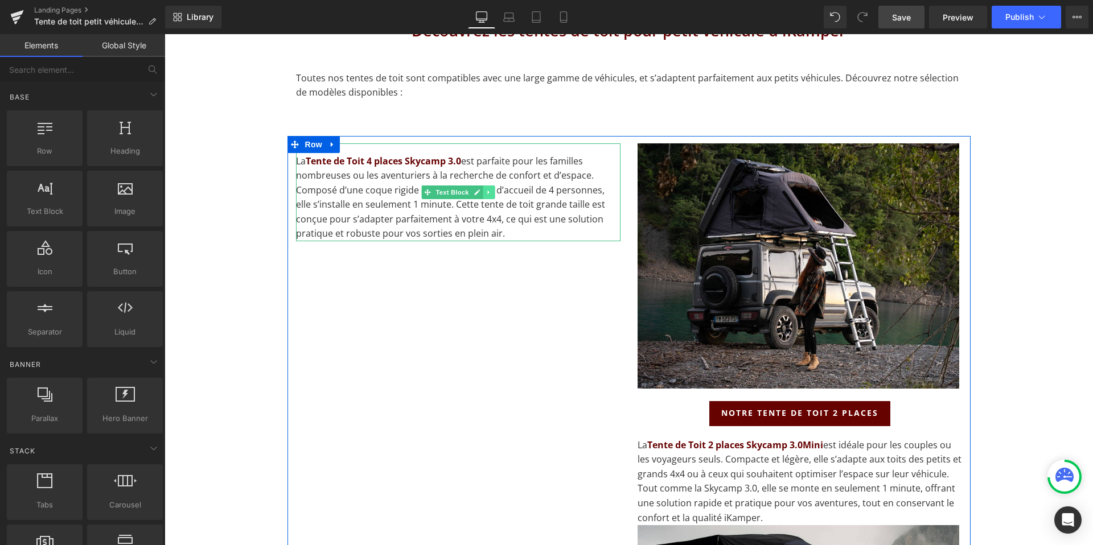
click at [487, 189] on icon at bounding box center [489, 192] width 6 height 7
click at [494, 189] on icon at bounding box center [494, 192] width 6 height 6
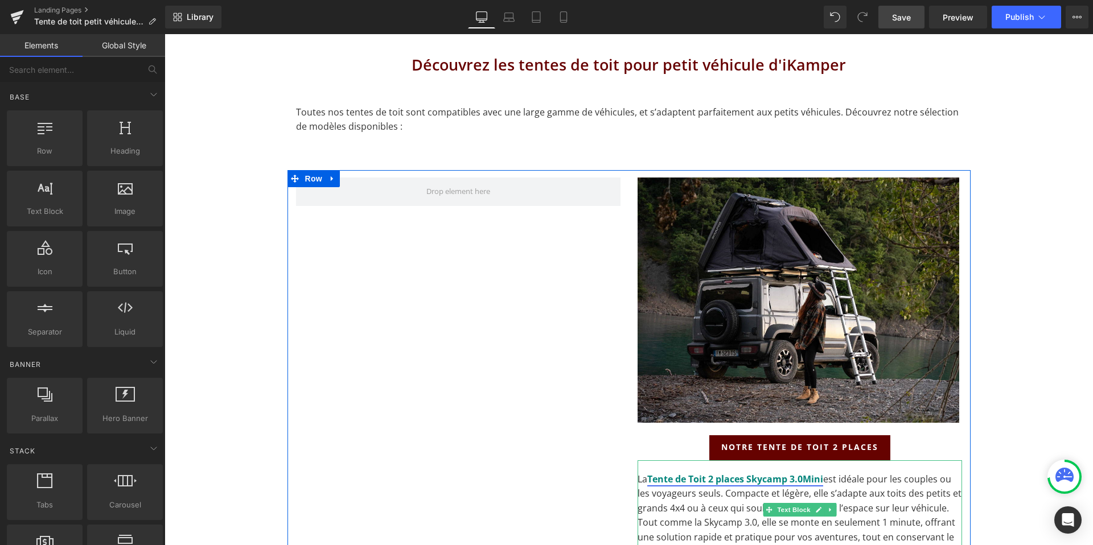
scroll to position [1562, 0]
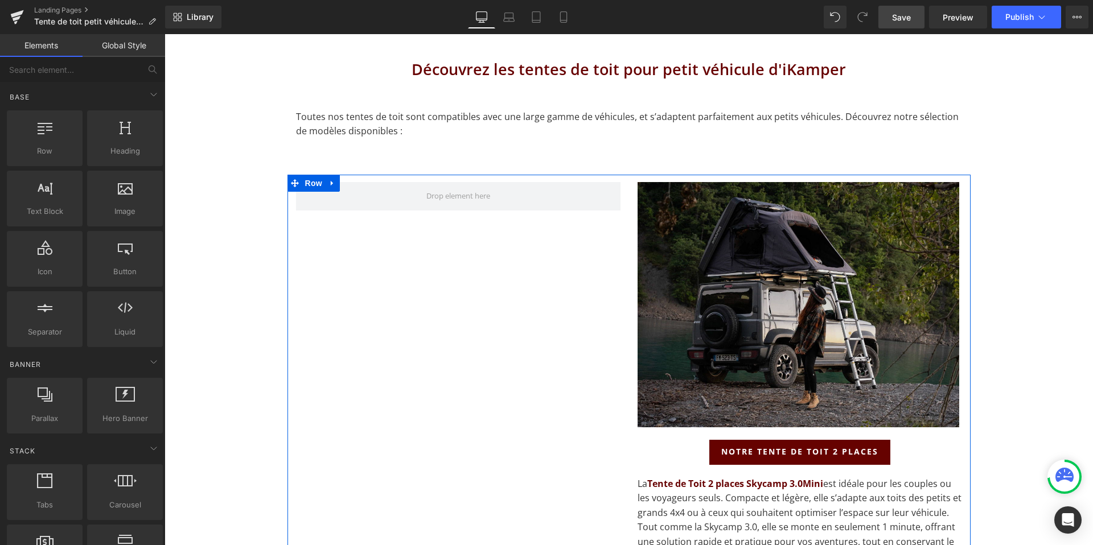
click at [738, 241] on img at bounding box center [800, 311] width 324 height 258
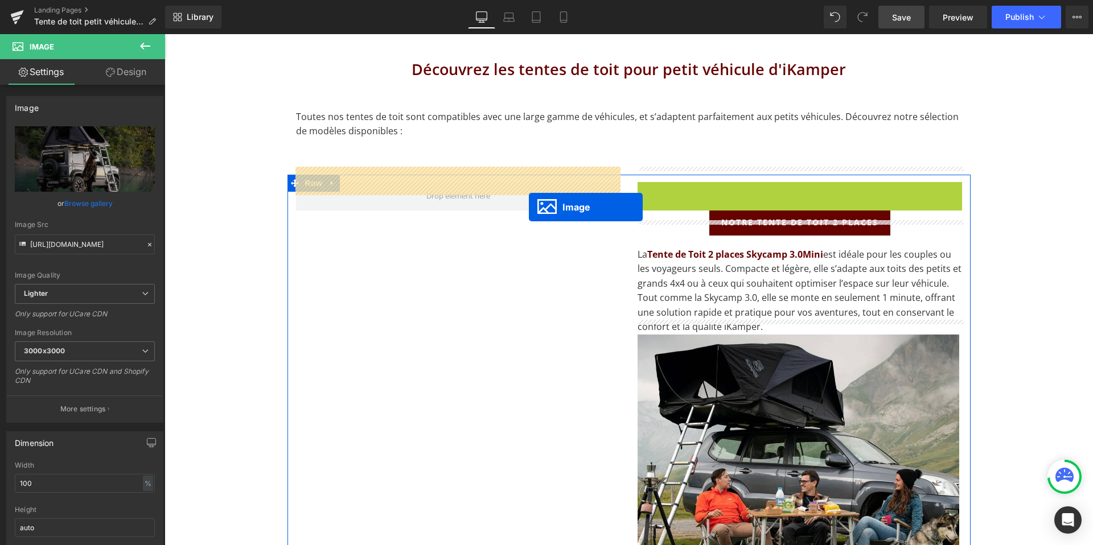
drag, startPoint x: 782, startPoint y: 291, endPoint x: 529, endPoint y: 207, distance: 266.8
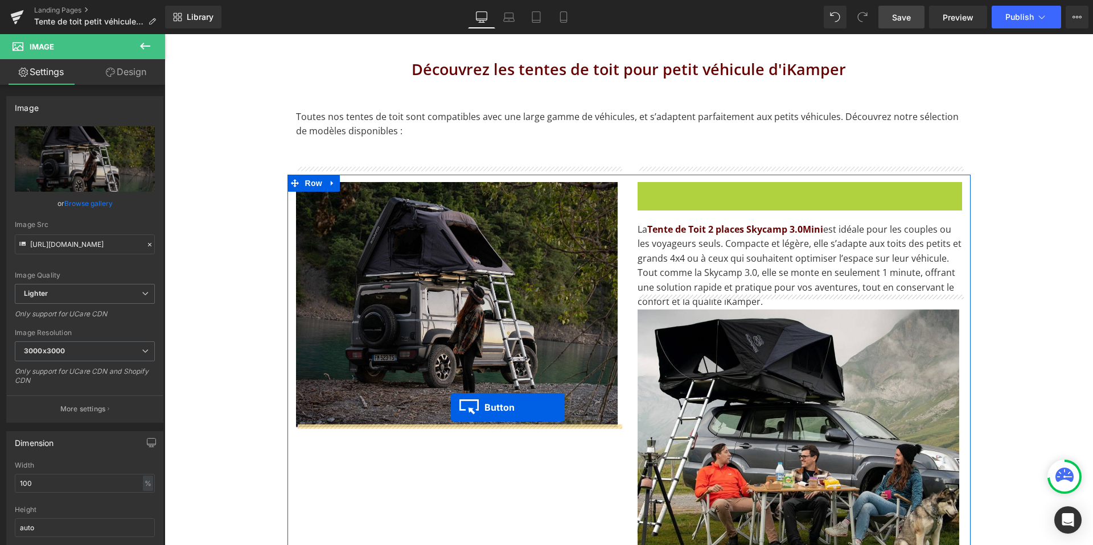
drag, startPoint x: 779, startPoint y: 180, endPoint x: 450, endPoint y: 410, distance: 402.2
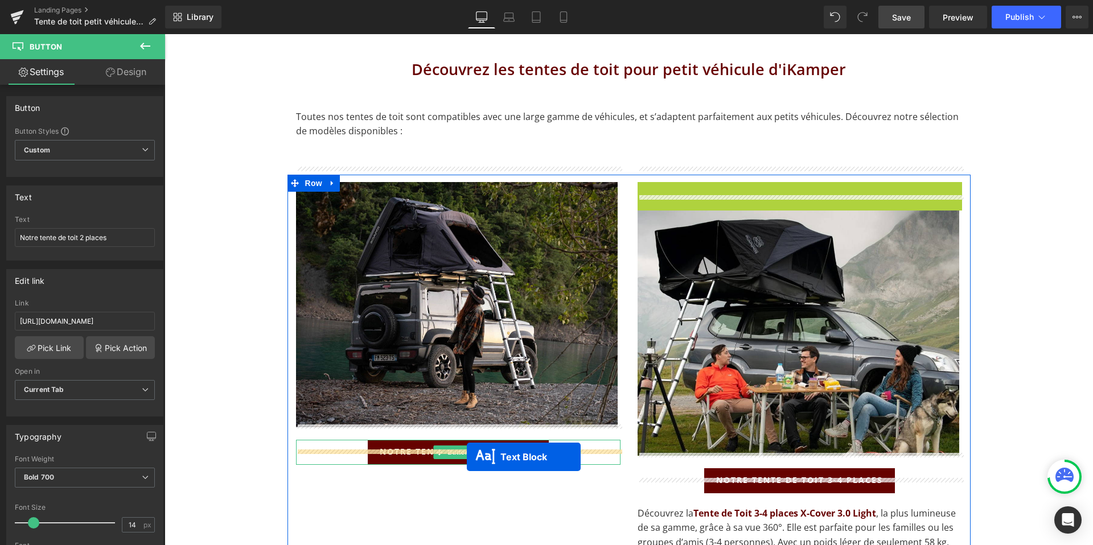
drag, startPoint x: 766, startPoint y: 217, endPoint x: 466, endPoint y: 458, distance: 384.3
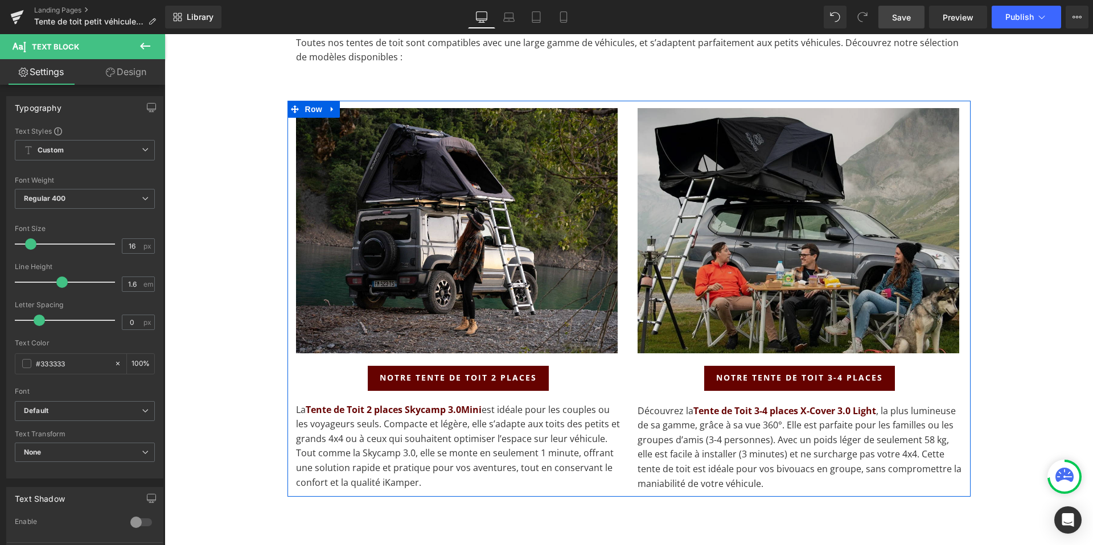
scroll to position [1555, 0]
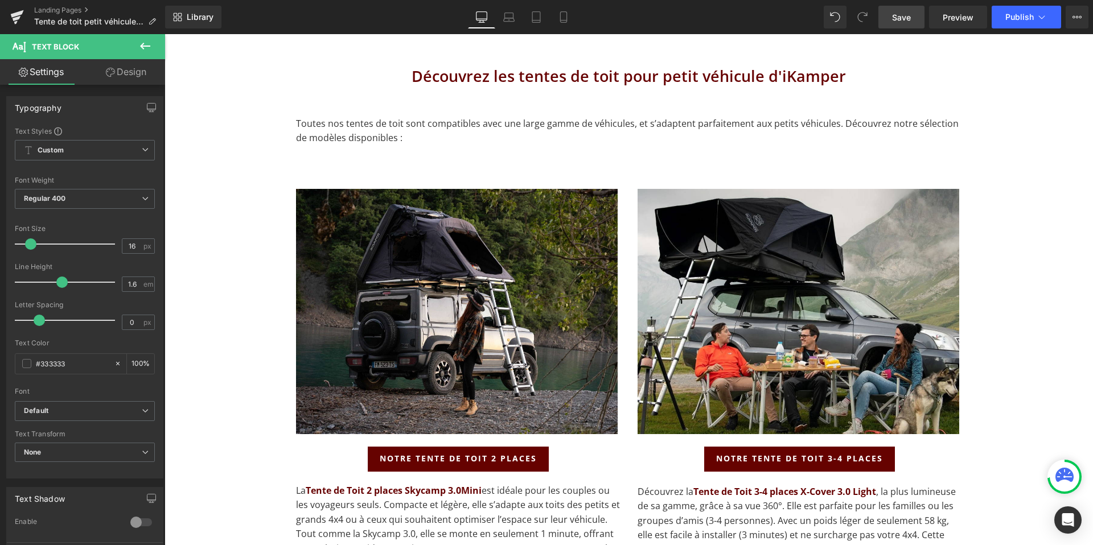
click at [223, 309] on div "Accueil / Tente de toit petit véhicule - iKamper Breadcrumbs Row Separator Tent…" at bounding box center [629, 514] width 928 height 3885
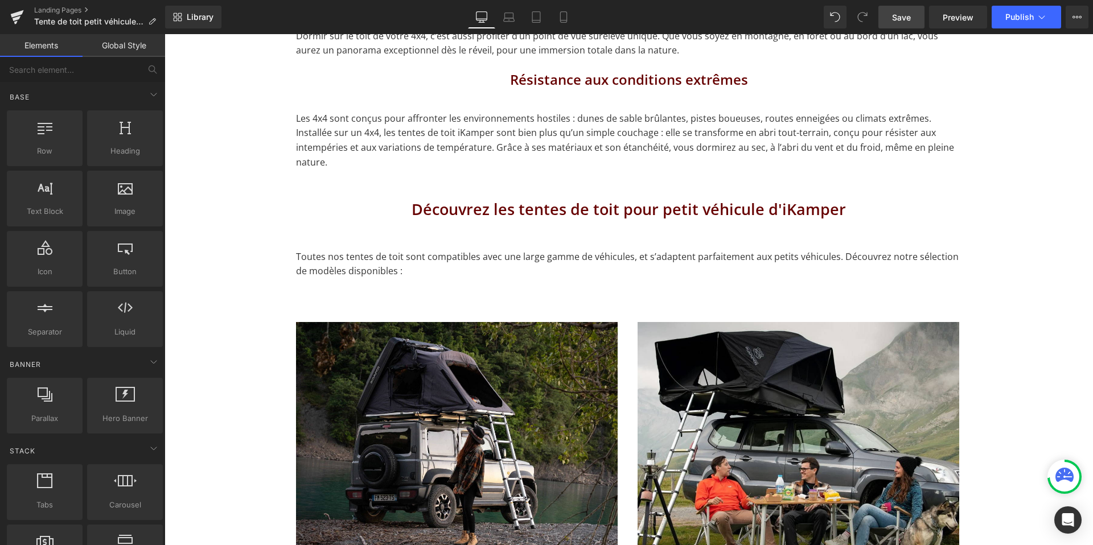
scroll to position [1457, 0]
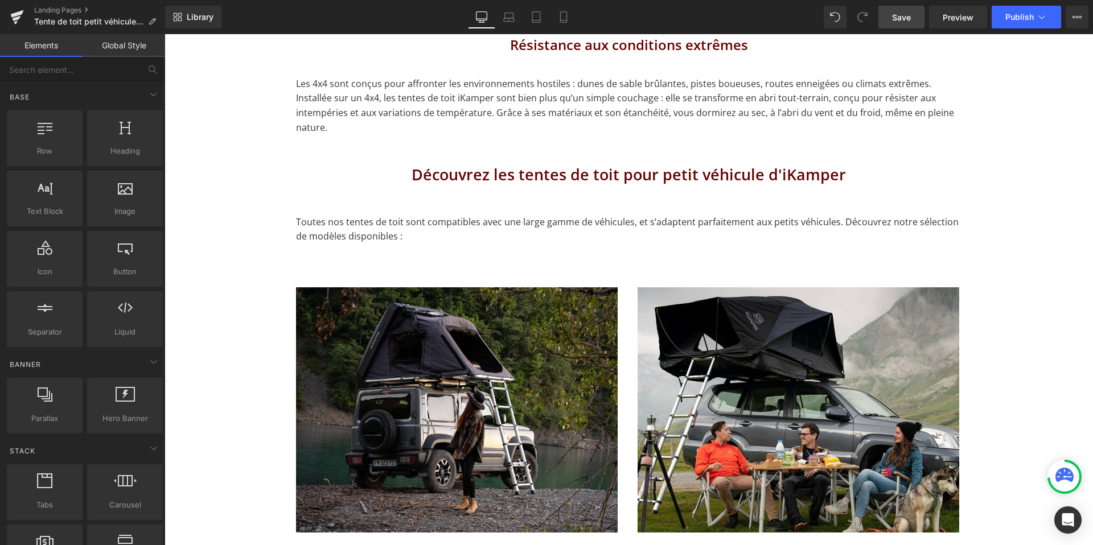
click at [891, 17] on link "Save" at bounding box center [901, 17] width 46 height 23
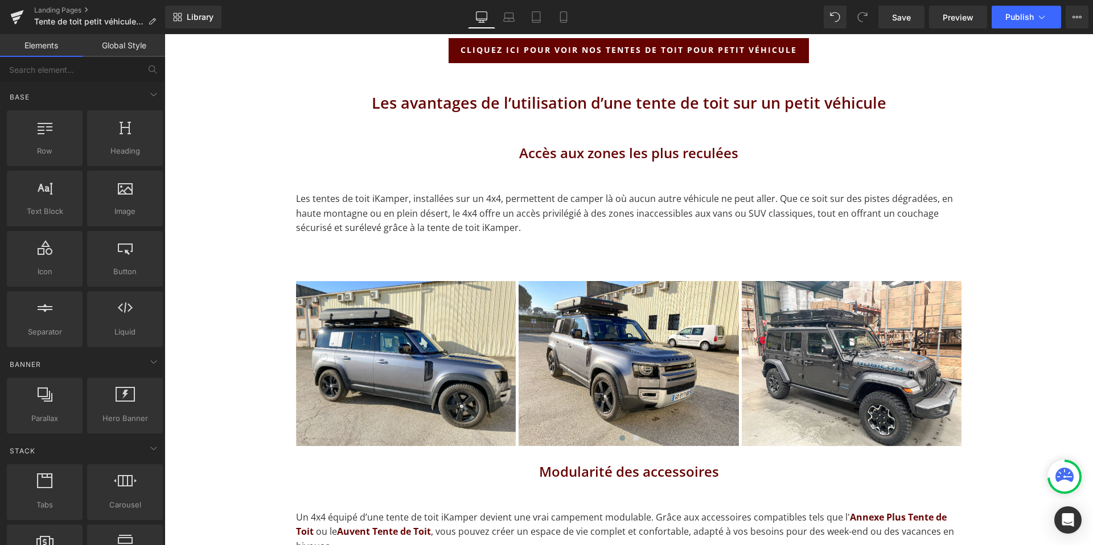
scroll to position [831, 0]
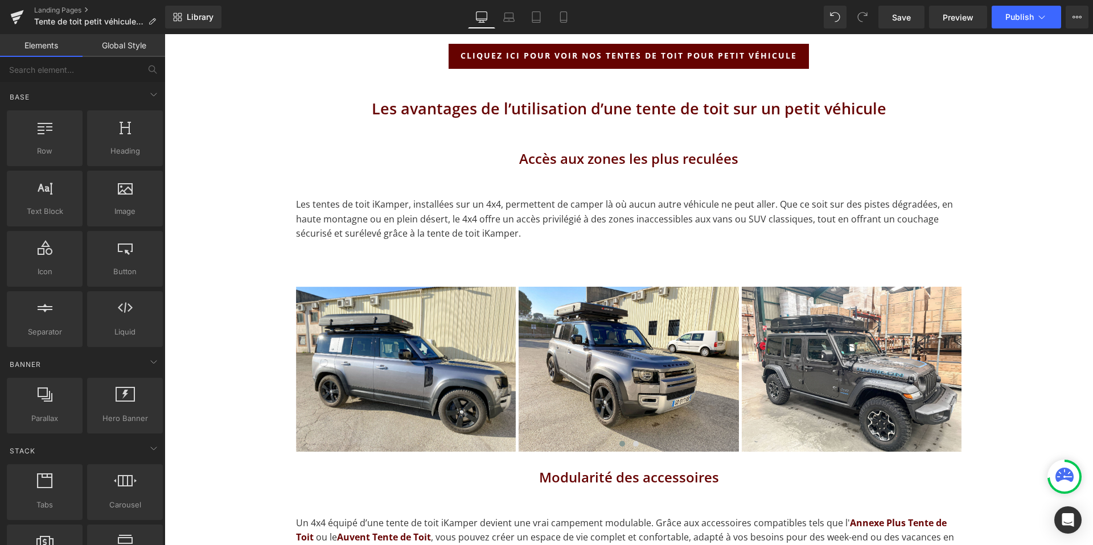
click at [593, 156] on h3 "Accès aux zones les plus reculées" at bounding box center [629, 159] width 666 height 20
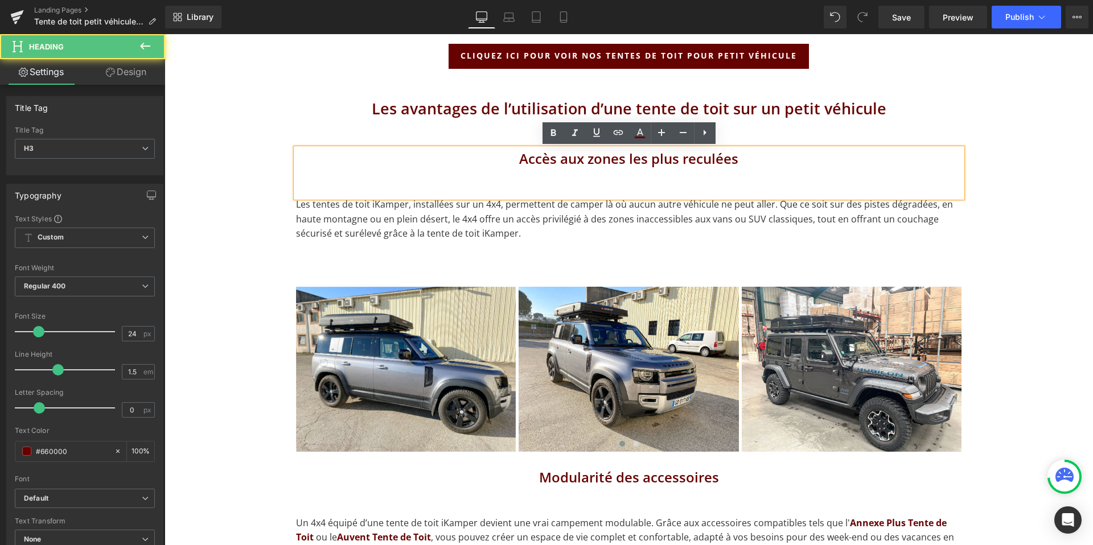
click at [573, 155] on h3 "Accès aux zones les plus reculées" at bounding box center [629, 159] width 666 height 20
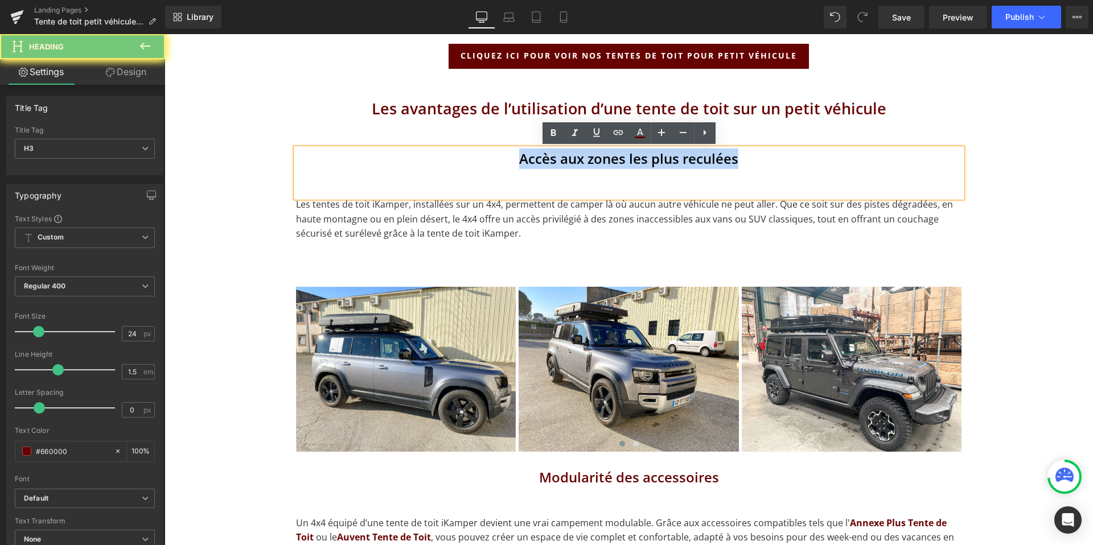
click at [573, 155] on h3 "Accès aux zones les plus reculées" at bounding box center [629, 159] width 666 height 20
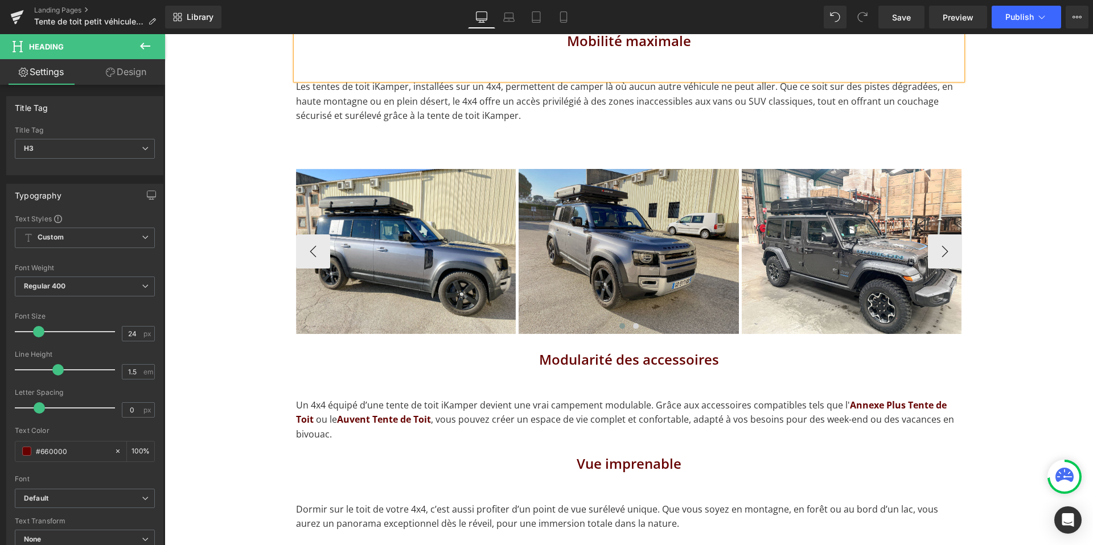
scroll to position [983, 0]
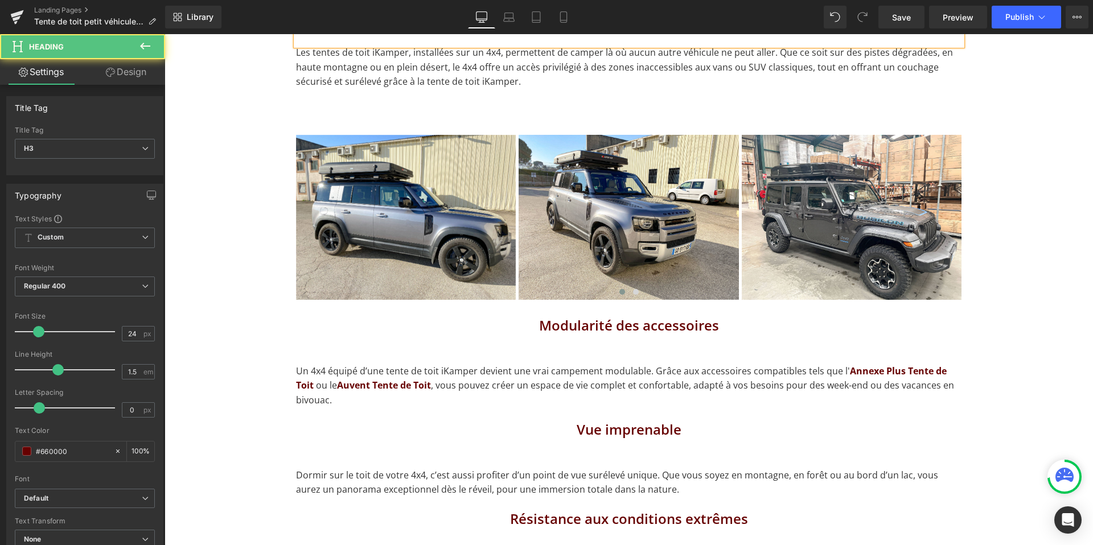
click at [584, 331] on h3 "Modularité des accessoires" at bounding box center [629, 325] width 666 height 20
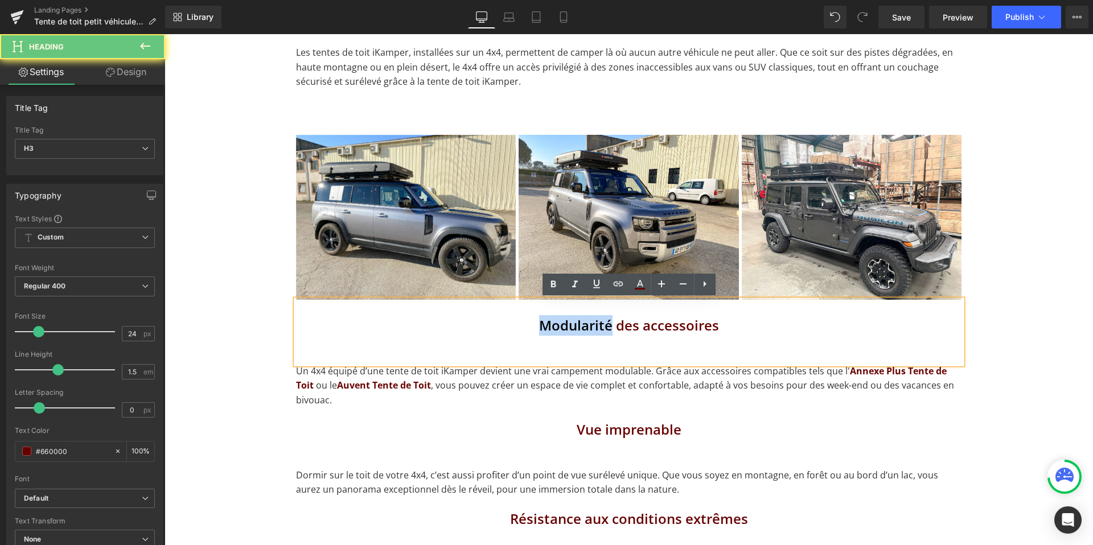
click at [584, 331] on h3 "Modularité des accessoires" at bounding box center [629, 325] width 666 height 20
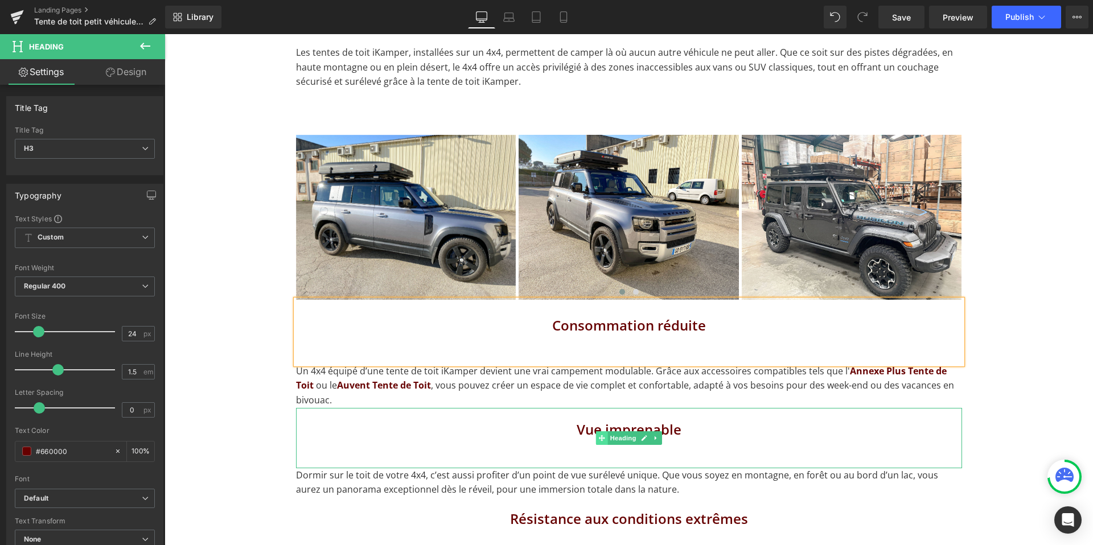
click at [597, 432] on span at bounding box center [601, 439] width 12 height 14
click at [589, 430] on h3 "Vue imprenable" at bounding box center [629, 430] width 666 height 20
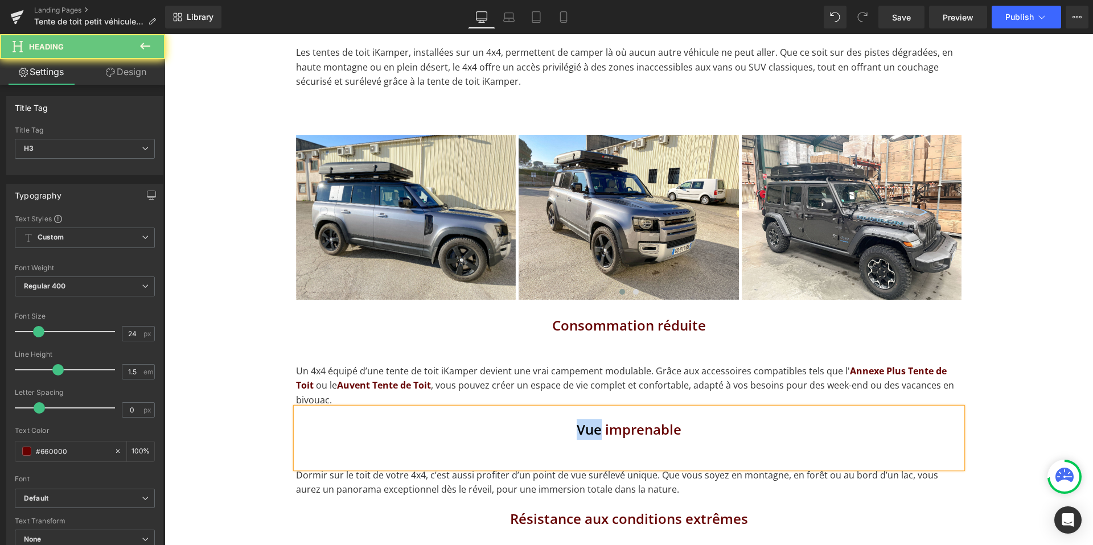
click at [589, 430] on h3 "Vue imprenable" at bounding box center [629, 430] width 666 height 20
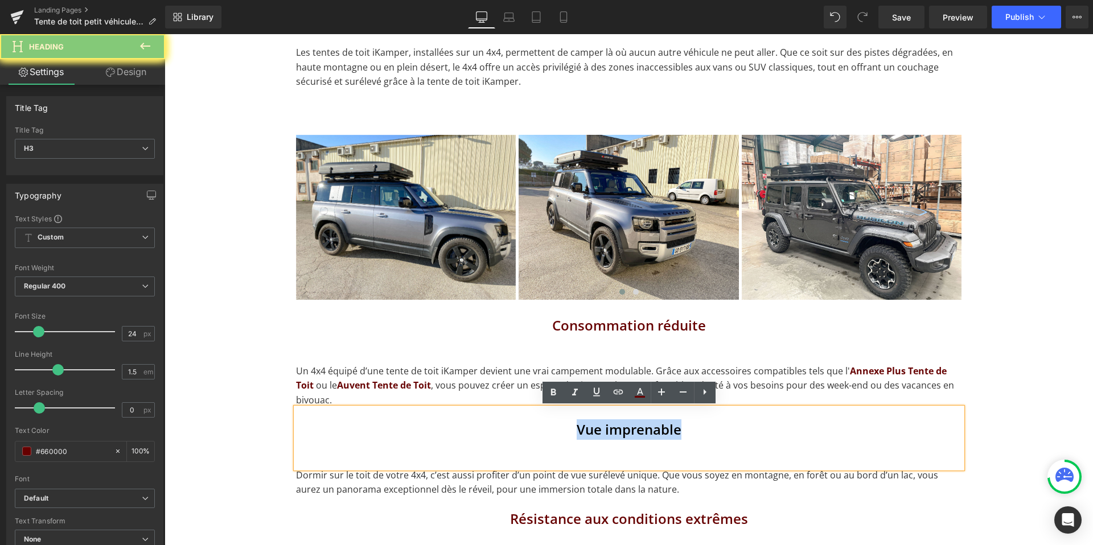
click at [589, 430] on h3 "Vue imprenable" at bounding box center [629, 430] width 666 height 20
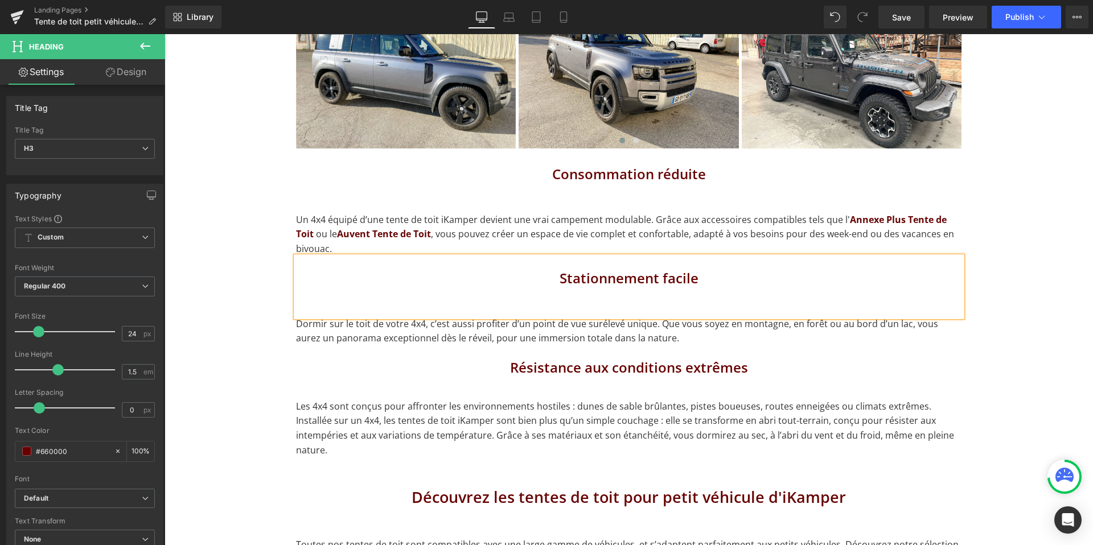
scroll to position [1136, 0]
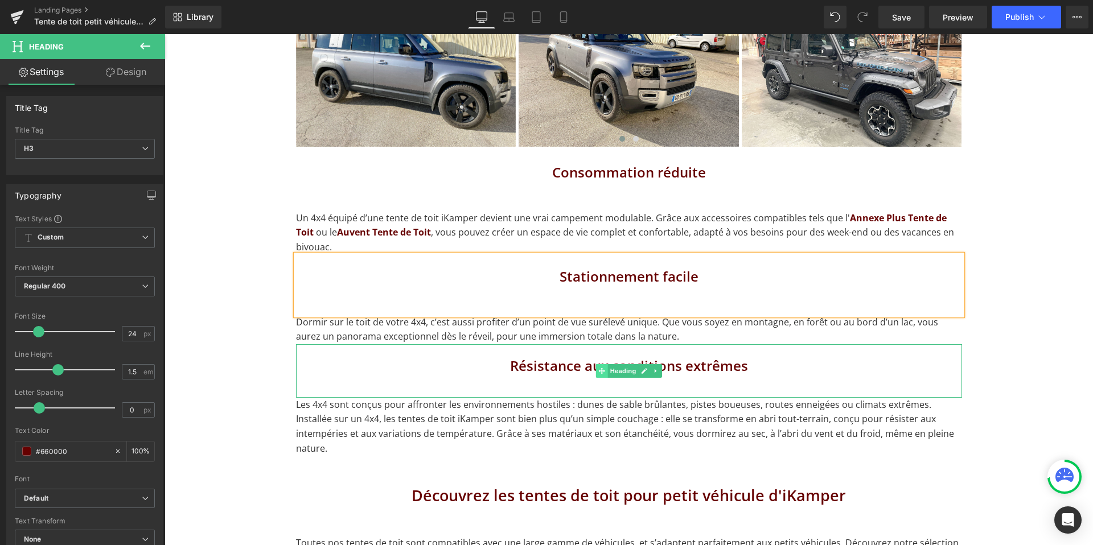
click at [595, 369] on span at bounding box center [601, 371] width 12 height 14
click at [573, 370] on h3 "Résistance aux conditions extrêmes" at bounding box center [629, 366] width 666 height 20
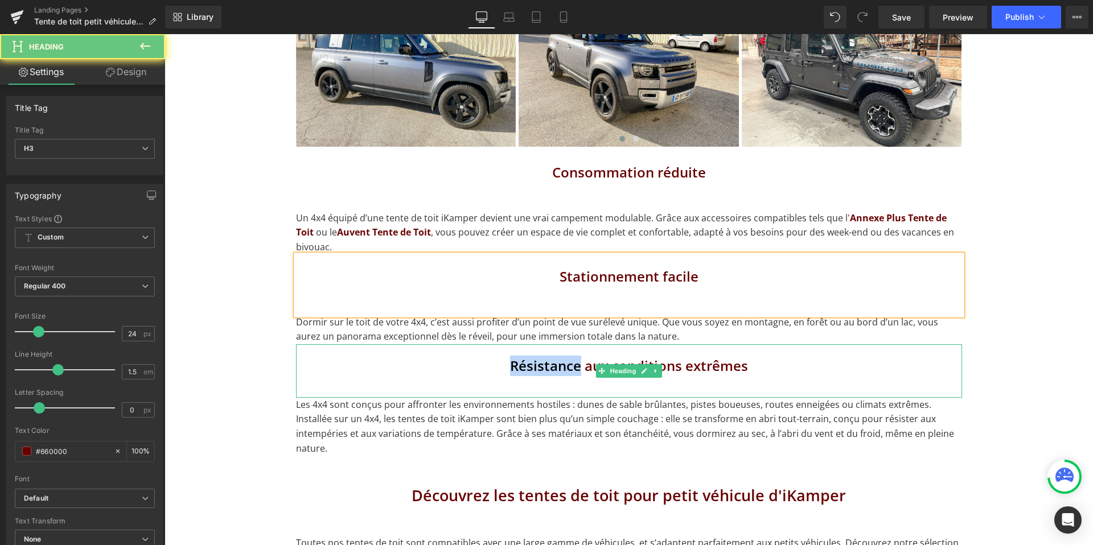
click at [573, 370] on h3 "Résistance aux conditions extrêmes" at bounding box center [629, 366] width 666 height 20
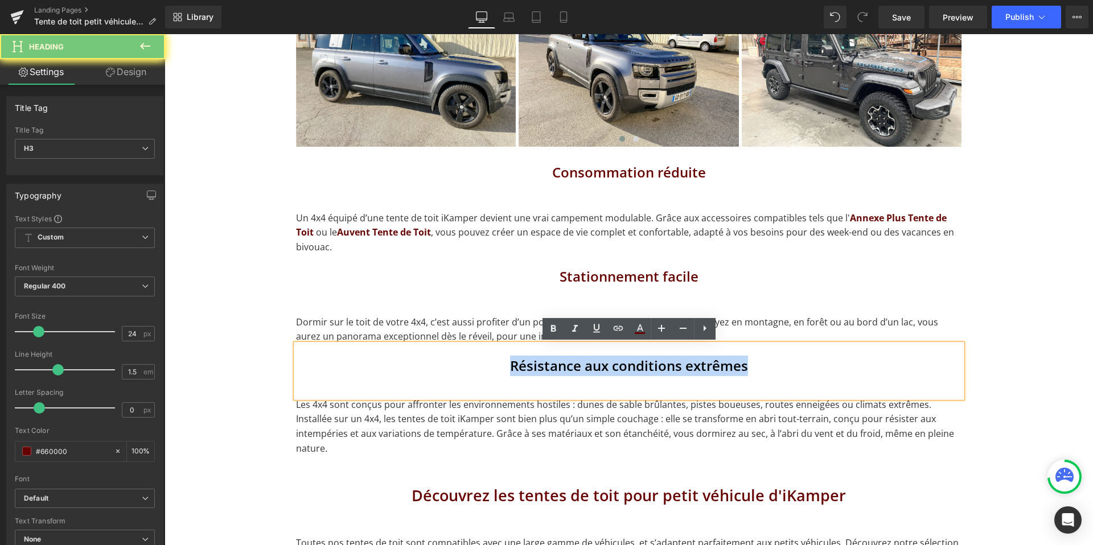
click at [573, 370] on h3 "Résistance aux conditions extrêmes" at bounding box center [629, 366] width 666 height 20
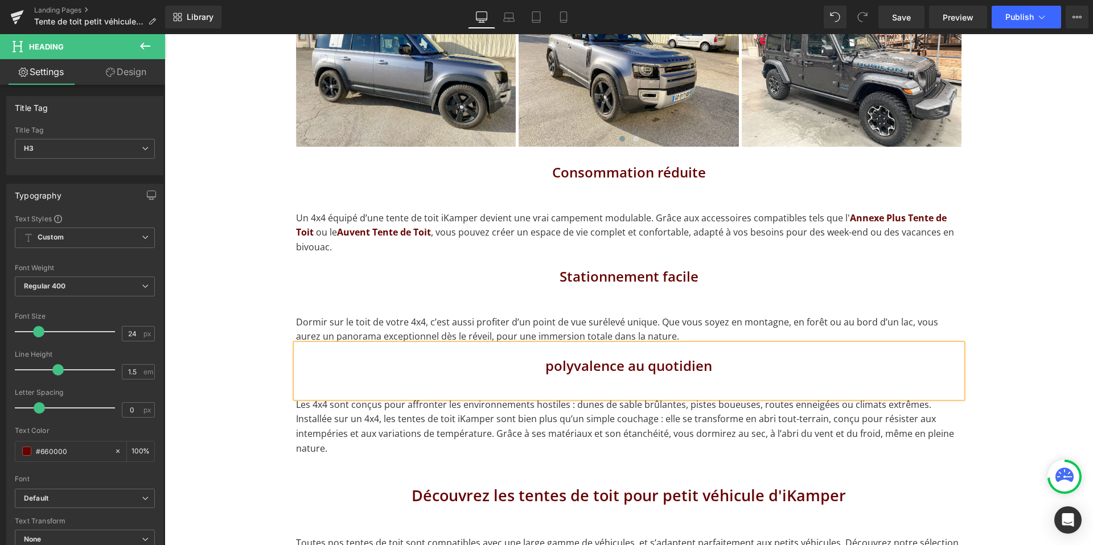
click at [554, 368] on h3 "polyvalence au quotidien" at bounding box center [629, 366] width 666 height 20
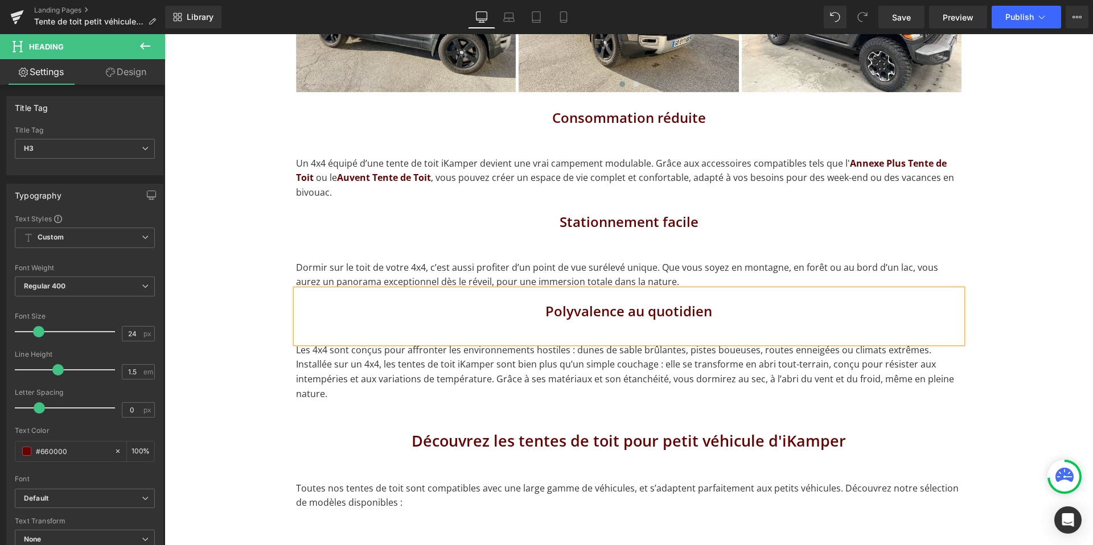
scroll to position [1191, 0]
click at [511, 364] on p "Les 4x4 sont conçus pour affronter les environnements hostiles : dunes de sable…" at bounding box center [629, 371] width 666 height 58
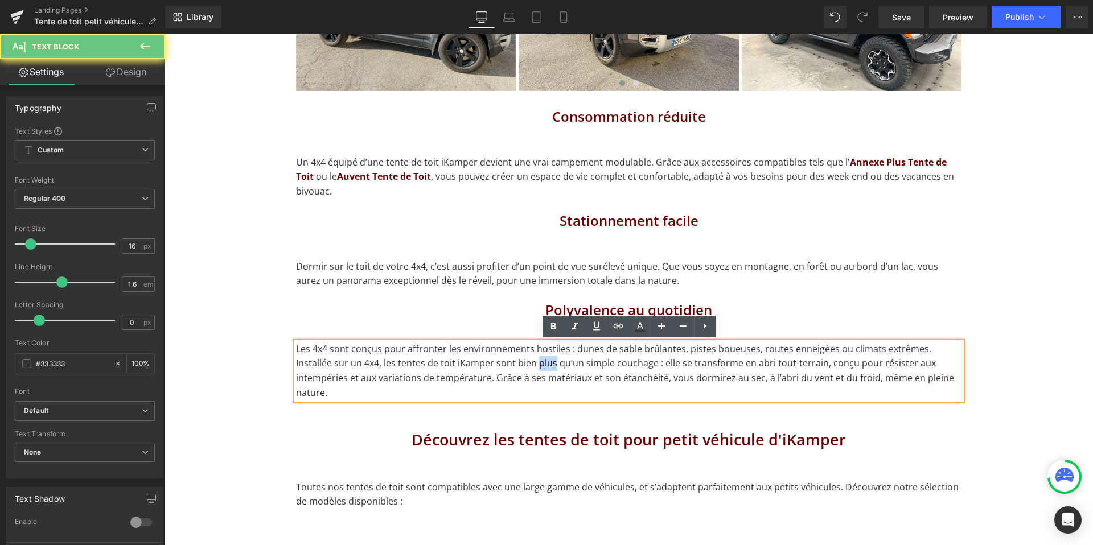
click at [511, 364] on p "Les 4x4 sont conçus pour affronter les environnements hostiles : dunes de sable…" at bounding box center [629, 371] width 666 height 58
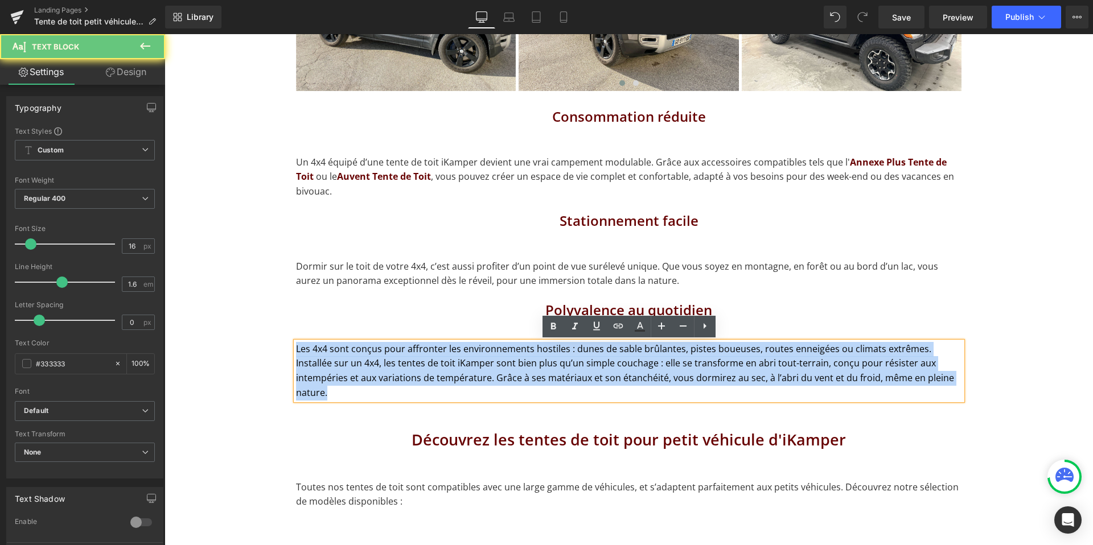
click at [511, 364] on p "Les 4x4 sont conçus pour affronter les environnements hostiles : dunes de sable…" at bounding box center [629, 371] width 666 height 58
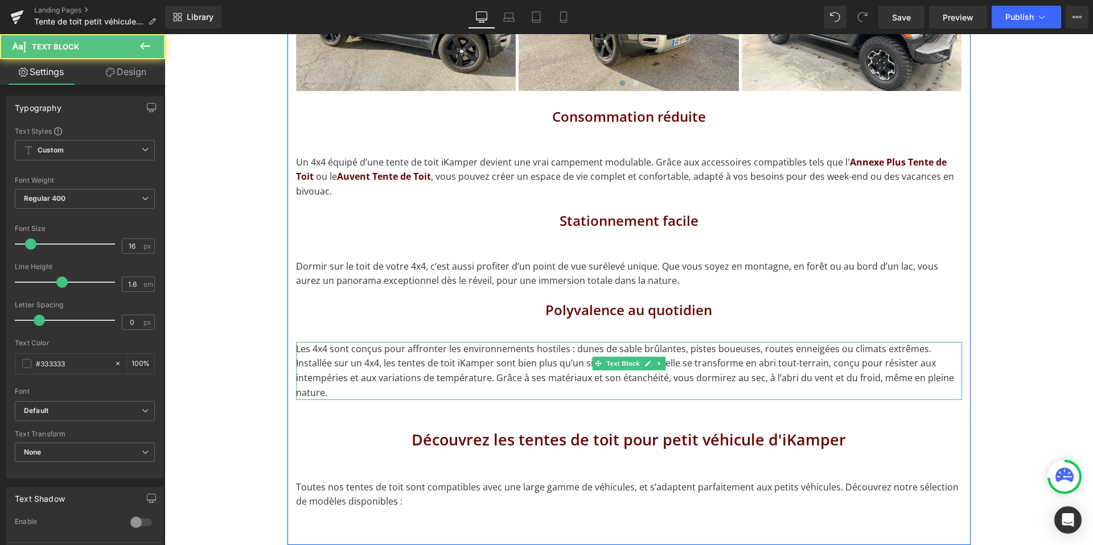
click at [917, 380] on p "Les 4x4 sont conçus pour affronter les environnements hostiles : dunes de sable…" at bounding box center [629, 371] width 666 height 58
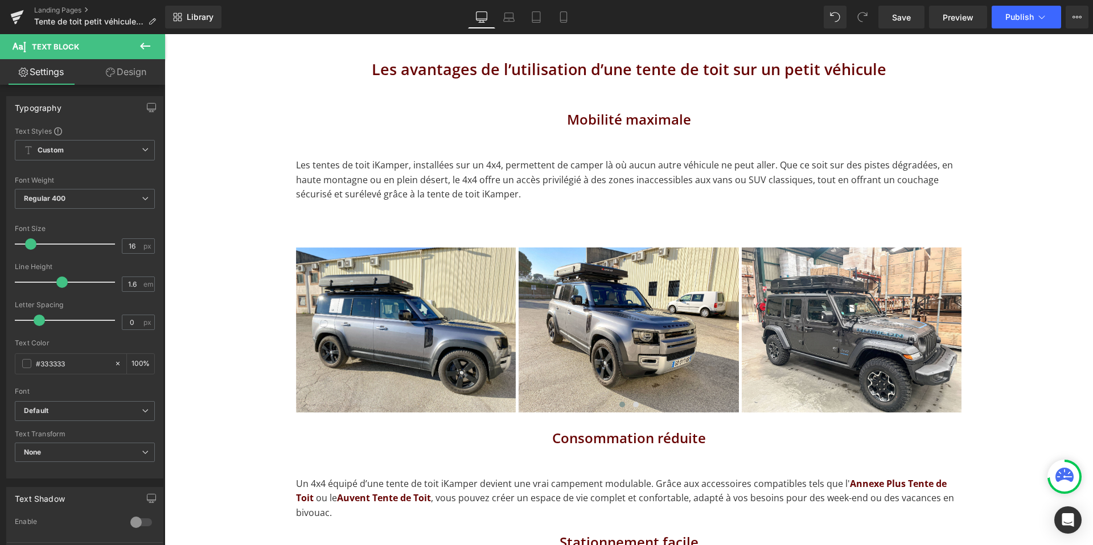
scroll to position [866, 0]
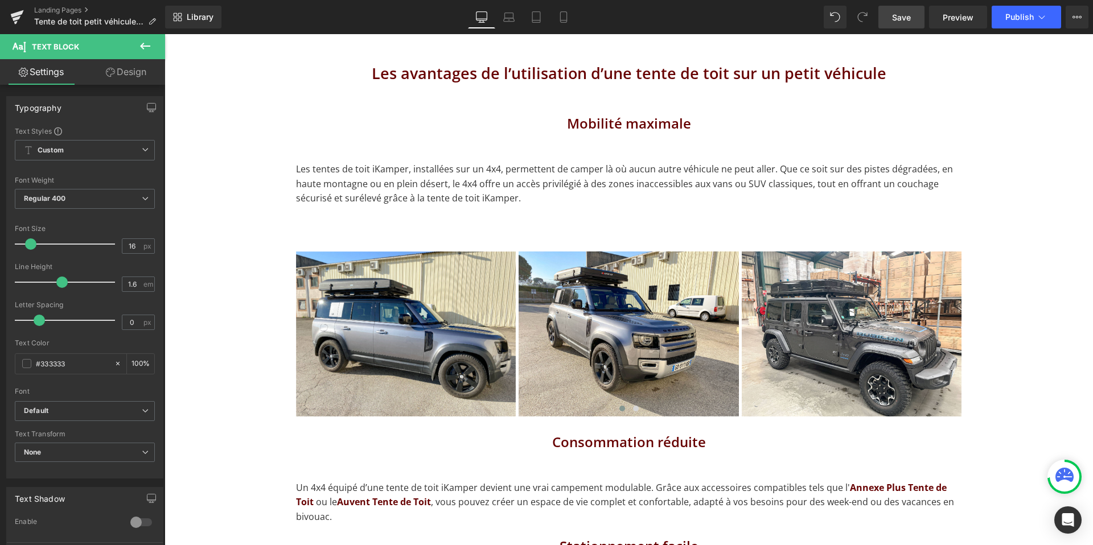
click at [904, 17] on span "Save" at bounding box center [901, 17] width 19 height 12
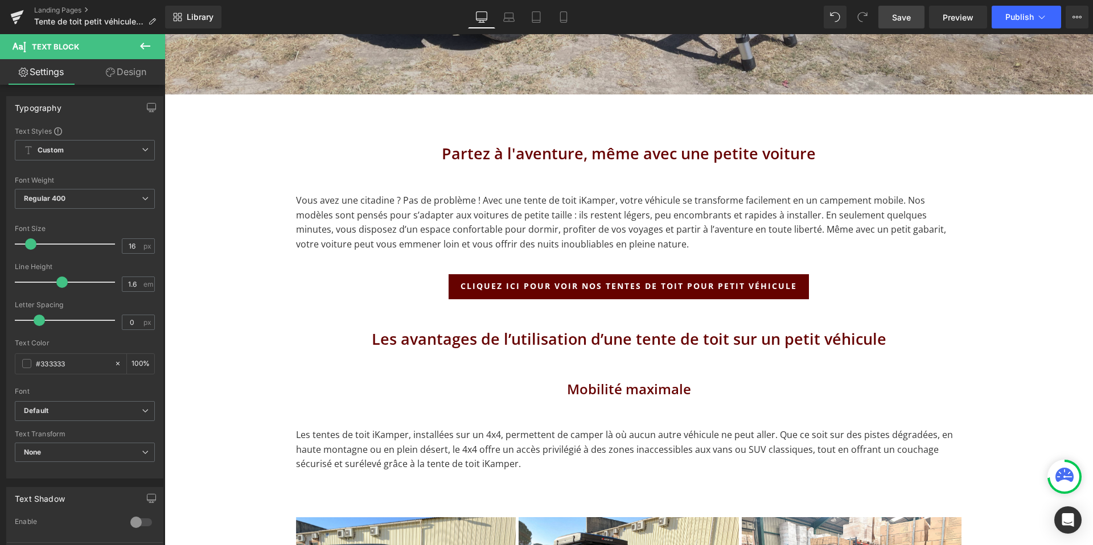
scroll to position [601, 0]
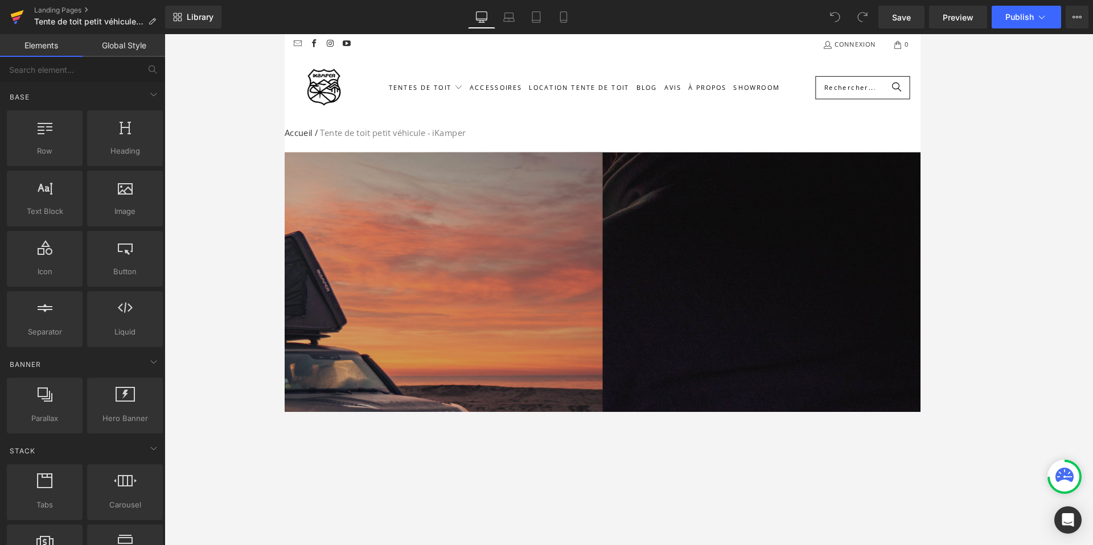
click at [17, 19] on icon at bounding box center [17, 18] width 8 height 5
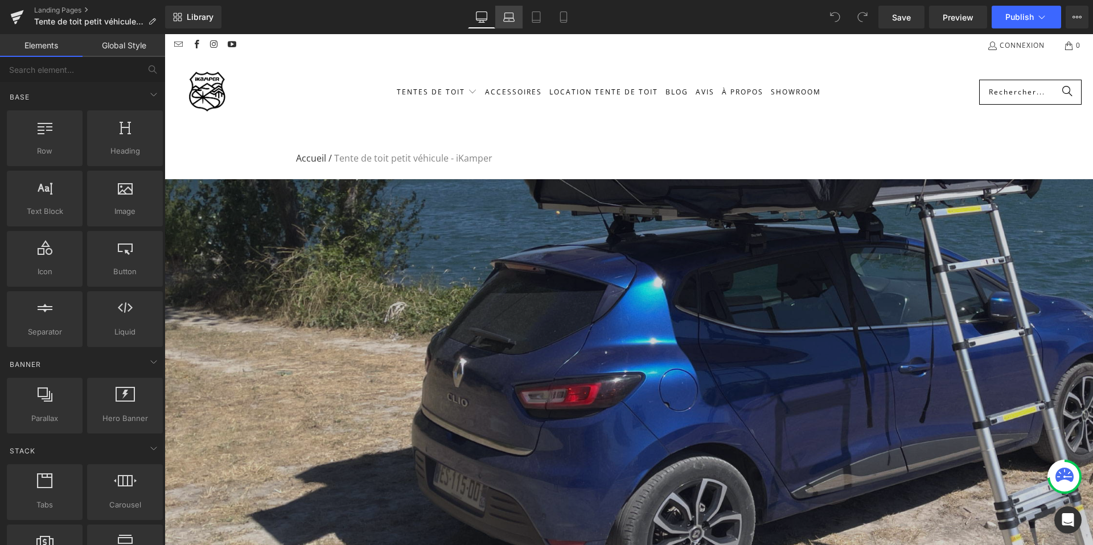
click at [516, 26] on link "Laptop" at bounding box center [508, 17] width 27 height 23
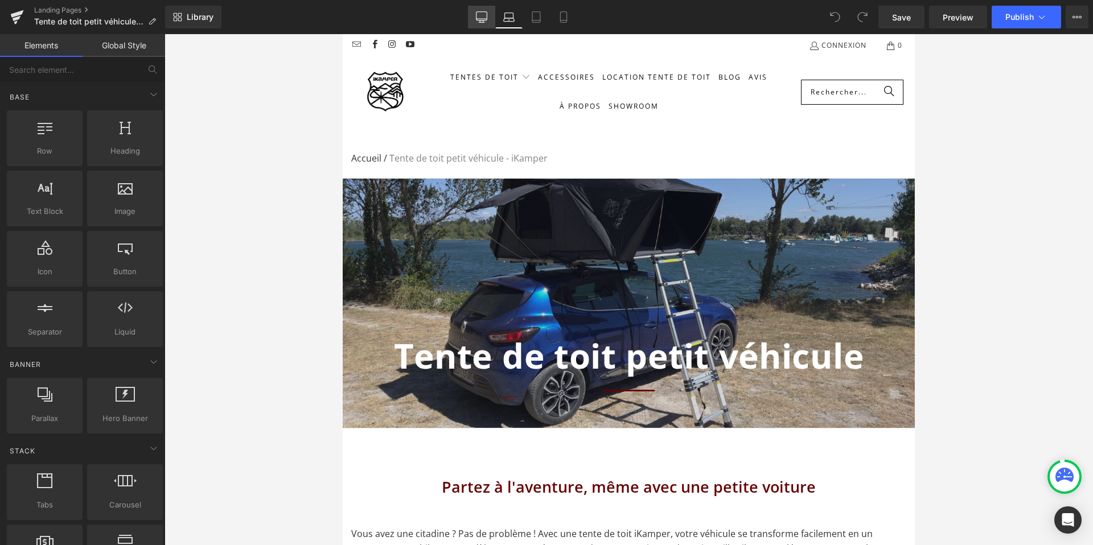
click at [483, 19] on icon at bounding box center [481, 16] width 11 height 11
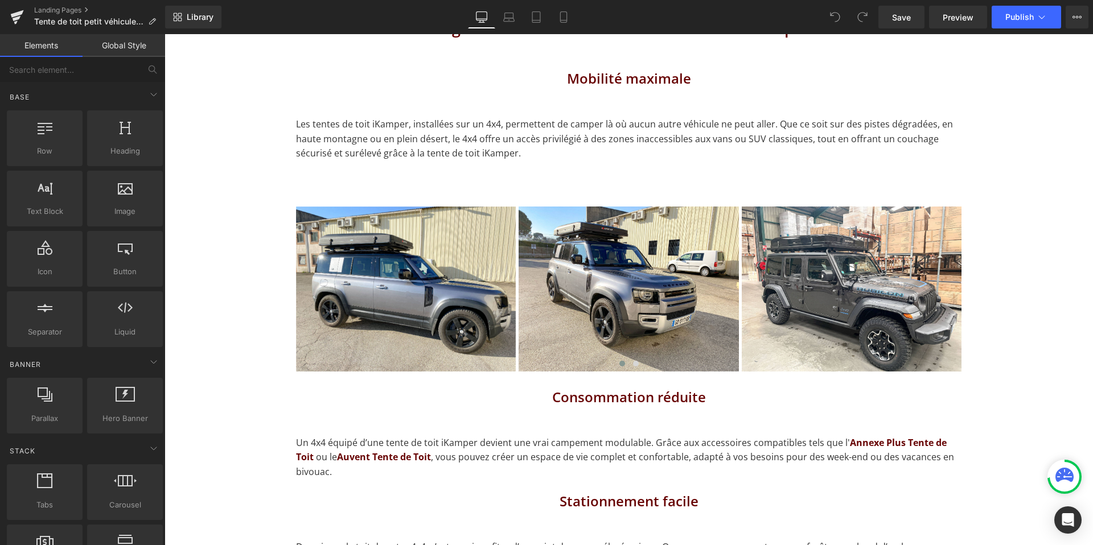
scroll to position [934, 0]
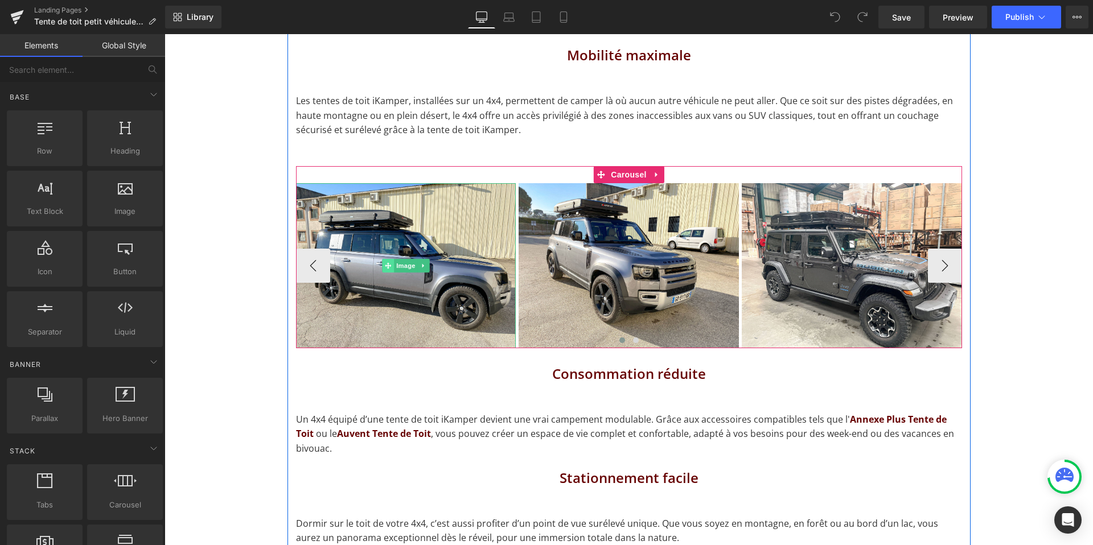
click at [390, 272] on span at bounding box center [388, 266] width 12 height 14
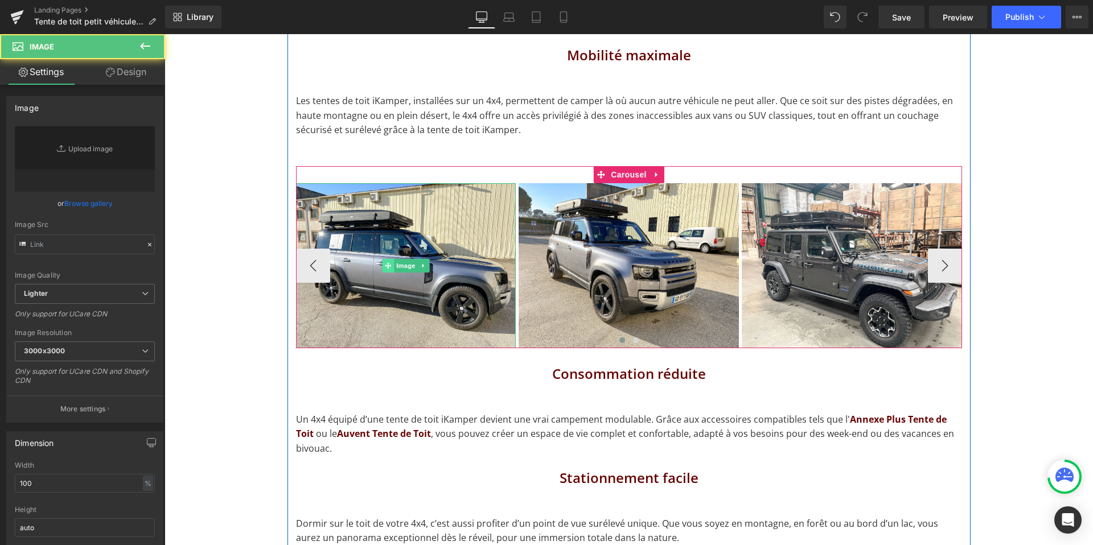
type input "[URL][DOMAIN_NAME]"
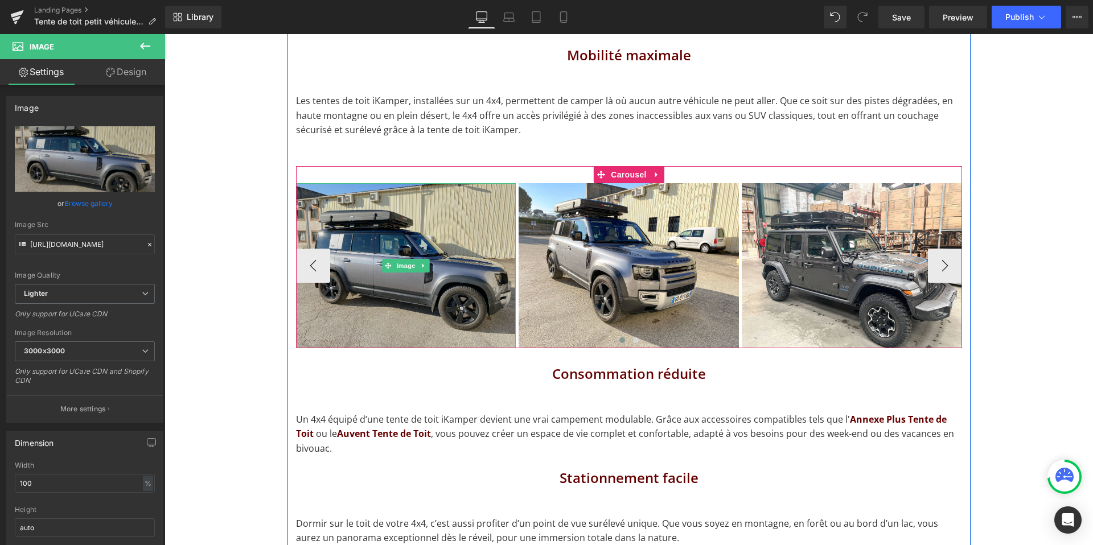
click at [331, 223] on img at bounding box center [406, 265] width 220 height 165
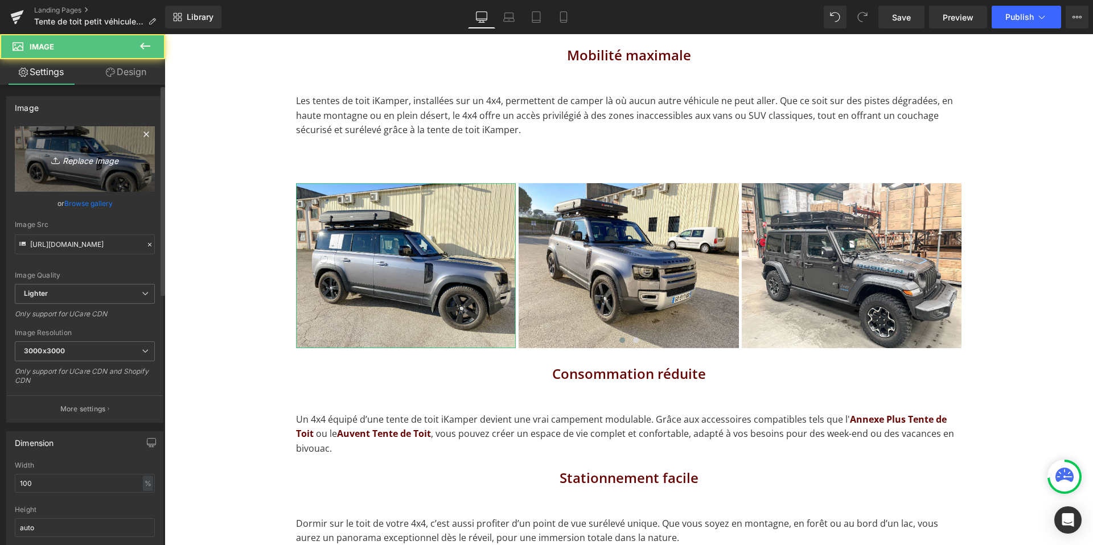
click at [141, 186] on link "Replace Image" at bounding box center [85, 158] width 140 height 65
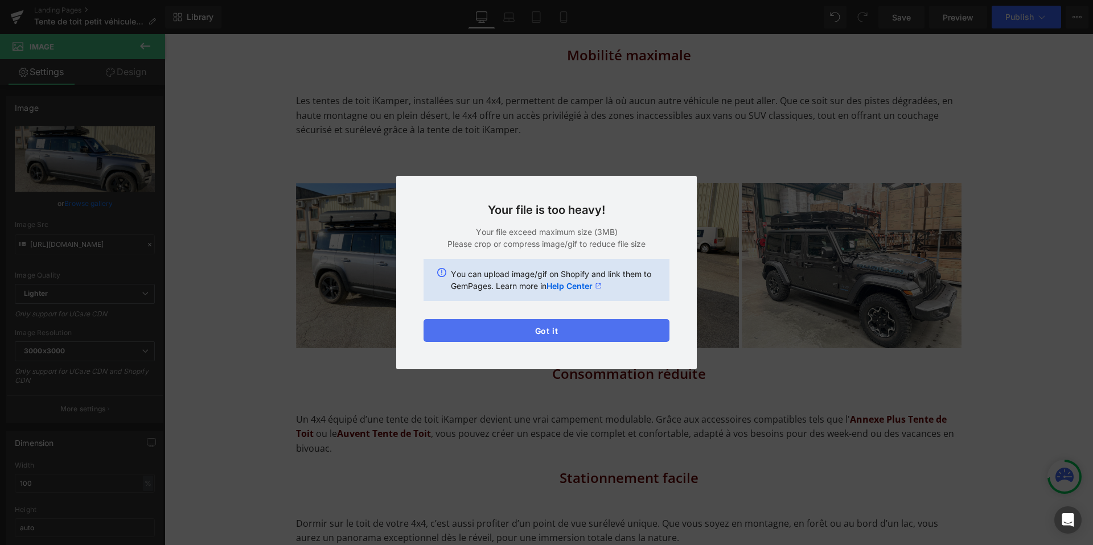
click at [572, 330] on button "Got it" at bounding box center [547, 330] width 246 height 23
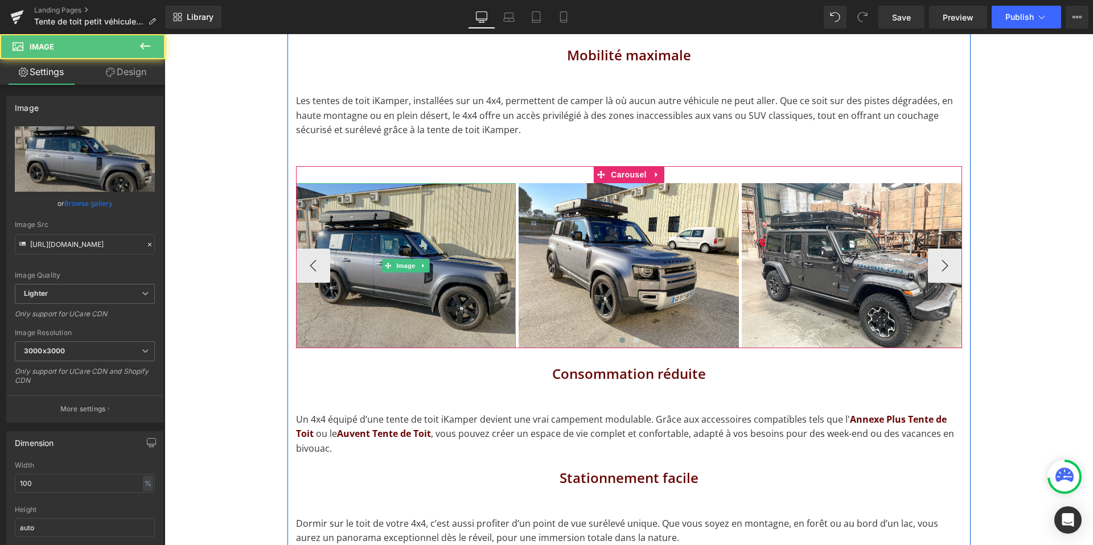
click at [401, 286] on img at bounding box center [406, 265] width 220 height 165
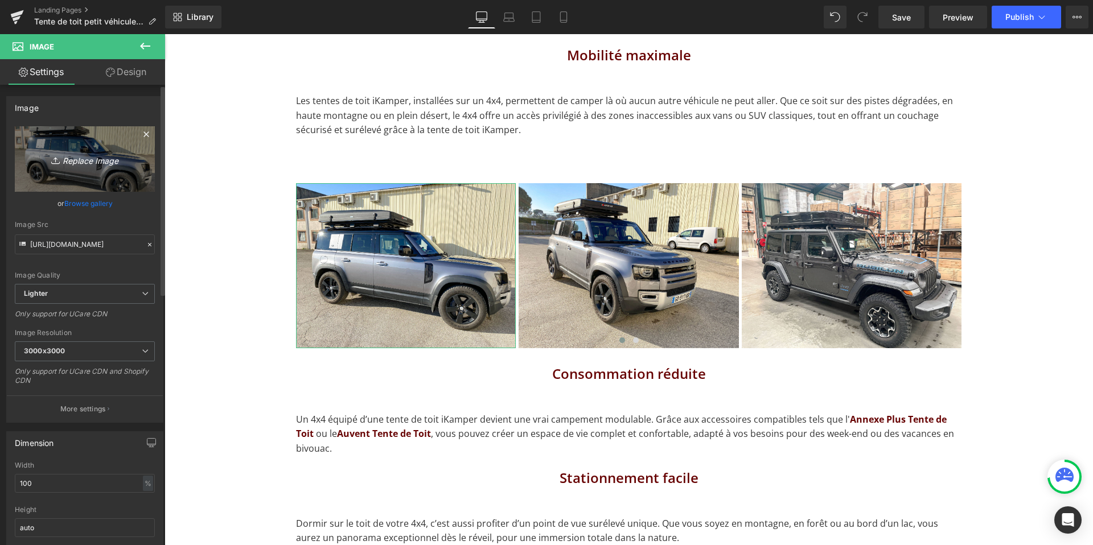
click at [121, 177] on link "Replace Image" at bounding box center [85, 158] width 140 height 65
type input "C:\fakepath\IMG_1643.jpg"
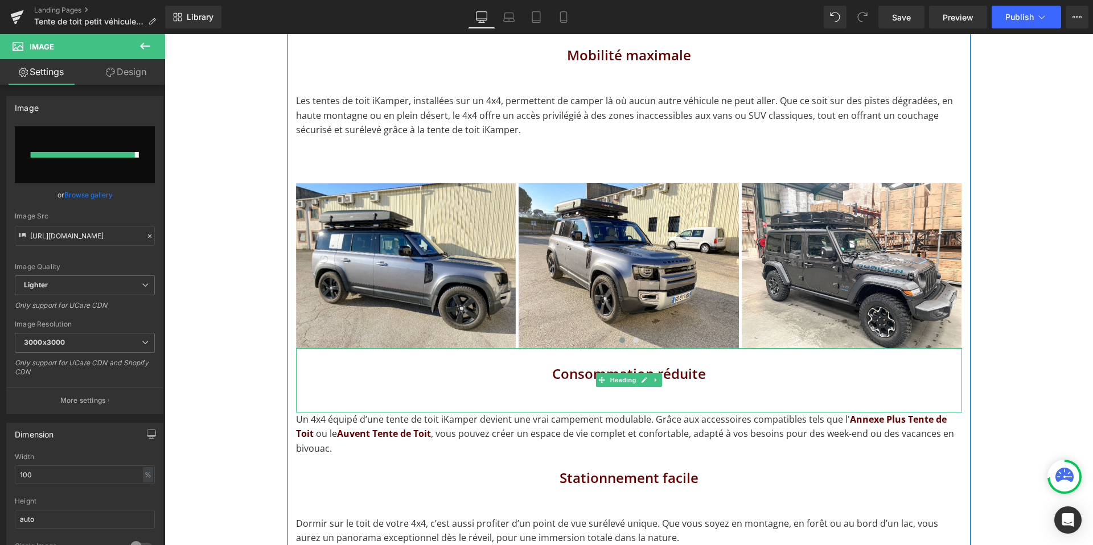
type input "[URL][DOMAIN_NAME]"
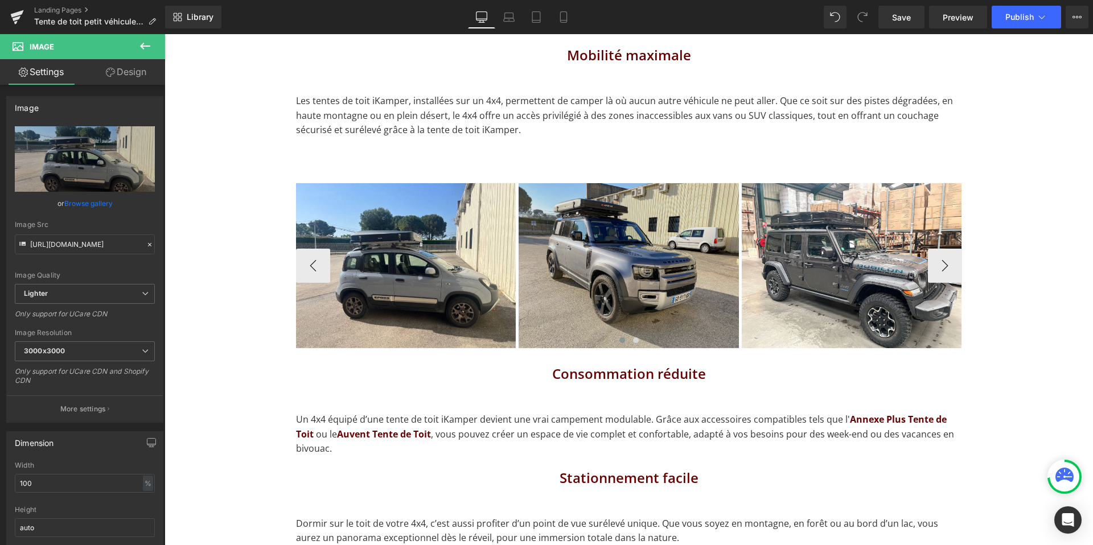
click at [628, 281] on img at bounding box center [629, 265] width 220 height 165
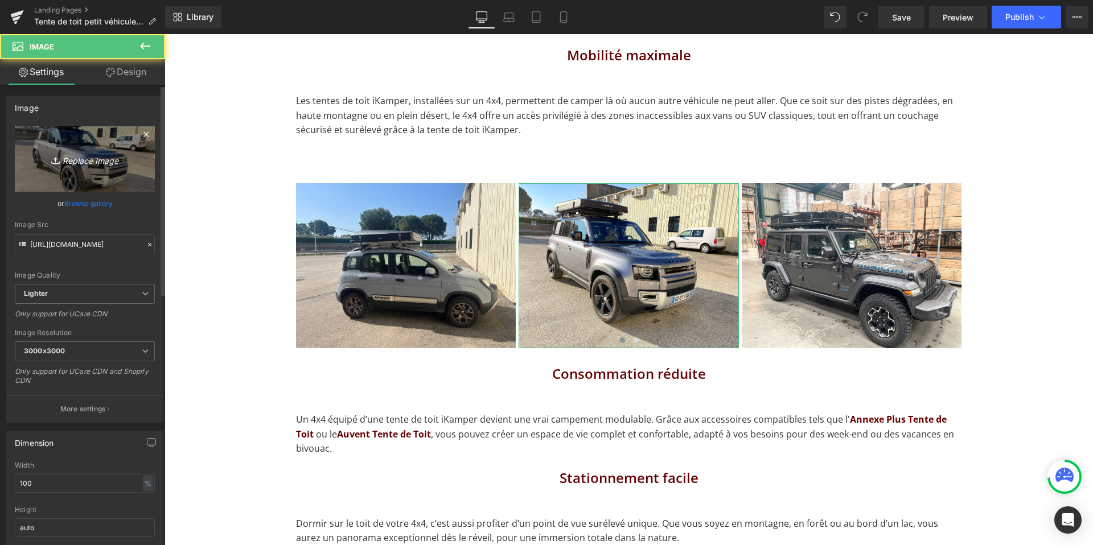
click at [103, 159] on icon "Replace Image" at bounding box center [84, 159] width 91 height 14
type input "C:\fakepath\IMG_1644.jpg"
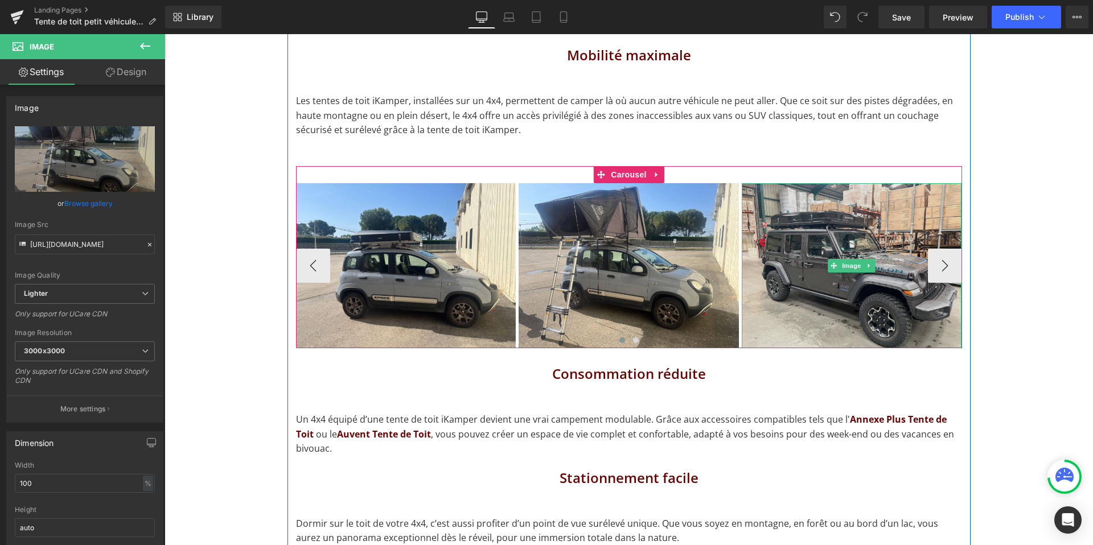
click at [844, 274] on img at bounding box center [852, 265] width 220 height 165
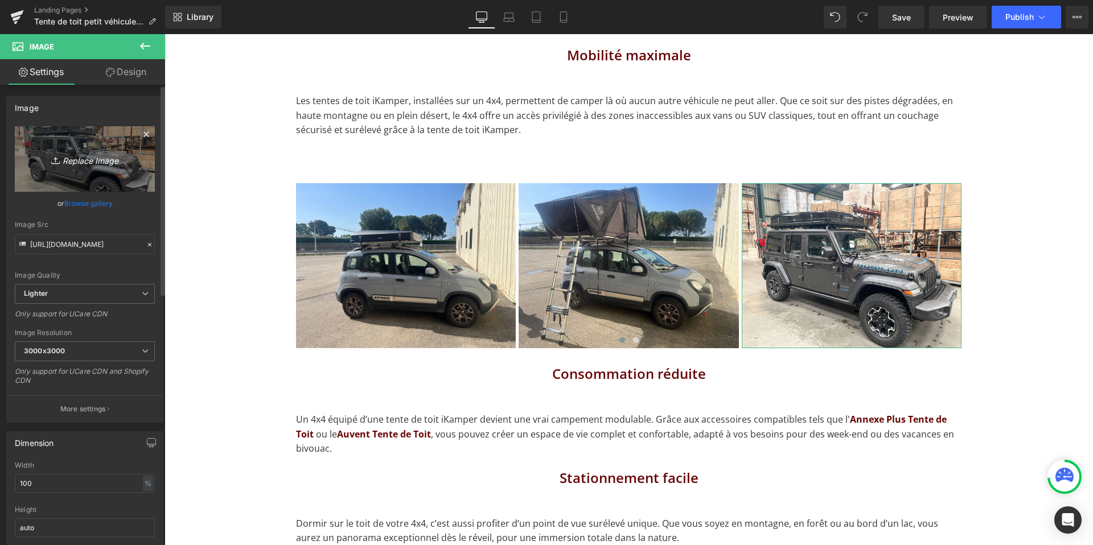
click at [74, 161] on icon "Replace Image" at bounding box center [84, 159] width 91 height 14
type input "C:\fakepath\IMG_1645.jpg"
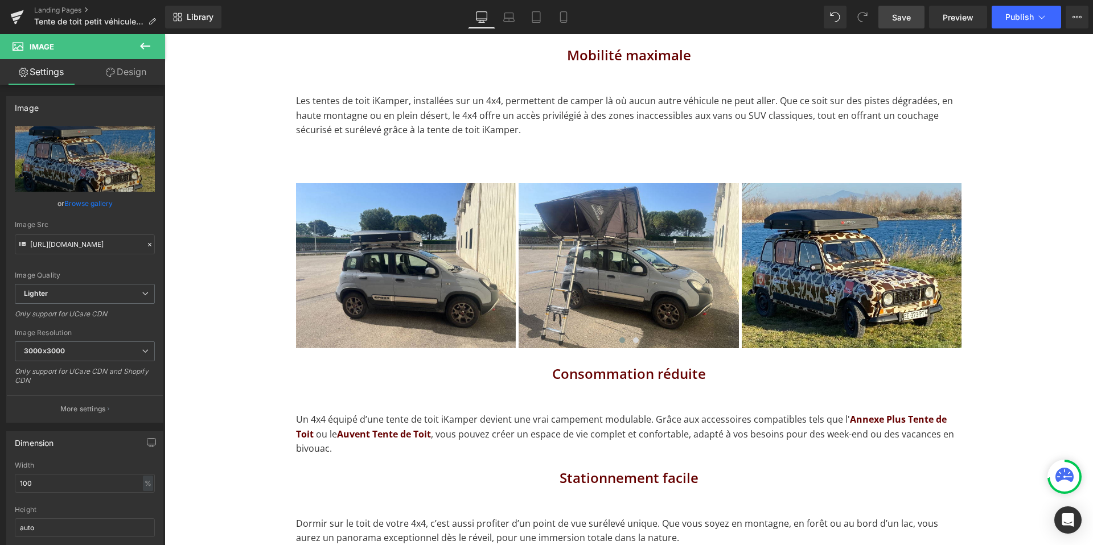
click at [904, 14] on span "Save" at bounding box center [901, 17] width 19 height 12
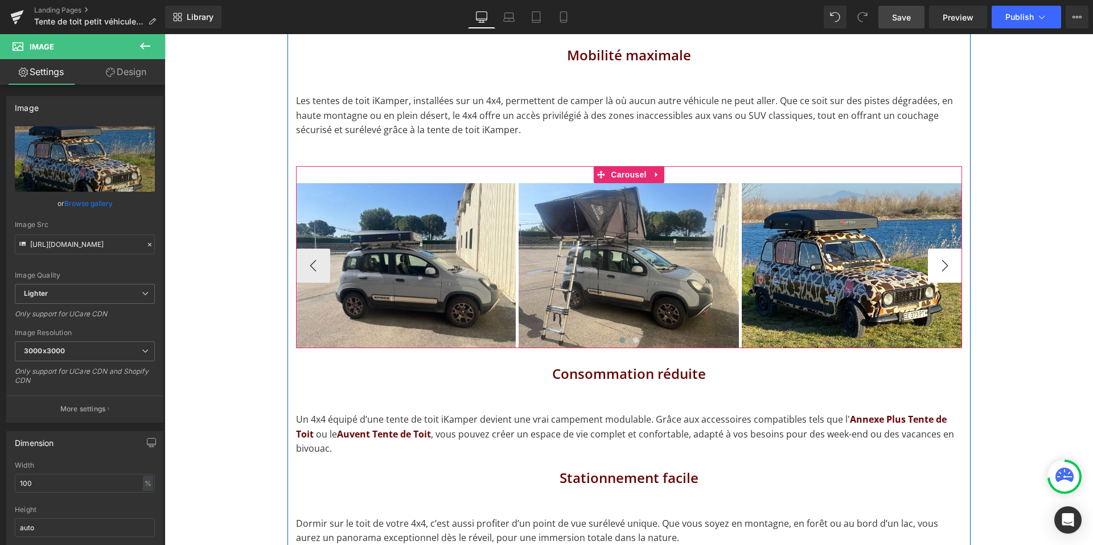
click at [946, 267] on button "›" at bounding box center [945, 266] width 34 height 34
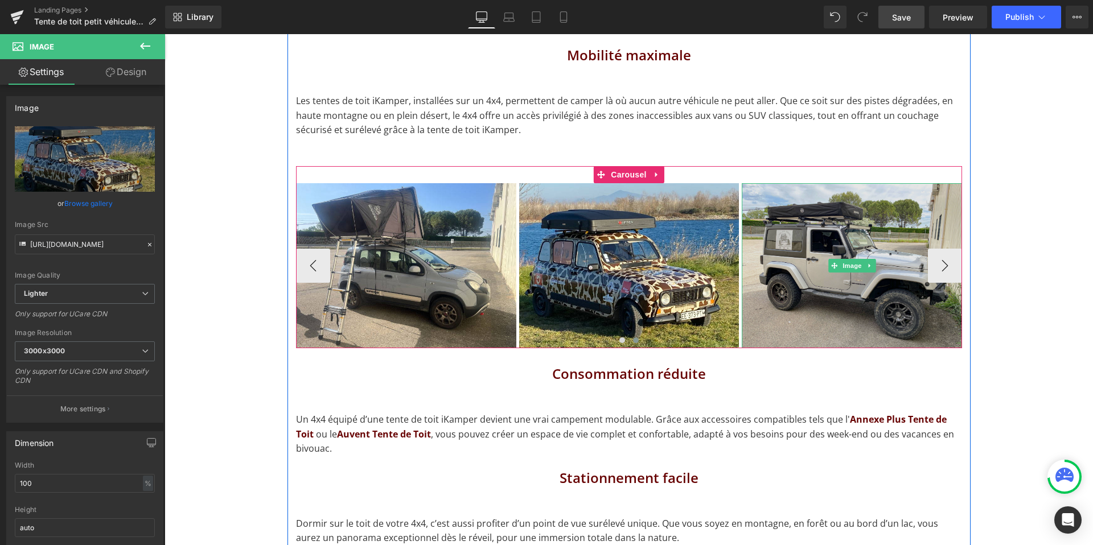
click at [894, 277] on img at bounding box center [852, 265] width 220 height 165
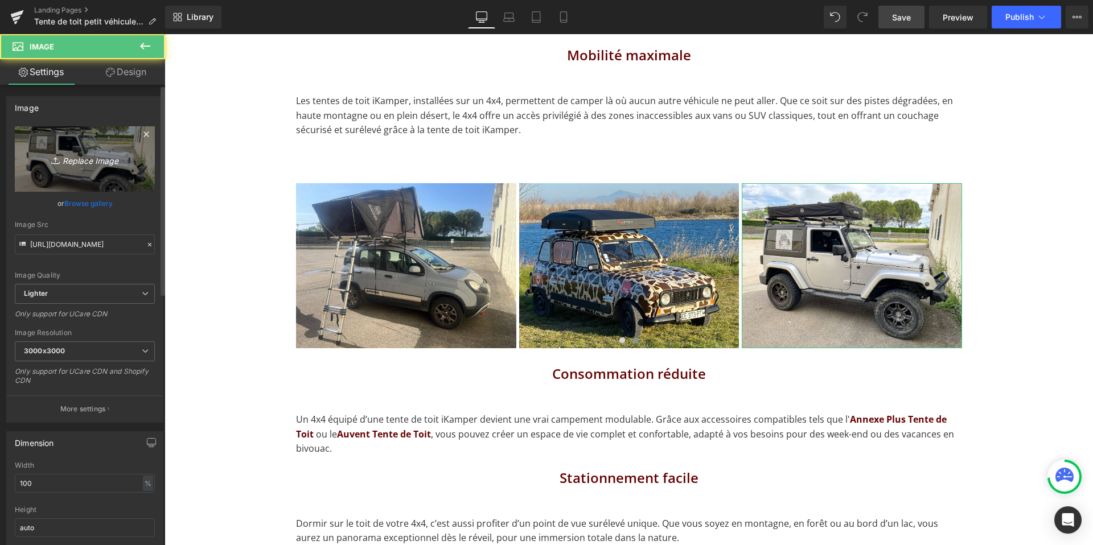
click at [94, 157] on icon "Replace Image" at bounding box center [84, 159] width 91 height 14
type input "C:\fakepath\IMG_1646.jpg"
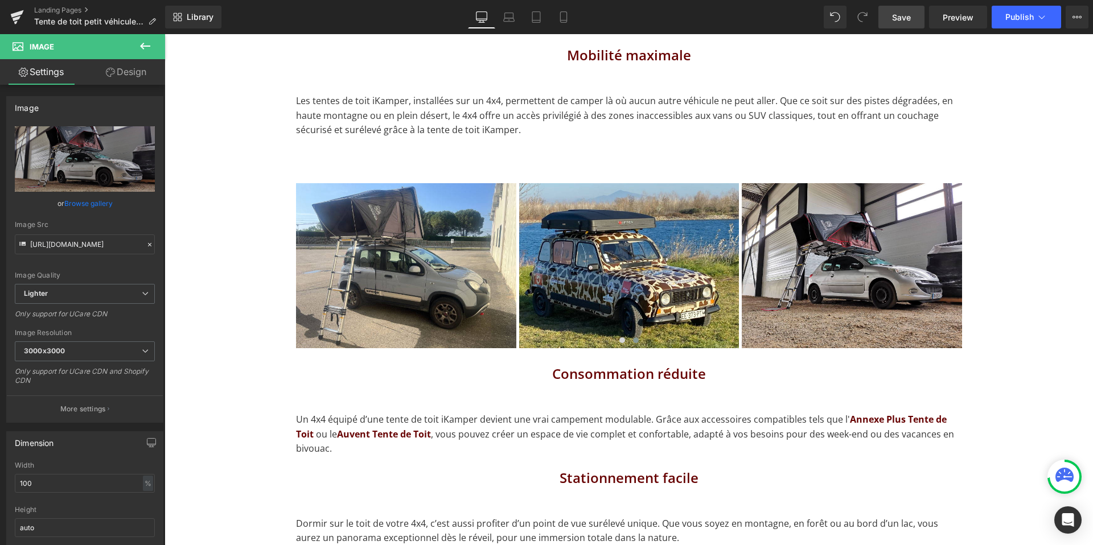
click at [905, 14] on span "Save" at bounding box center [901, 17] width 19 height 12
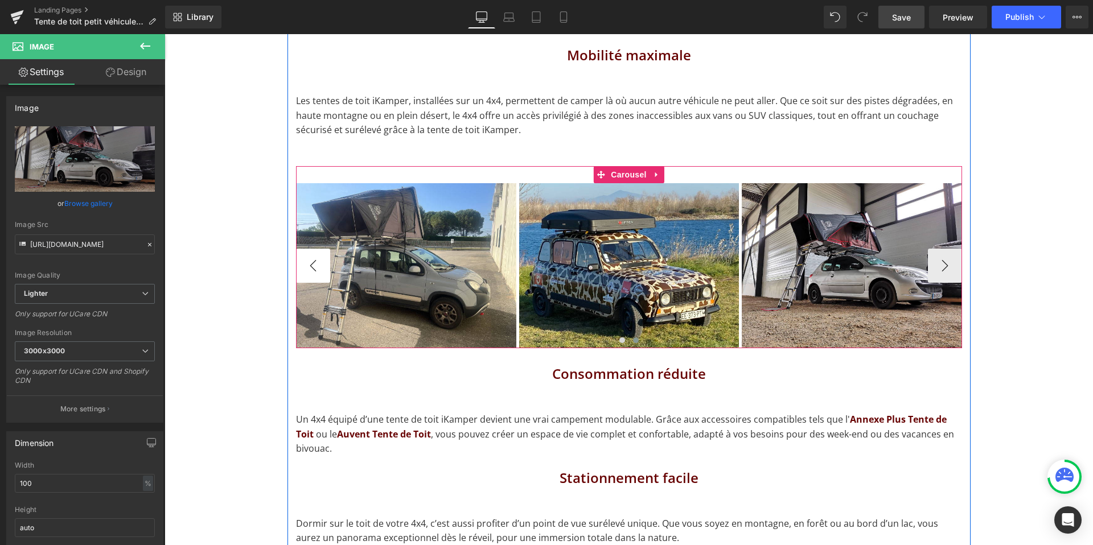
click at [306, 264] on button "‹" at bounding box center [313, 266] width 34 height 34
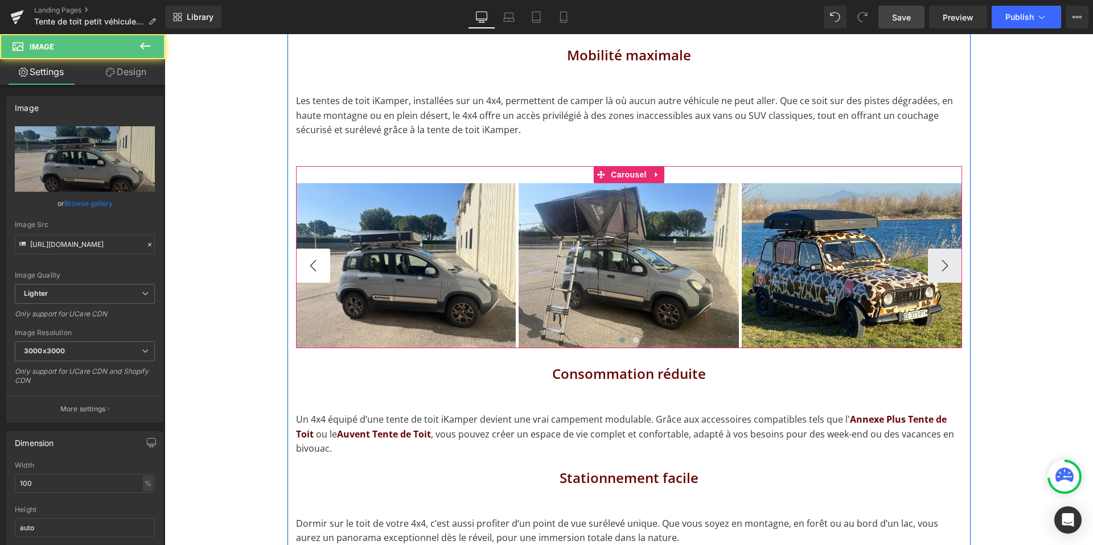
click at [306, 264] on div "Image" at bounding box center [406, 265] width 220 height 165
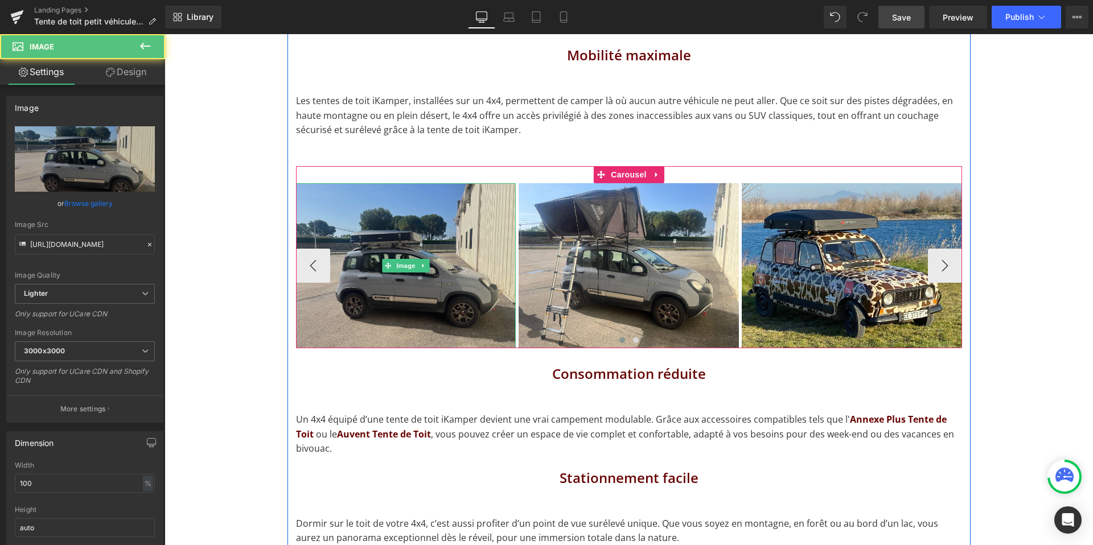
click at [313, 270] on img at bounding box center [406, 265] width 220 height 165
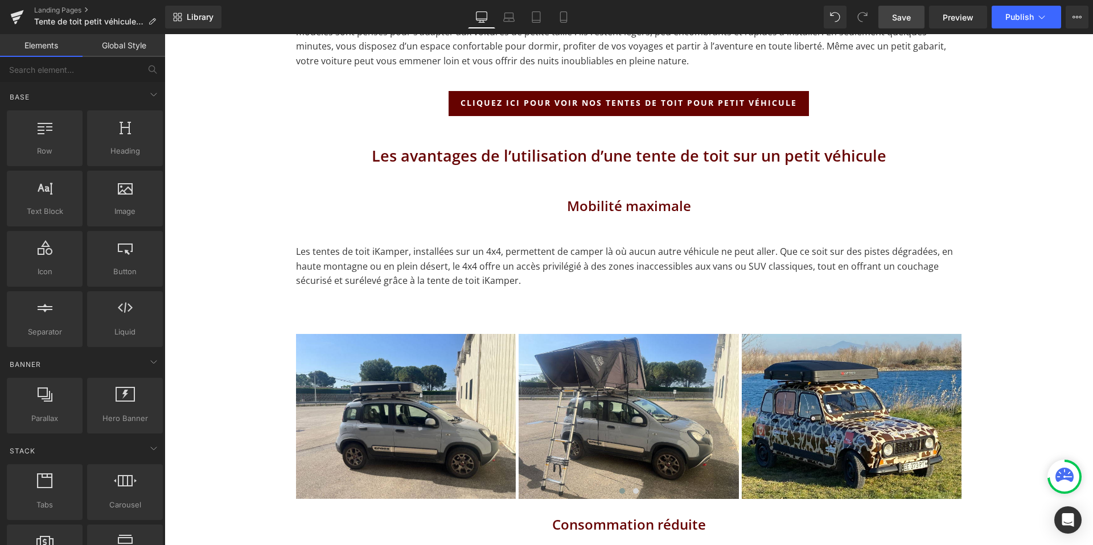
scroll to position [784, 0]
click at [461, 265] on p "Les tentes de toit iKamper, installées sur un 4x4, permettent de camper là où a…" at bounding box center [629, 266] width 666 height 44
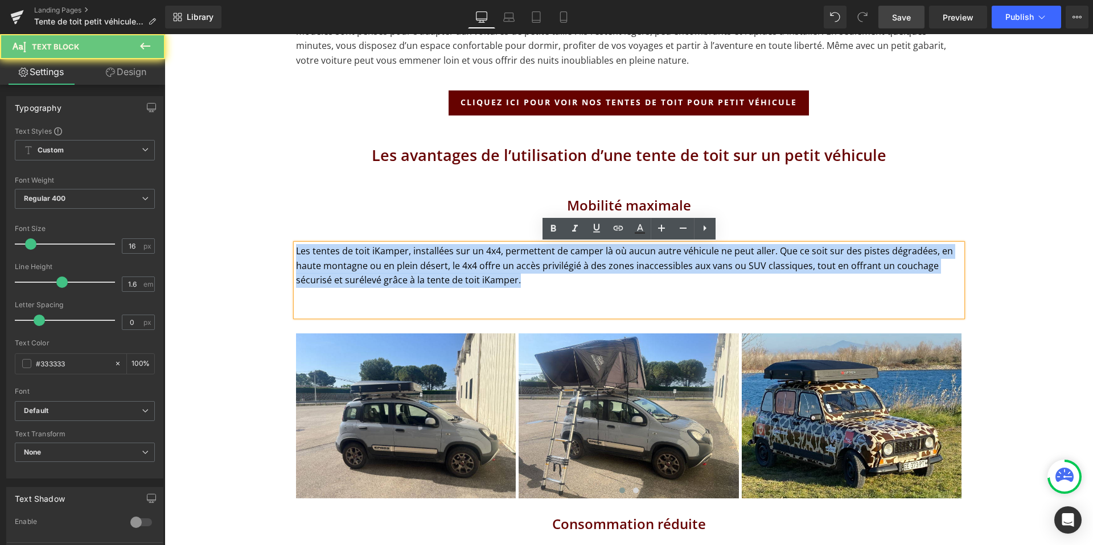
click at [461, 265] on p "Les tentes de toit iKamper, installées sur un 4x4, permettent de camper là où a…" at bounding box center [629, 266] width 666 height 44
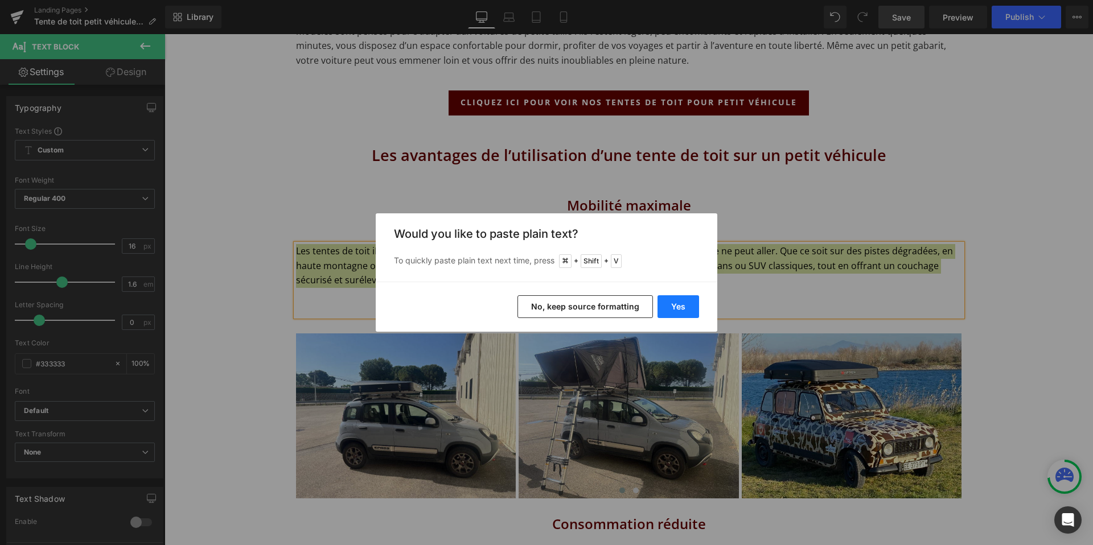
click at [675, 307] on button "Yes" at bounding box center [679, 306] width 42 height 23
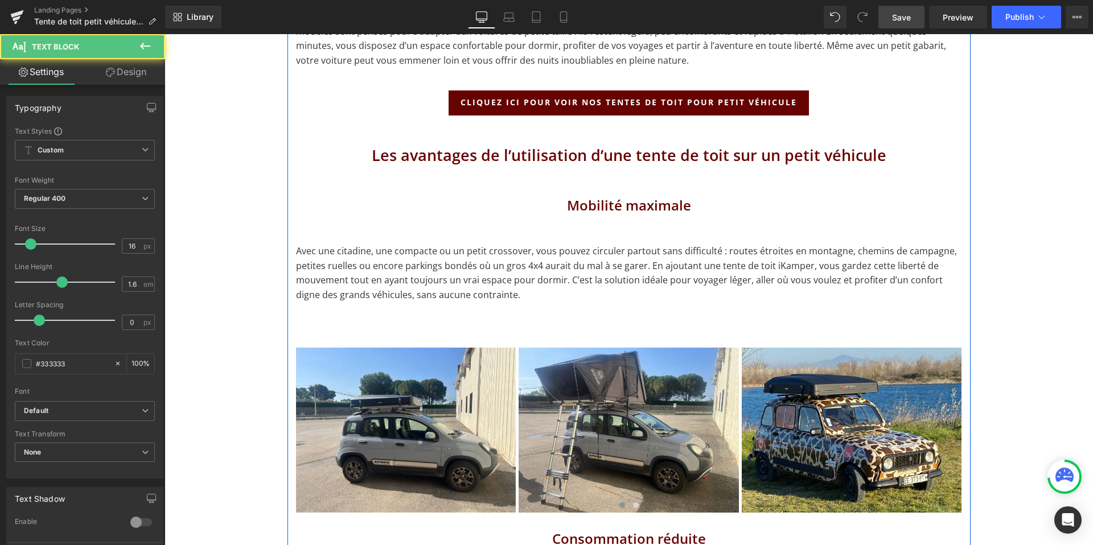
click at [373, 256] on p "Avec une citadine, une compacte ou un petit crossover, vous pouvez circuler par…" at bounding box center [629, 273] width 666 height 58
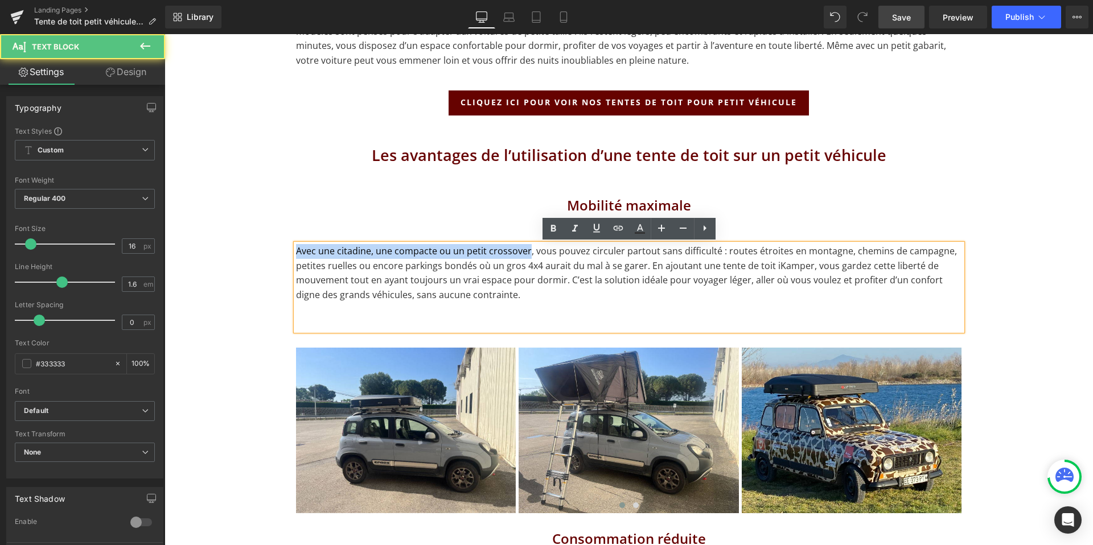
drag, startPoint x: 528, startPoint y: 254, endPoint x: 374, endPoint y: 240, distance: 154.4
click at [374, 240] on div "Partez à l'aventure, même avec une petite voiture Heading Vous avez une citadin…" at bounding box center [628, 438] width 683 height 1017
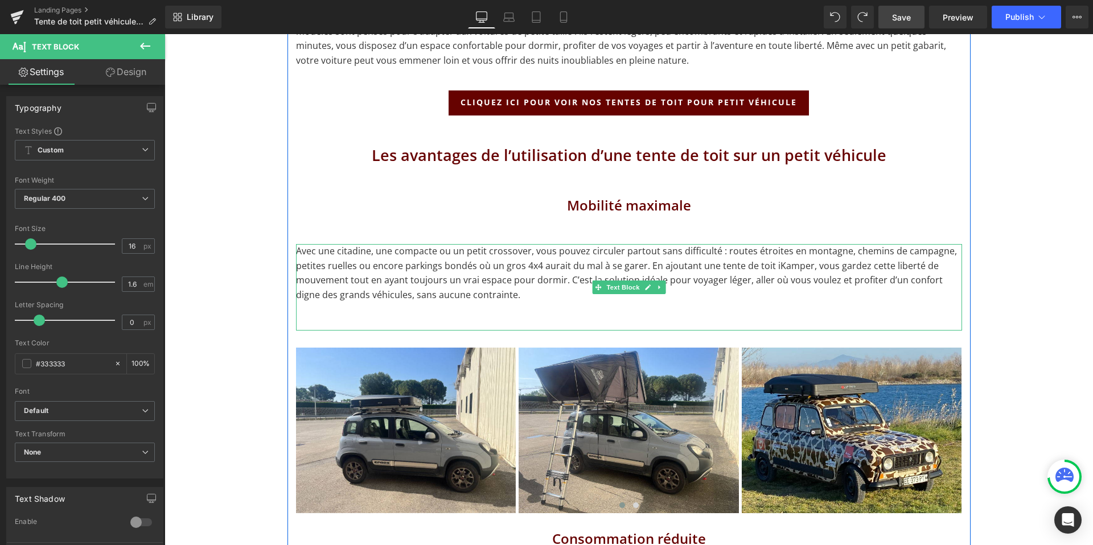
click at [507, 254] on p "Avec une citadine, une compacte ou un petit crossover, vous pouvez circuler par…" at bounding box center [629, 273] width 666 height 58
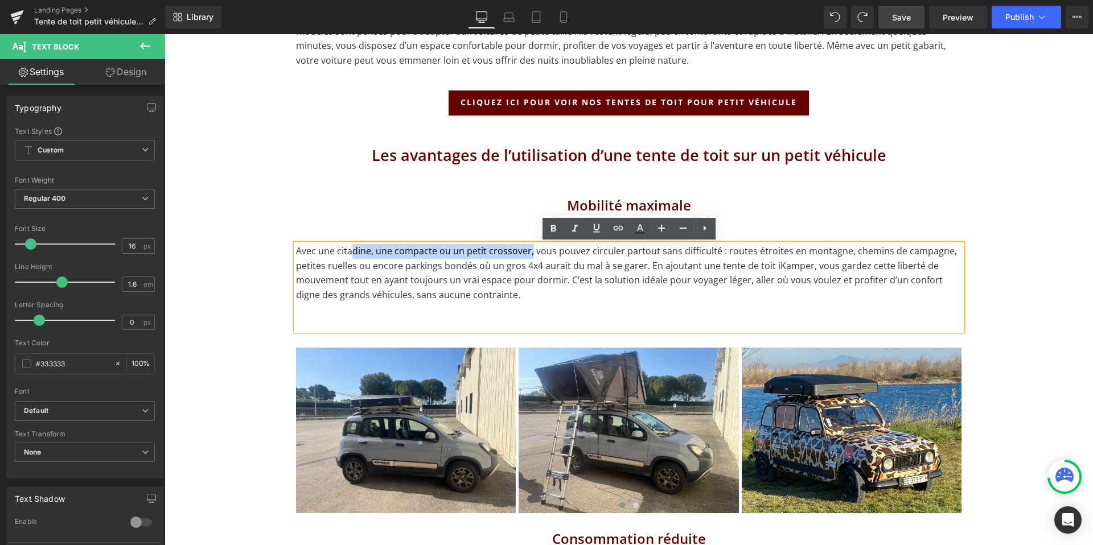
drag, startPoint x: 529, startPoint y: 253, endPoint x: 351, endPoint y: 253, distance: 178.8
click at [351, 253] on p "Avec une citadine, une compacte ou un petit crossover, vous pouvez circuler par…" at bounding box center [629, 273] width 666 height 58
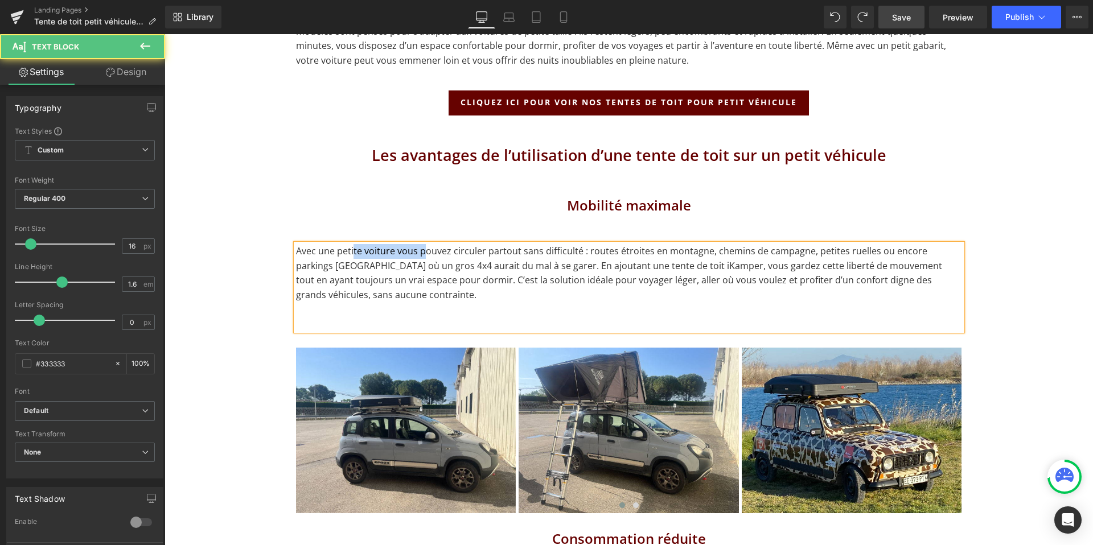
drag, startPoint x: 354, startPoint y: 248, endPoint x: 434, endPoint y: 248, distance: 80.3
click at [434, 248] on p "Avec une petite voiture vous pouvez circuler partout sans difficulté : routes é…" at bounding box center [629, 273] width 666 height 58
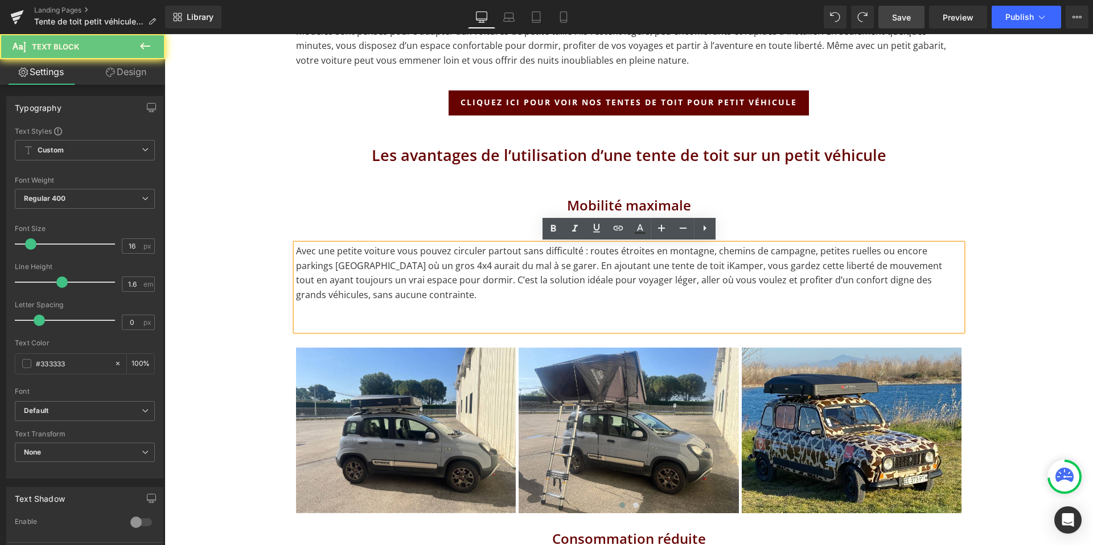
click at [444, 271] on p "Avec une petite voiture vous pouvez circuler partout sans difficulté : routes é…" at bounding box center [629, 273] width 666 height 58
drag, startPoint x: 609, startPoint y: 252, endPoint x: 681, endPoint y: 252, distance: 71.7
click at [681, 252] on p "Avec une petite voiture vous pouvez circuler partout sans difficulté : routes é…" at bounding box center [629, 273] width 666 height 58
click at [687, 267] on p "Avec une petite voiture vous pouvez circuler partout sans difficulté : routes é…" at bounding box center [629, 273] width 666 height 58
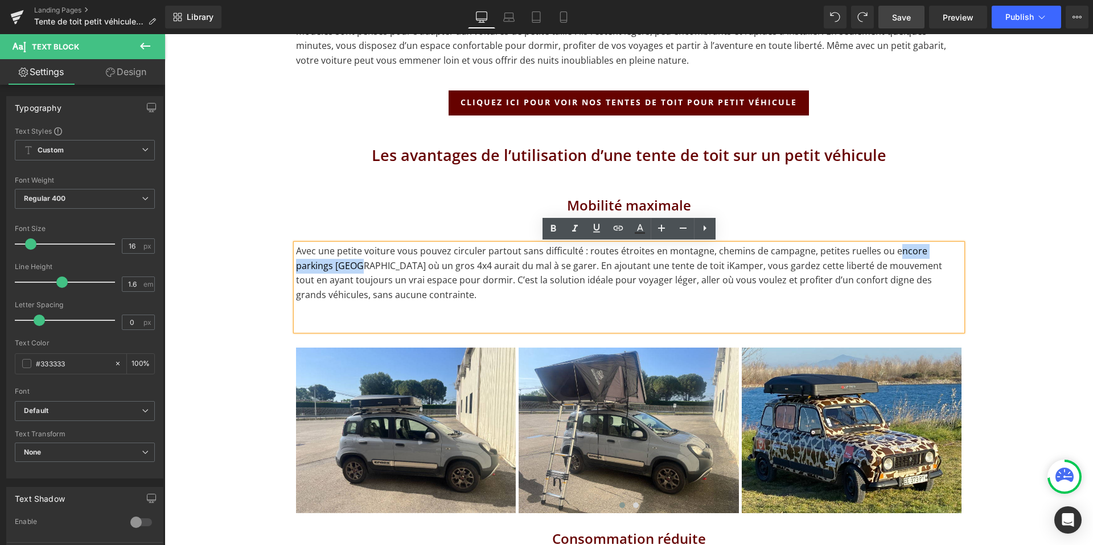
drag, startPoint x: 325, startPoint y: 264, endPoint x: 891, endPoint y: 254, distance: 566.5
click at [891, 254] on p "Avec une petite voiture vous pouvez circuler partout sans difficulté : routes é…" at bounding box center [629, 273] width 666 height 58
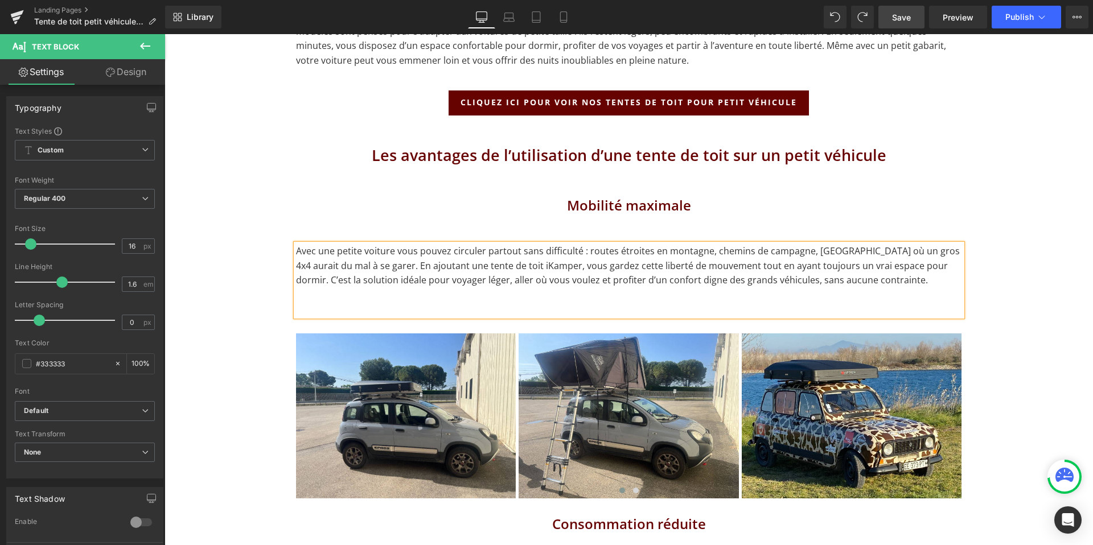
click at [812, 252] on p "Avec une petite voiture vous pouvez circuler partout sans difficulté : routes é…" at bounding box center [629, 266] width 666 height 44
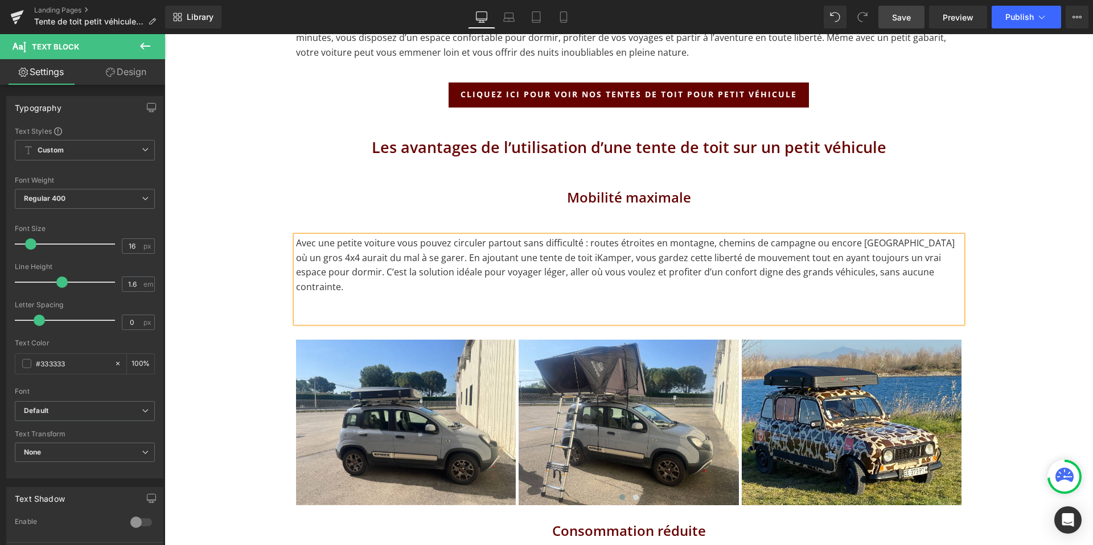
scroll to position [802, 0]
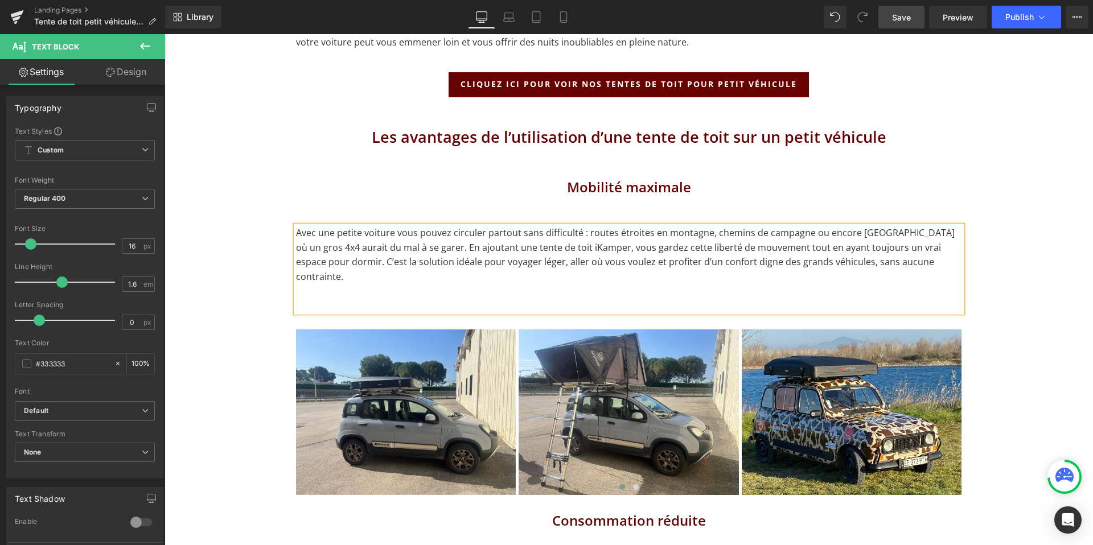
click at [412, 250] on p "Avec une petite voiture vous pouvez circuler partout sans difficulté : routes é…" at bounding box center [629, 255] width 666 height 58
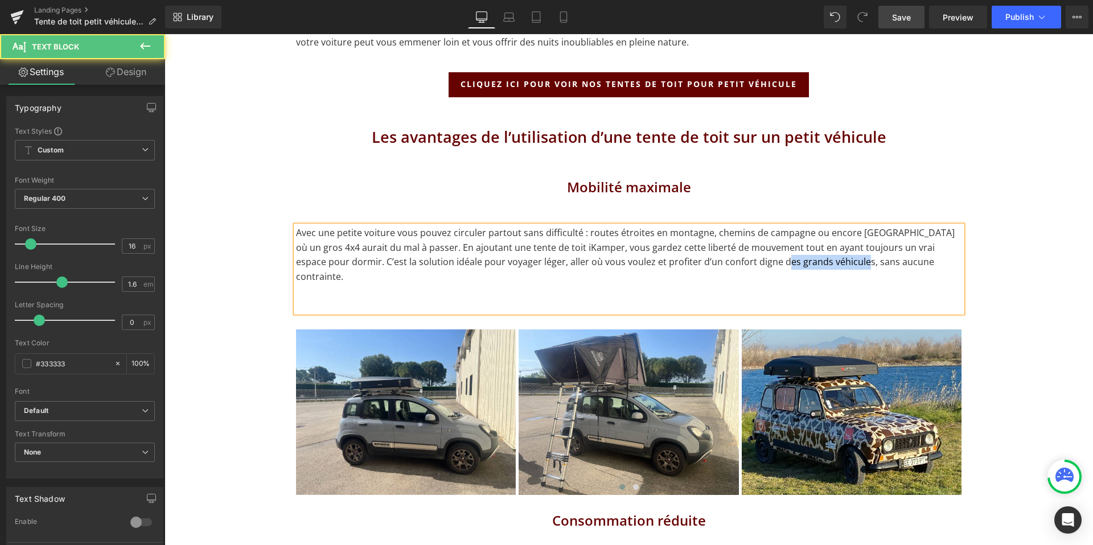
drag, startPoint x: 736, startPoint y: 264, endPoint x: 824, endPoint y: 264, distance: 88.2
click at [824, 264] on p "Avec une petite voiture vous pouvez circuler partout sans difficulté : routes é…" at bounding box center [629, 255] width 666 height 58
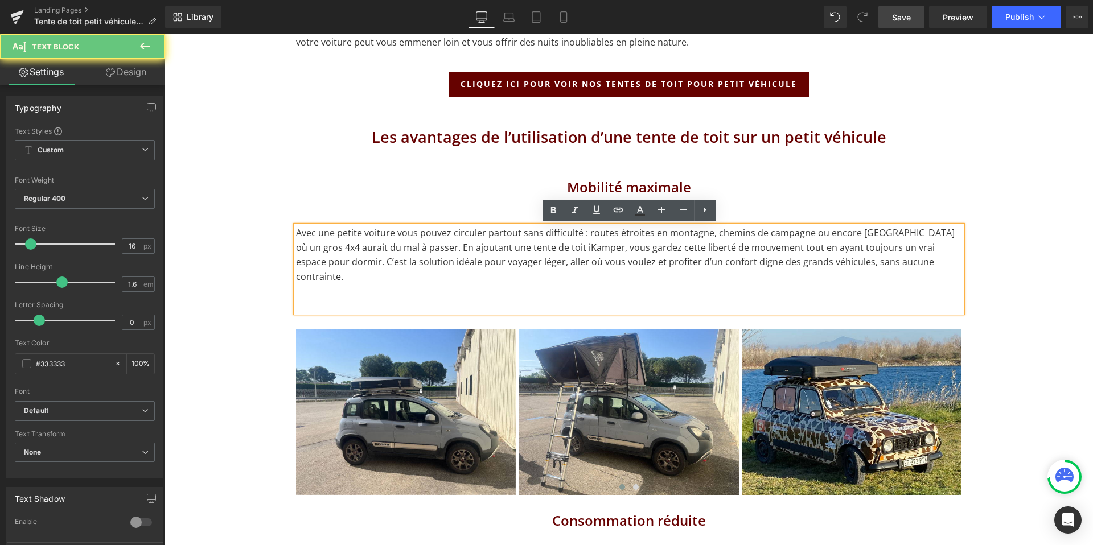
click at [854, 268] on p "Avec une petite voiture vous pouvez circuler partout sans difficulté : routes é…" at bounding box center [629, 255] width 666 height 58
click at [924, 264] on p "Avec une petite voiture vous pouvez circuler partout sans difficulté : routes é…" at bounding box center [629, 255] width 666 height 58
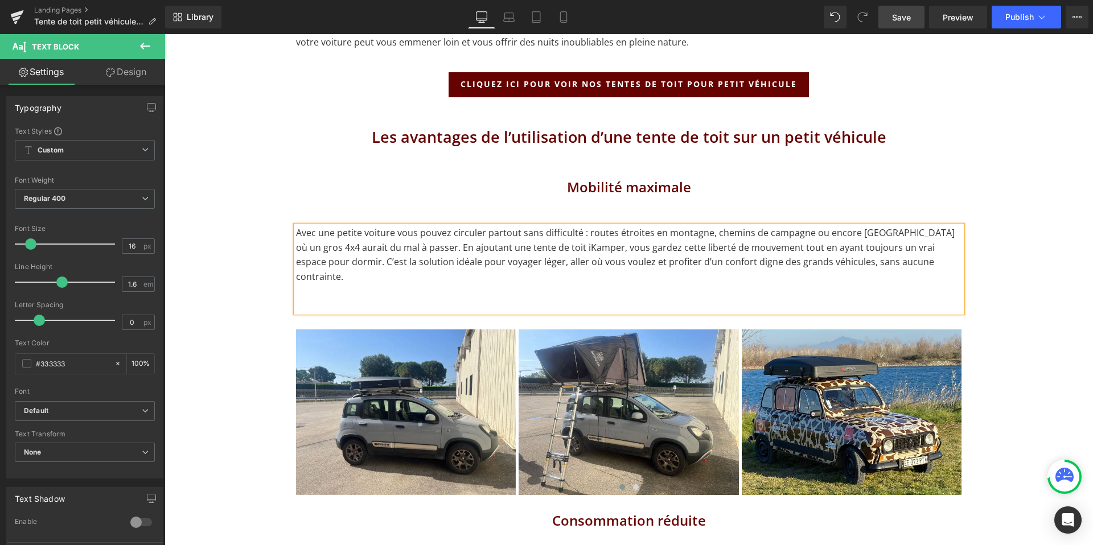
click at [903, 19] on span "Save" at bounding box center [901, 17] width 19 height 12
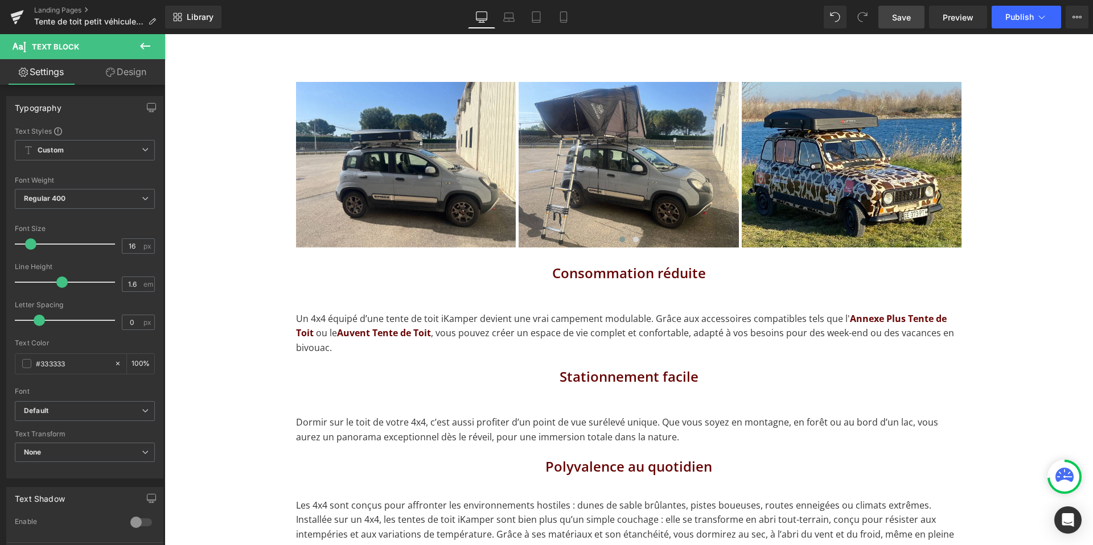
scroll to position [1063, 0]
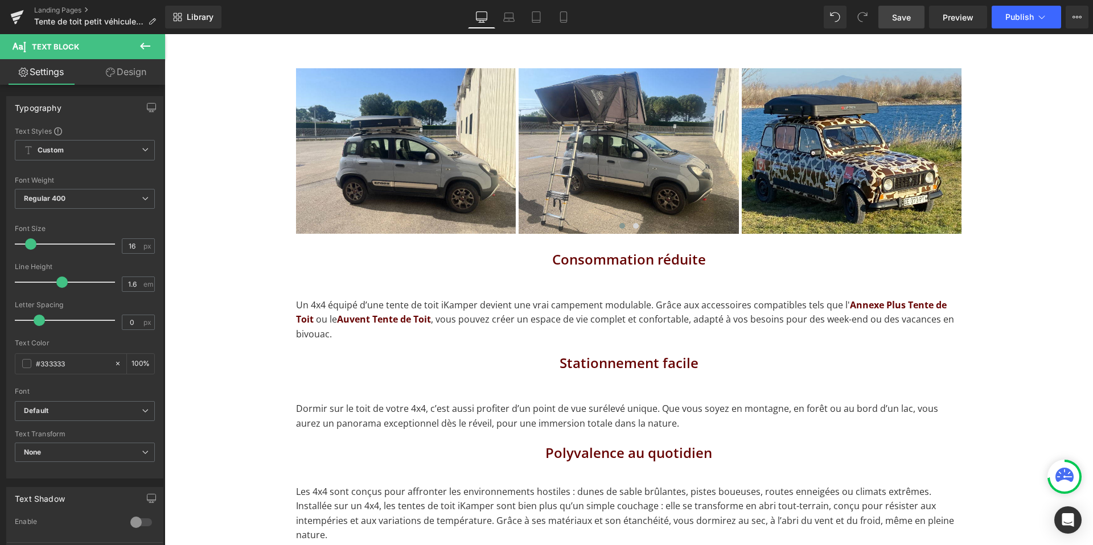
click at [467, 302] on p "Un 4x4 équipé d’une tente de toit iKamper devient une vrai campement modulable.…" at bounding box center [629, 320] width 666 height 44
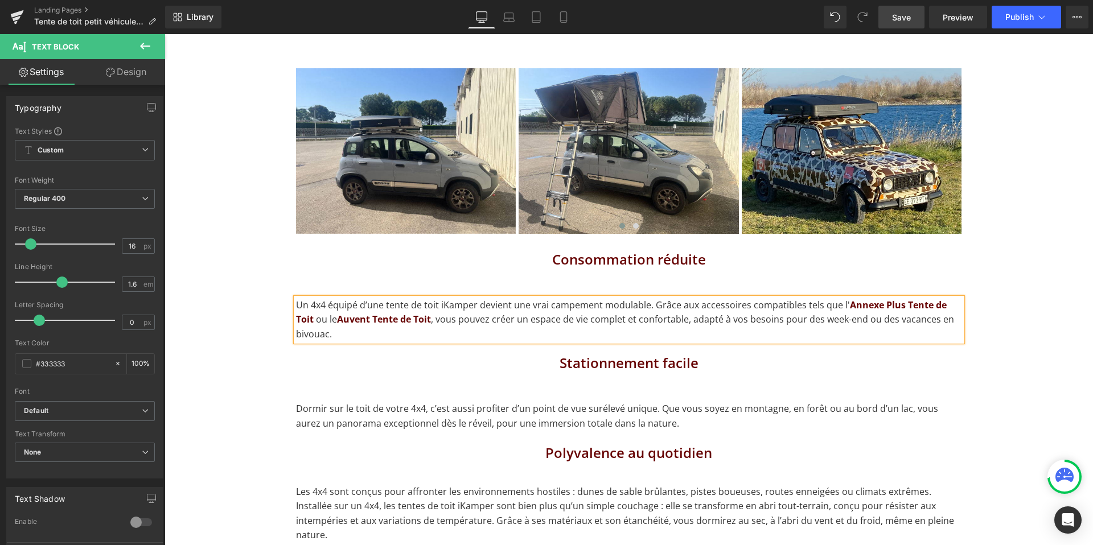
click at [467, 302] on p "Un 4x4 équipé d’une tente de toit iKamper devient une vrai campement modulable.…" at bounding box center [629, 320] width 666 height 44
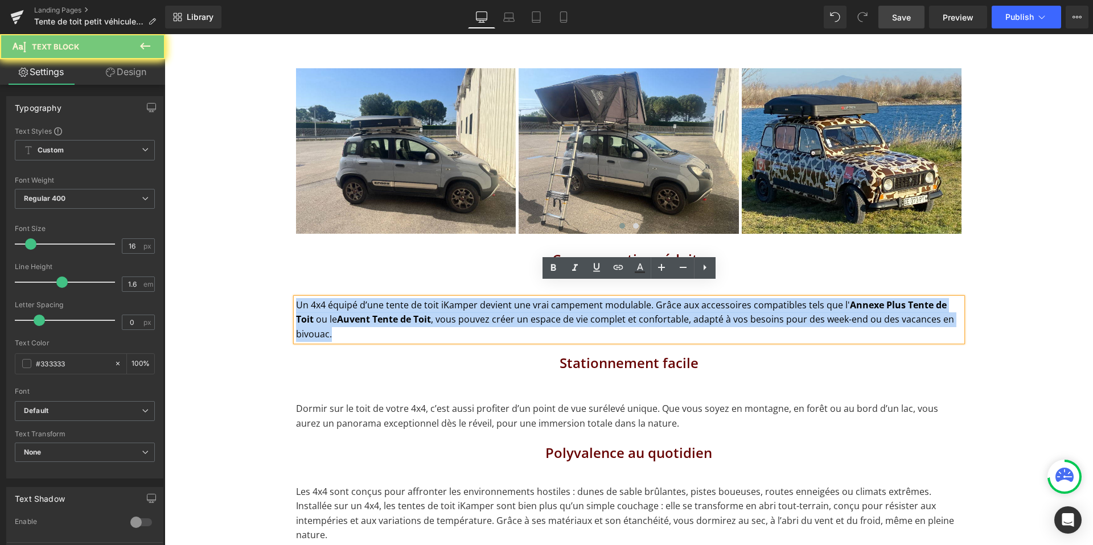
click at [467, 302] on p "Un 4x4 équipé d’une tente de toit iKamper devient une vrai campement modulable.…" at bounding box center [629, 320] width 666 height 44
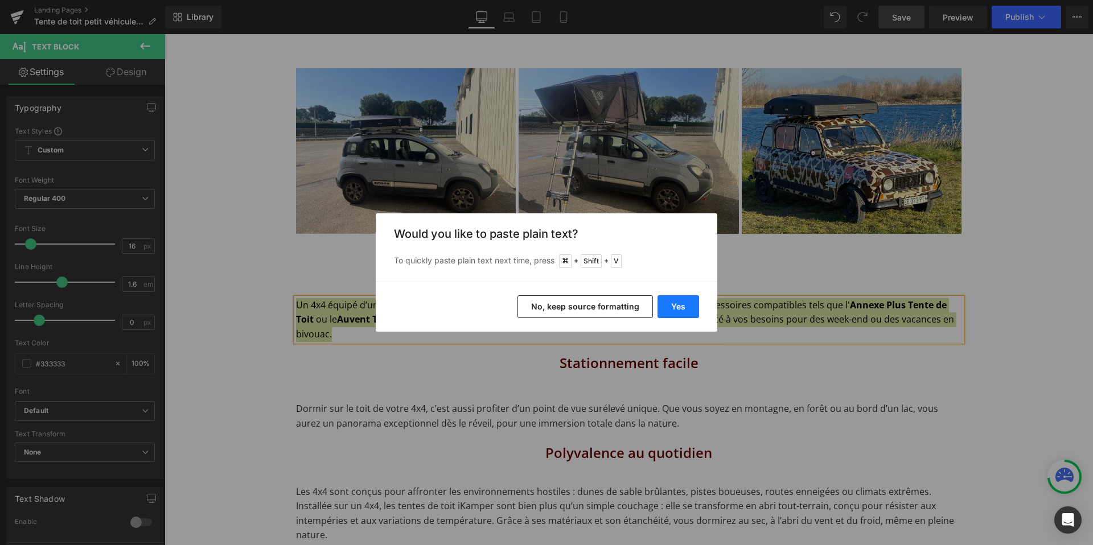
click at [685, 305] on button "Yes" at bounding box center [679, 306] width 42 height 23
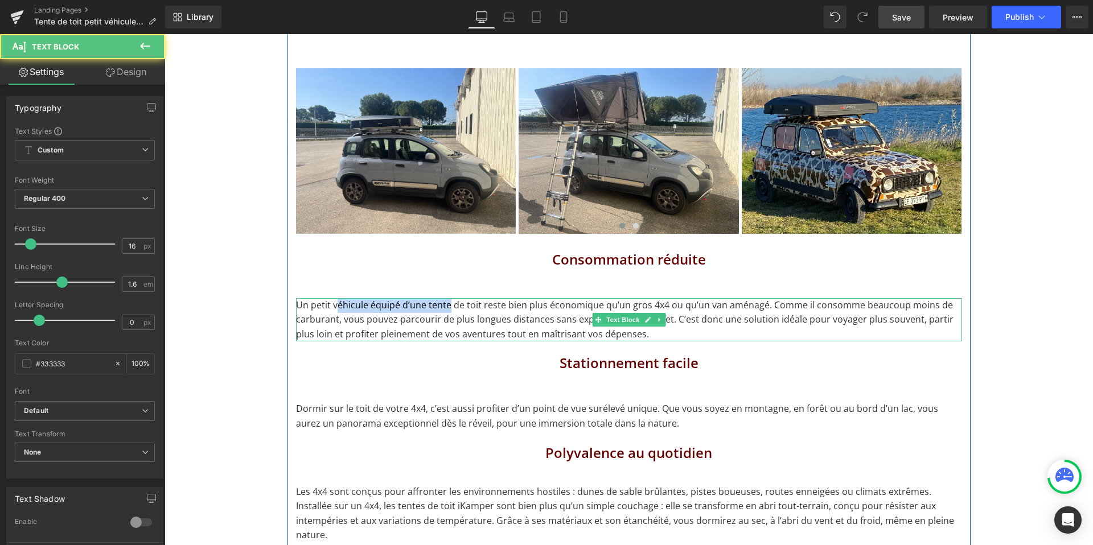
drag, startPoint x: 335, startPoint y: 293, endPoint x: 468, endPoint y: 293, distance: 133.2
click at [468, 298] on p "Un petit véhicule équipé d’une tente de toit reste bien plus économique qu’un g…" at bounding box center [629, 320] width 666 height 44
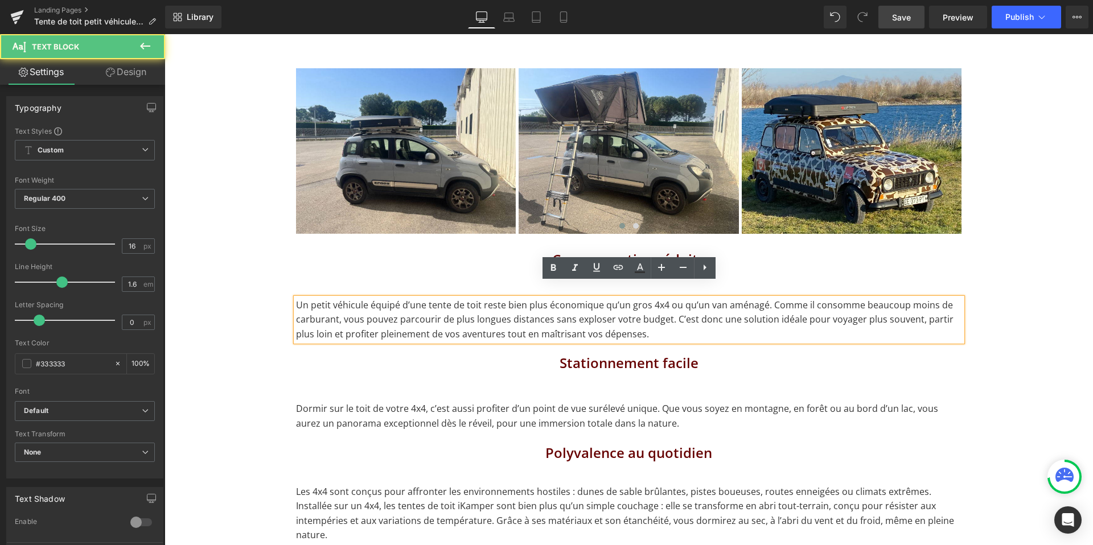
click at [491, 307] on p "Un petit véhicule équipé d’une tente de toit reste bien plus économique qu’un g…" at bounding box center [629, 320] width 666 height 44
click at [657, 318] on p "Un petit véhicule équipé d’une tente de toit reste bien plus économique qu’un g…" at bounding box center [629, 320] width 666 height 44
click at [665, 306] on p "Un petit véhicule équipé d’une tente de toit reste bien plus économique qu’un g…" at bounding box center [629, 320] width 666 height 44
click at [654, 319] on p "Un petit véhicule équipé d’une tente de toit reste bien plus économique qu’un g…" at bounding box center [629, 320] width 666 height 44
drag, startPoint x: 619, startPoint y: 322, endPoint x: 517, endPoint y: 322, distance: 101.9
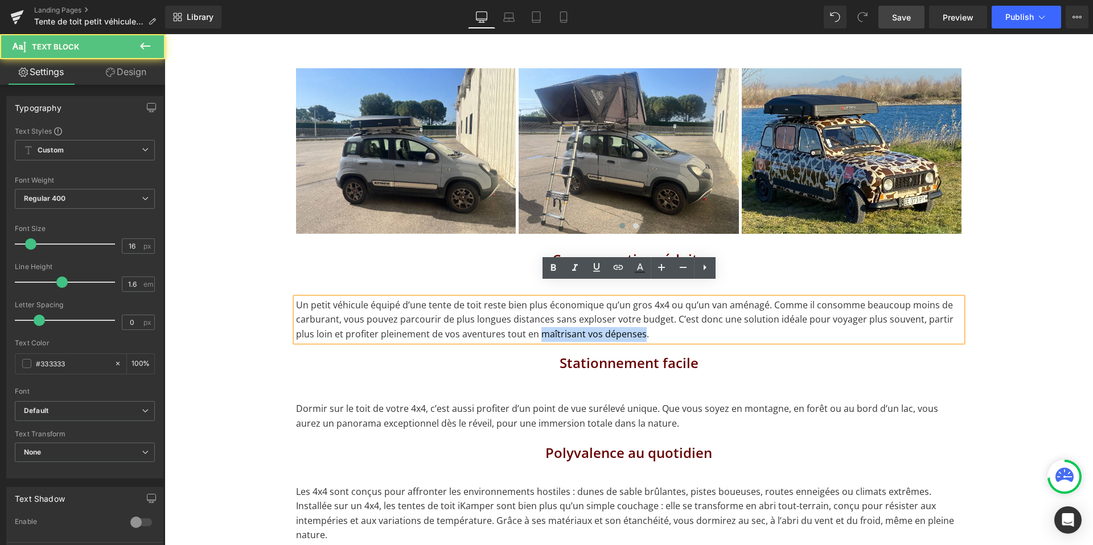
click at [517, 322] on p "Un petit véhicule équipé d’une tente de toit reste bien plus économique qu’un g…" at bounding box center [629, 320] width 666 height 44
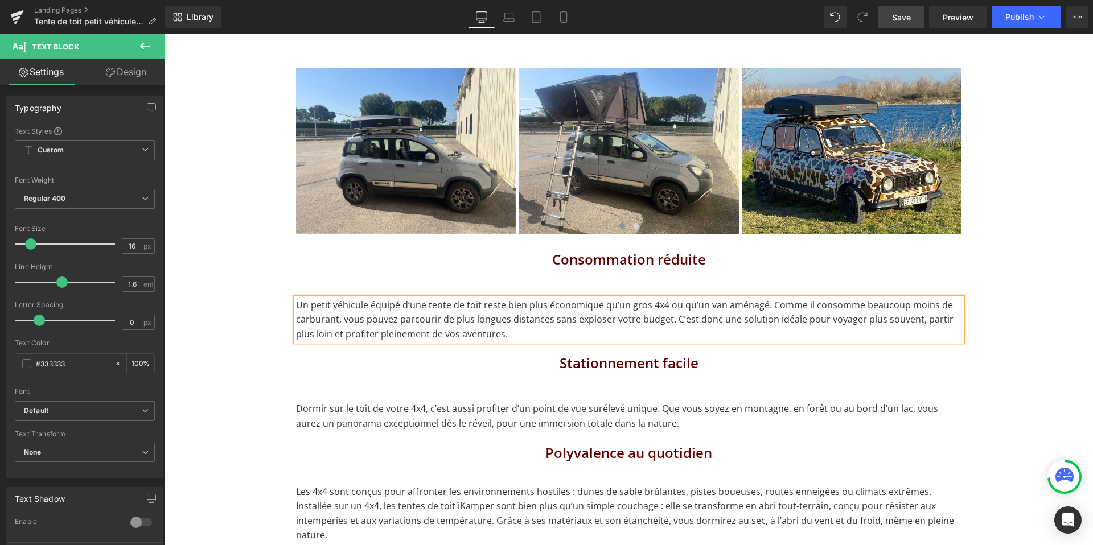
scroll to position [1076, 0]
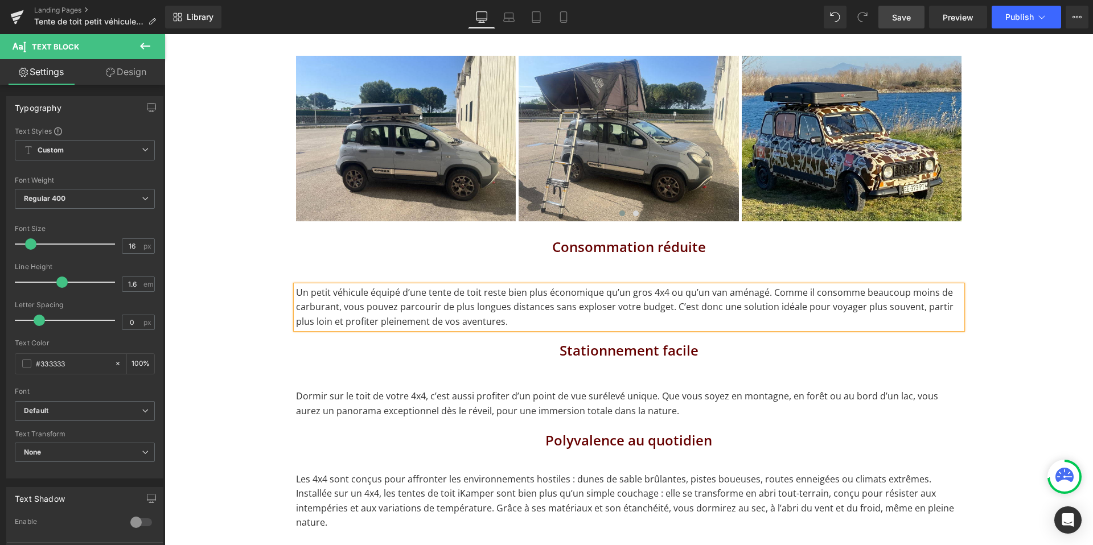
click at [899, 18] on span "Save" at bounding box center [901, 17] width 19 height 12
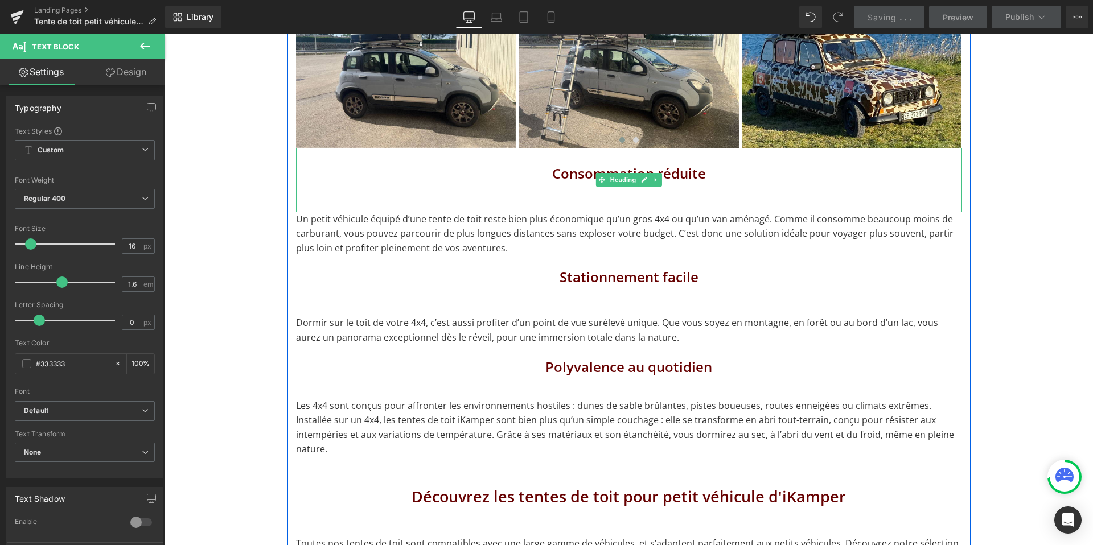
scroll to position [1162, 0]
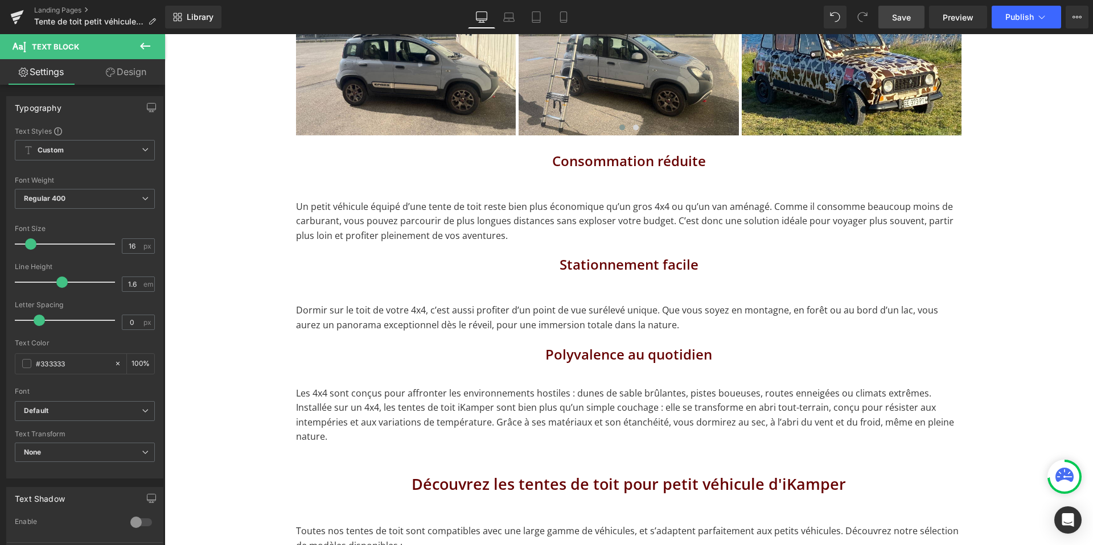
click at [433, 306] on p "Dormir sur le toit de votre 4x4, c’est aussi profiter d’un point de vue surélev…" at bounding box center [629, 317] width 666 height 29
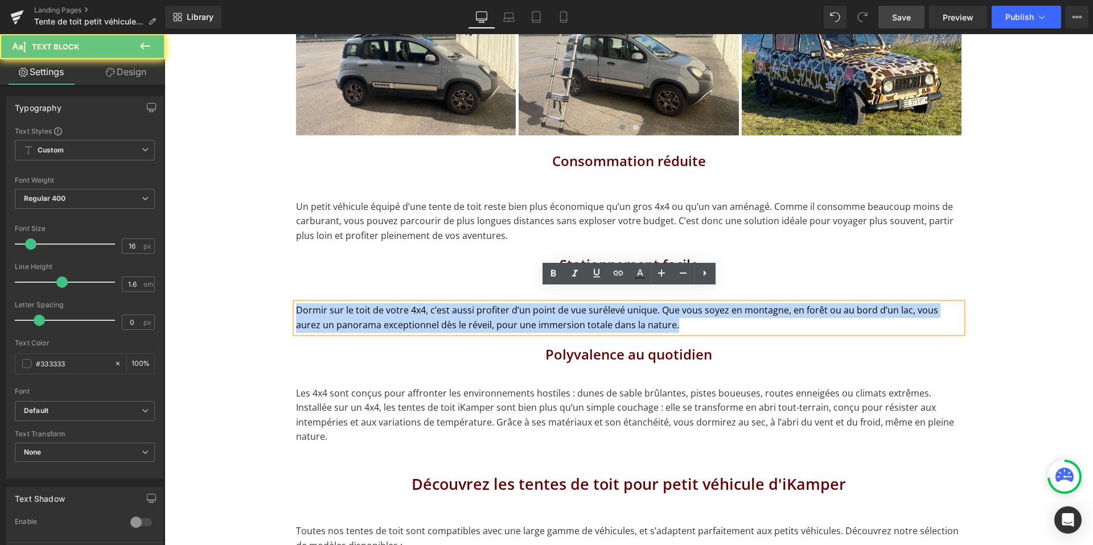
click at [433, 306] on p "Dormir sur le toit de votre 4x4, c’est aussi profiter d’un point de vue surélev…" at bounding box center [629, 317] width 666 height 29
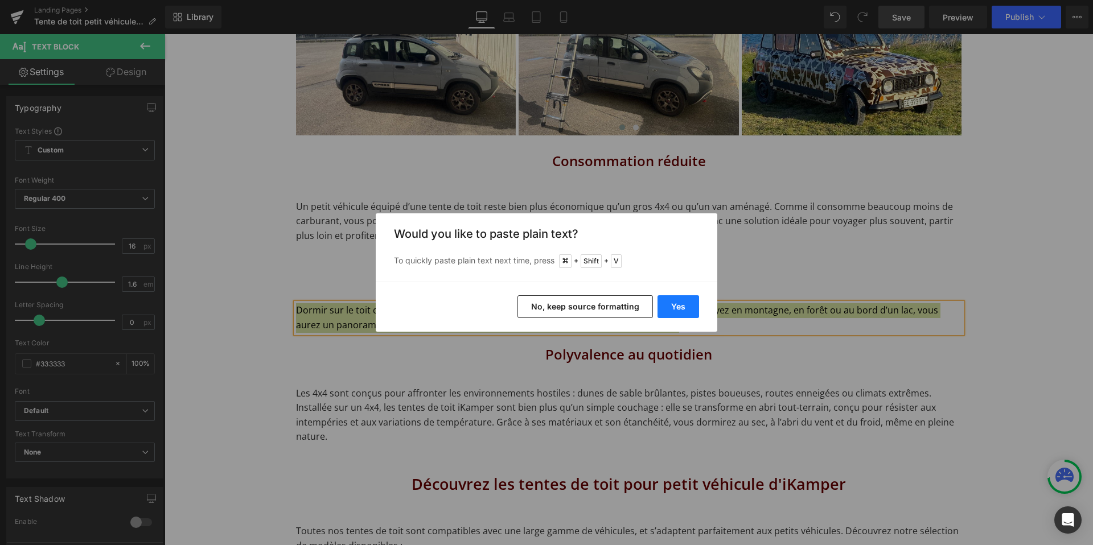
click at [676, 310] on button "Yes" at bounding box center [679, 306] width 42 height 23
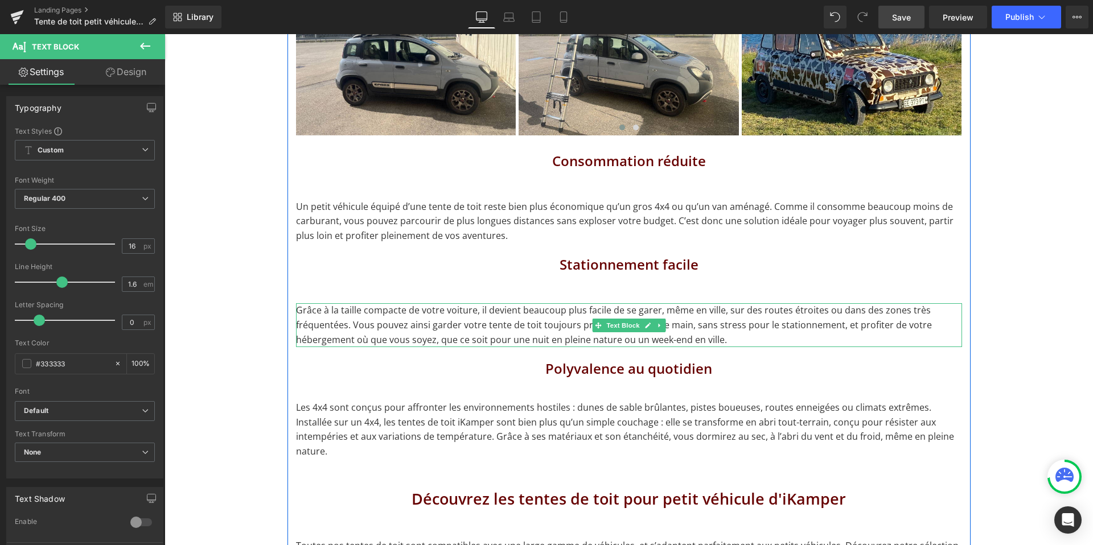
click at [326, 319] on p "Grâce à la taille compacte de votre voiture, il devient beaucoup plus facile de…" at bounding box center [629, 325] width 666 height 44
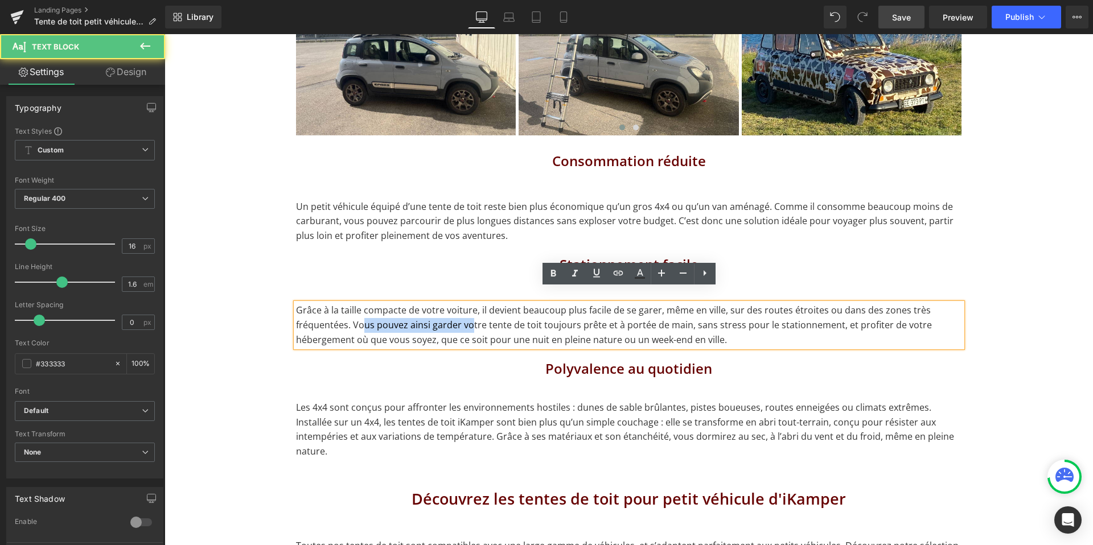
drag, startPoint x: 364, startPoint y: 310, endPoint x: 492, endPoint y: 310, distance: 128.7
click at [493, 310] on p "Grâce à la taille compacte de votre voiture, il devient beaucoup plus facile de…" at bounding box center [629, 325] width 666 height 44
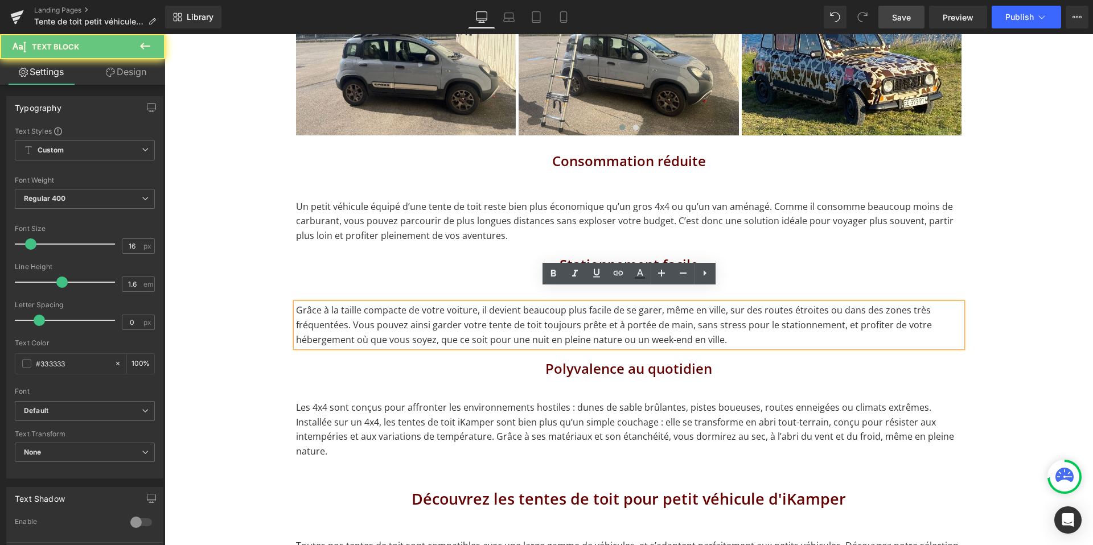
click at [508, 318] on p "Grâce à la taille compacte de votre voiture, il devient beaucoup plus facile de…" at bounding box center [629, 325] width 666 height 44
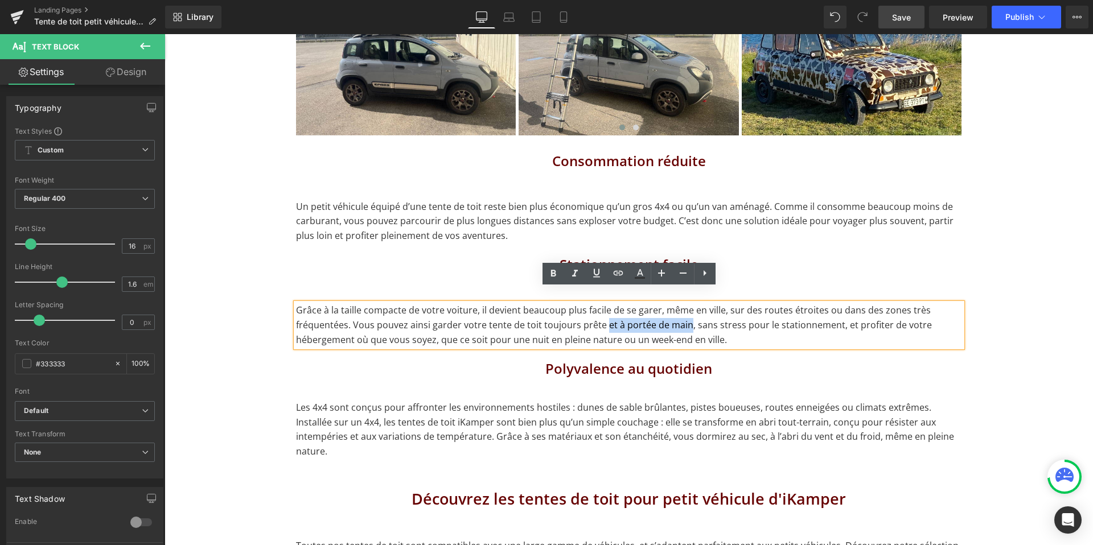
drag, startPoint x: 602, startPoint y: 310, endPoint x: 687, endPoint y: 305, distance: 84.4
click at [687, 305] on p "Grâce à la taille compacte de votre voiture, il devient beaucoup plus facile de…" at bounding box center [629, 325] width 666 height 44
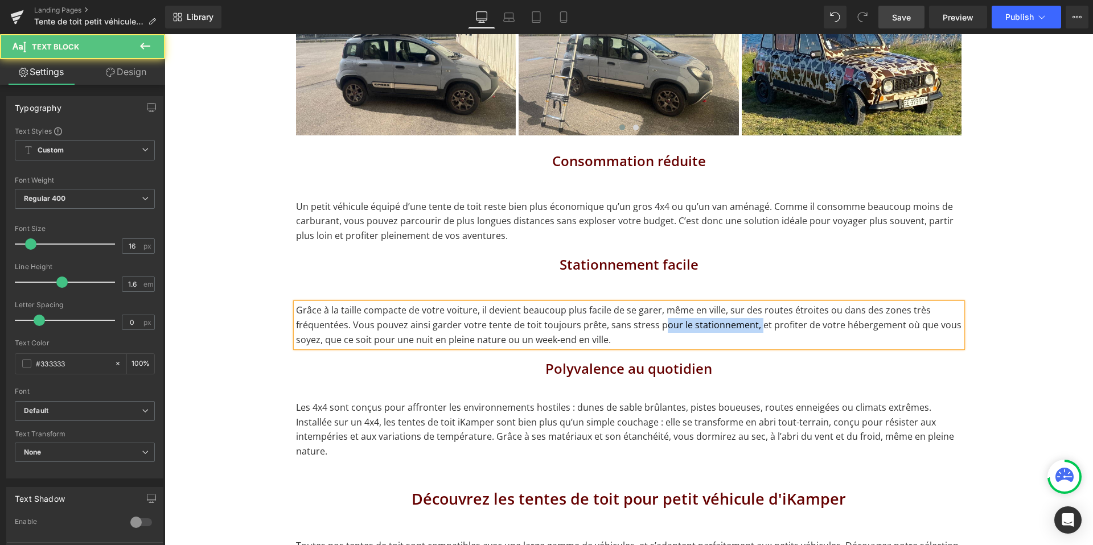
drag, startPoint x: 660, startPoint y: 309, endPoint x: 769, endPoint y: 309, distance: 108.2
click at [769, 309] on p "Grâce à la taille compacte de votre voiture, il devient beaucoup plus facile de…" at bounding box center [629, 325] width 666 height 44
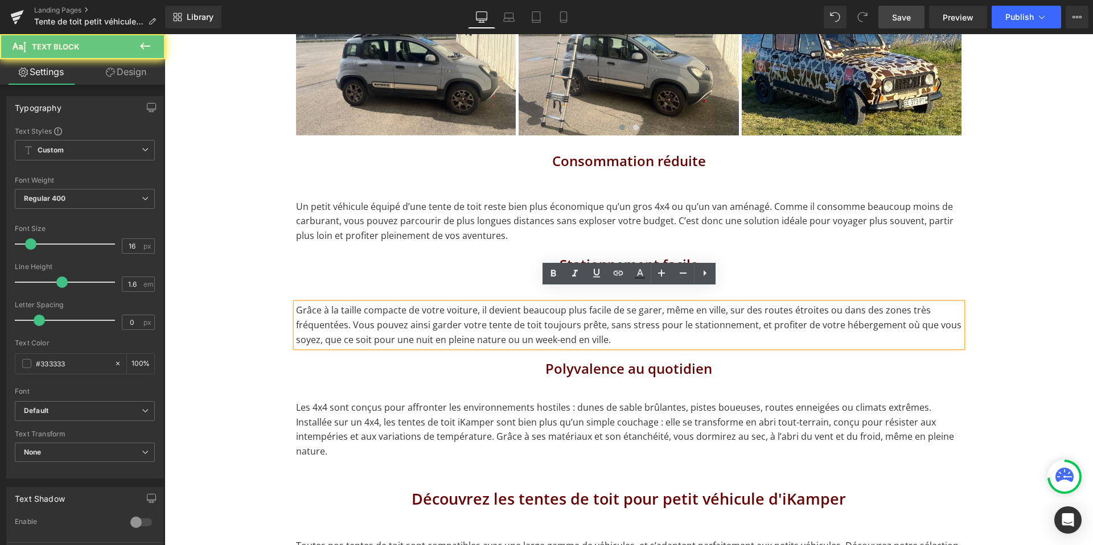
click at [784, 317] on p "Grâce à la taille compacte de votre voiture, il devient beaucoup plus facile de…" at bounding box center [629, 325] width 666 height 44
click at [901, 18] on span "Save" at bounding box center [901, 17] width 19 height 12
